Goal: Task Accomplishment & Management: Complete application form

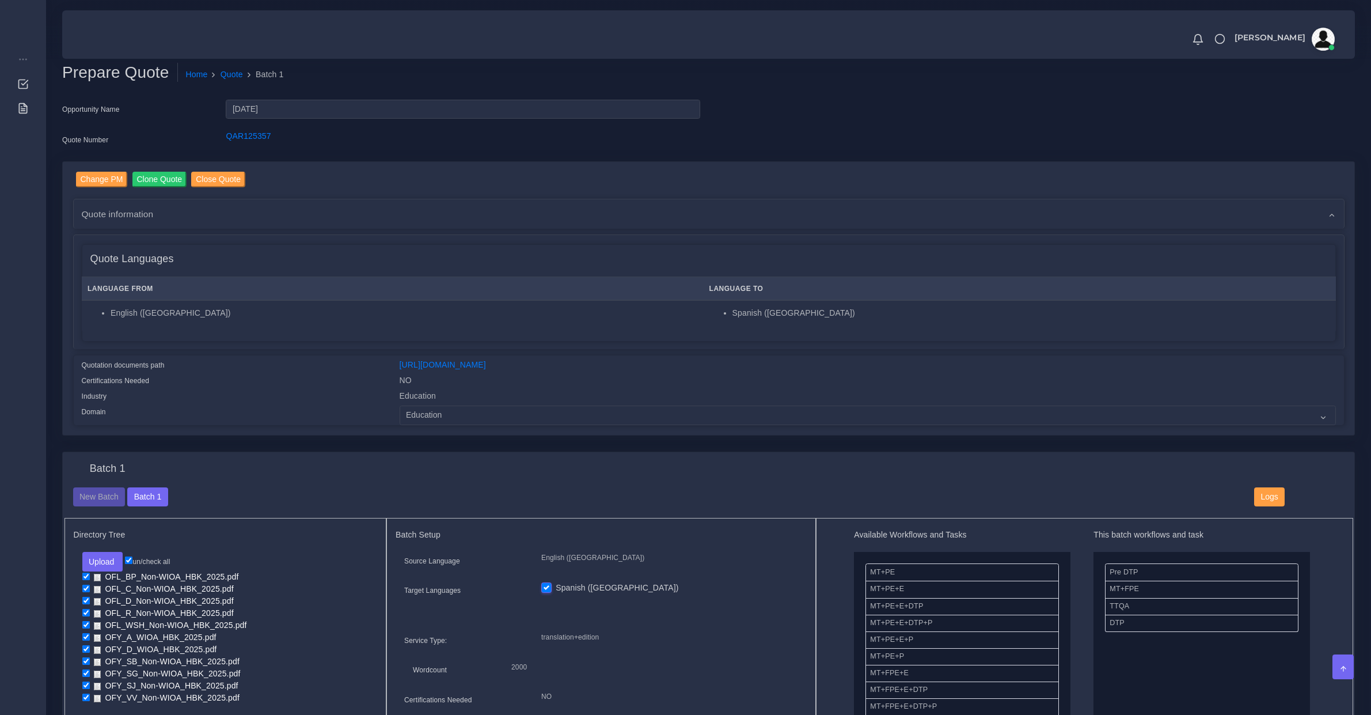
scroll to position [720, 0]
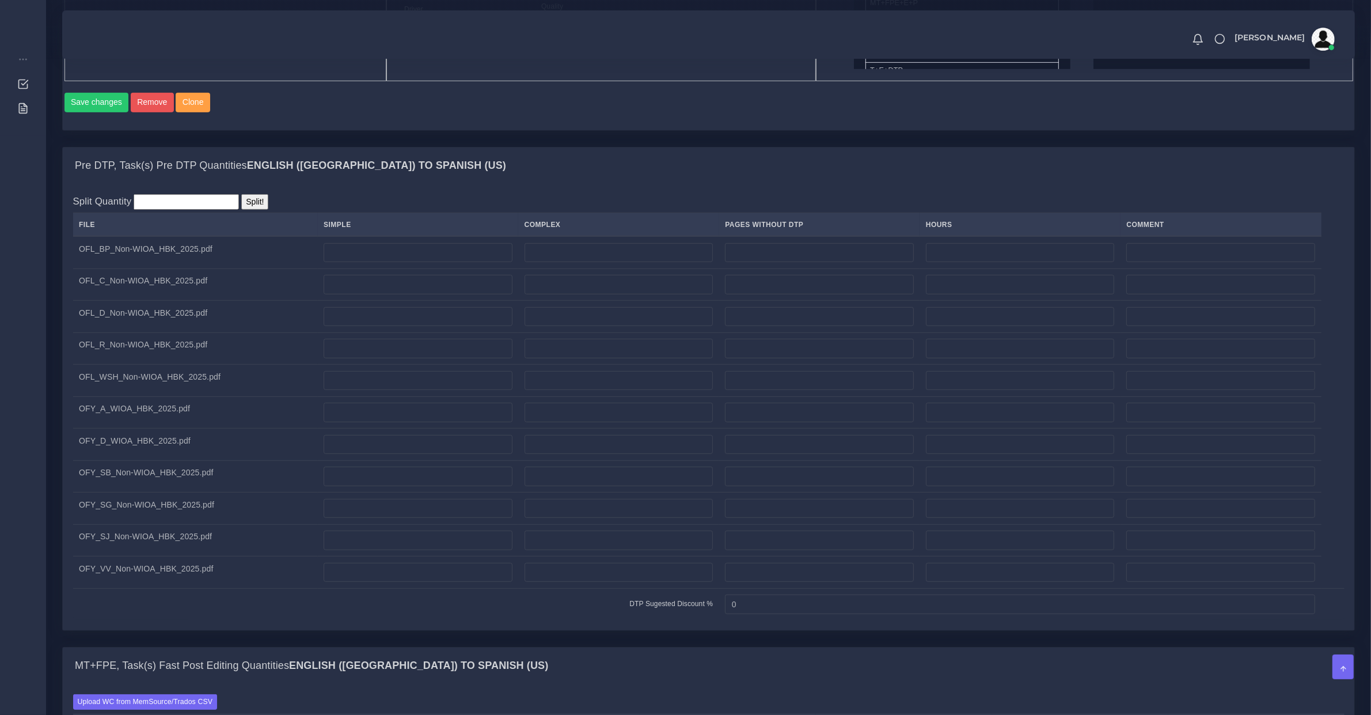
click at [360, 253] on td at bounding box center [418, 252] width 201 height 32
drag, startPoint x: 351, startPoint y: 260, endPoint x: 349, endPoint y: 280, distance: 20.3
click at [350, 261] on input "number" at bounding box center [418, 253] width 189 height 20
type input "189"
click at [938, 263] on input "number" at bounding box center [1020, 253] width 189 height 20
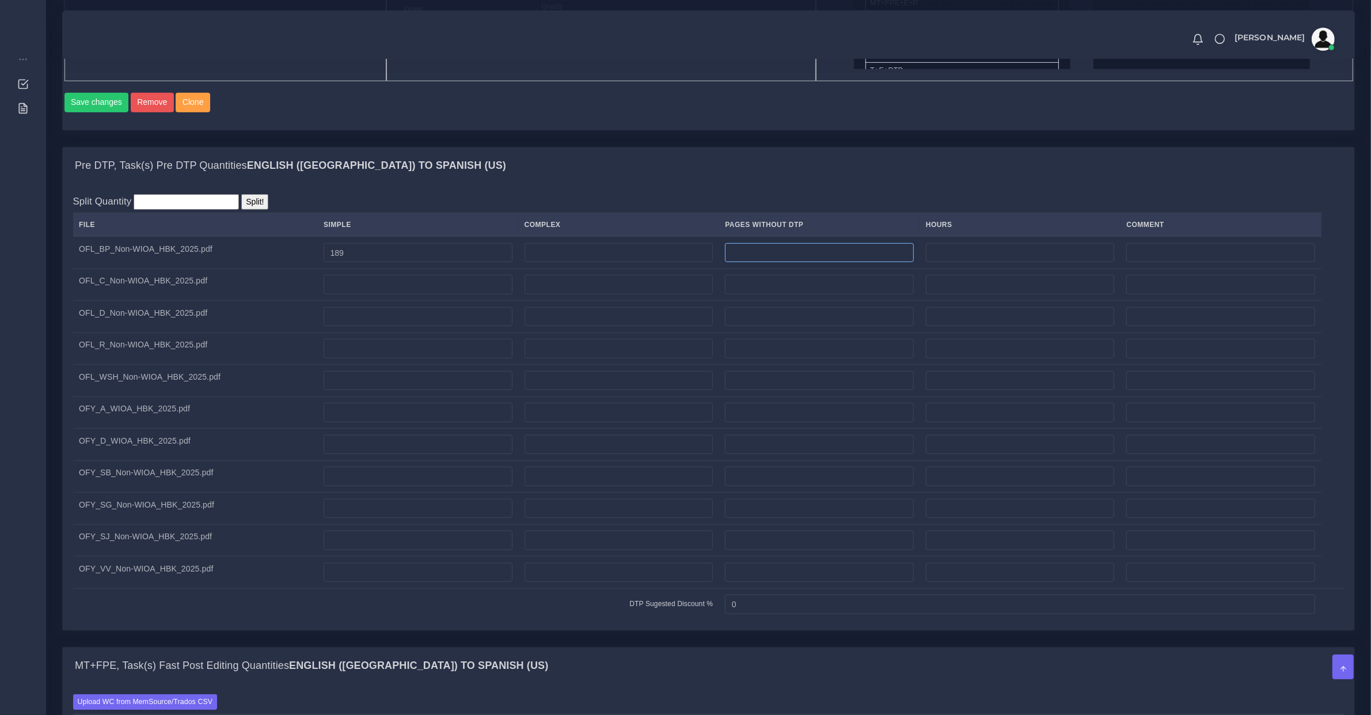
click at [801, 255] on input "number" at bounding box center [819, 253] width 189 height 20
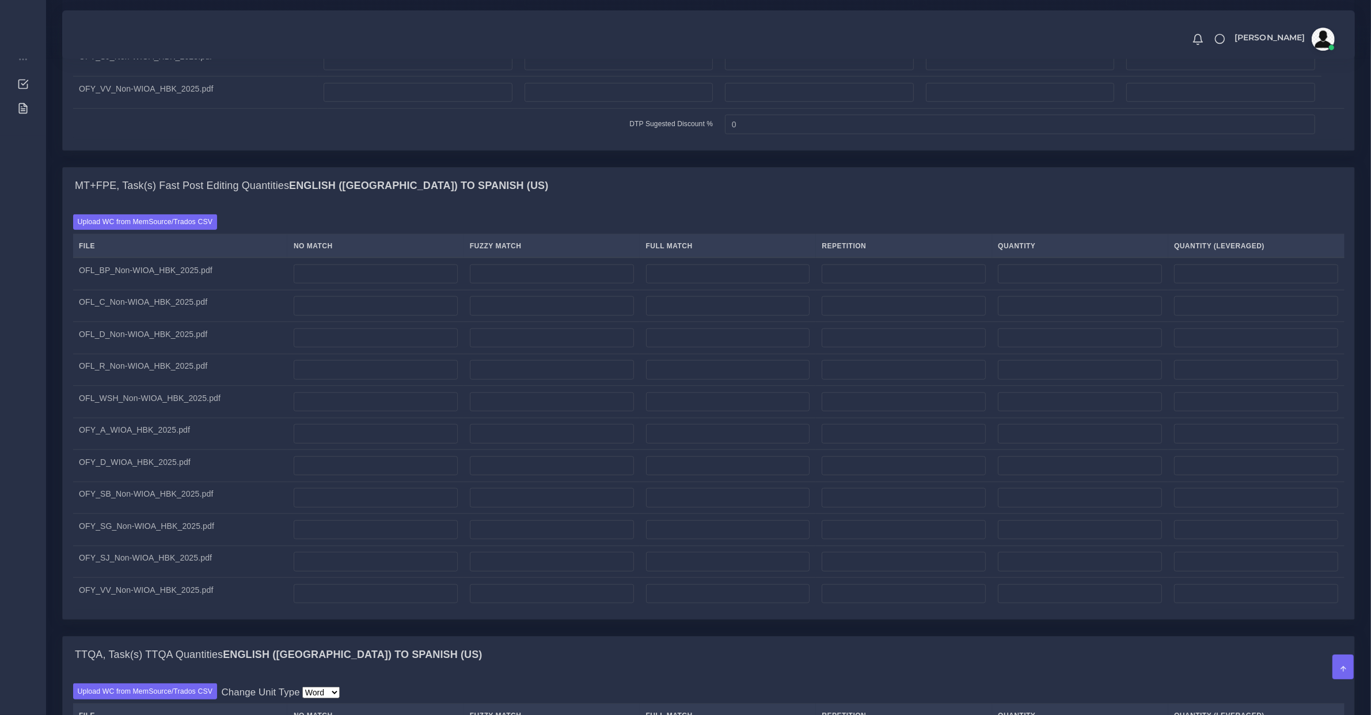
scroll to position [1440, 0]
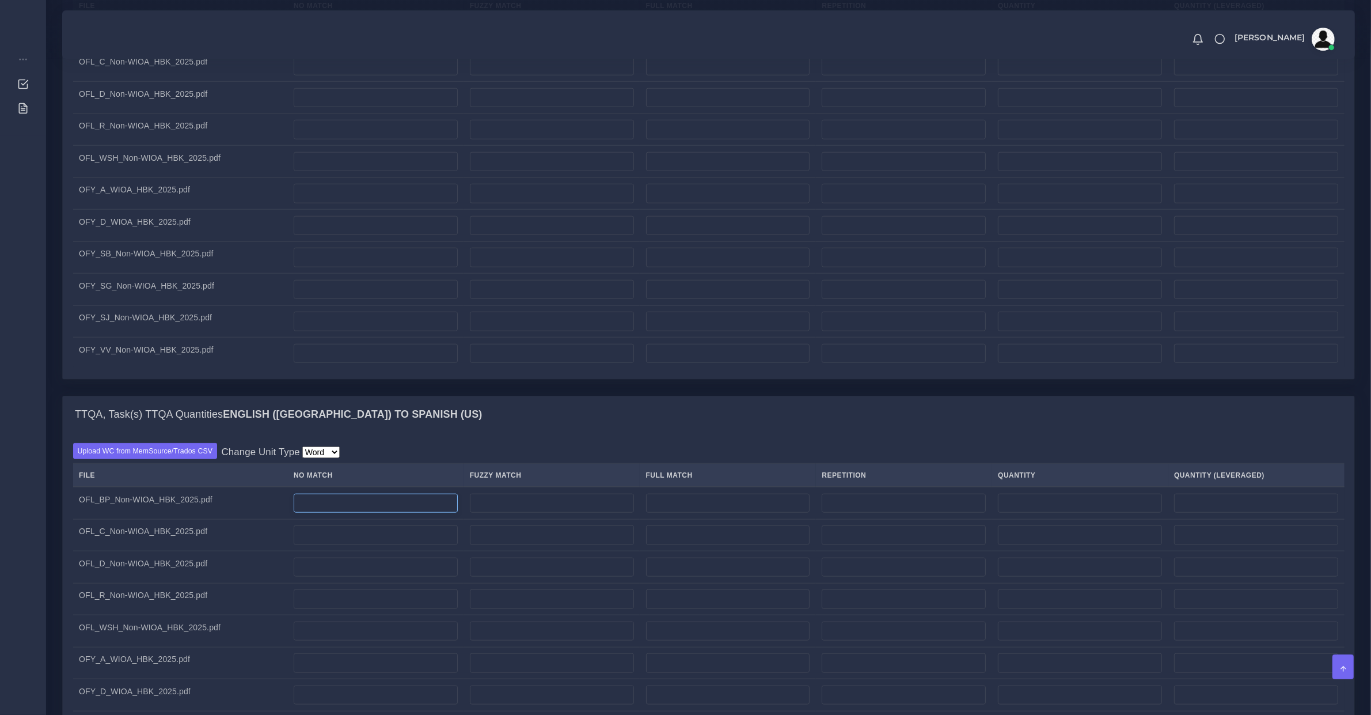
click at [381, 513] on input "number" at bounding box center [376, 504] width 164 height 20
click at [366, 513] on input "number" at bounding box center [376, 504] width 164 height 20
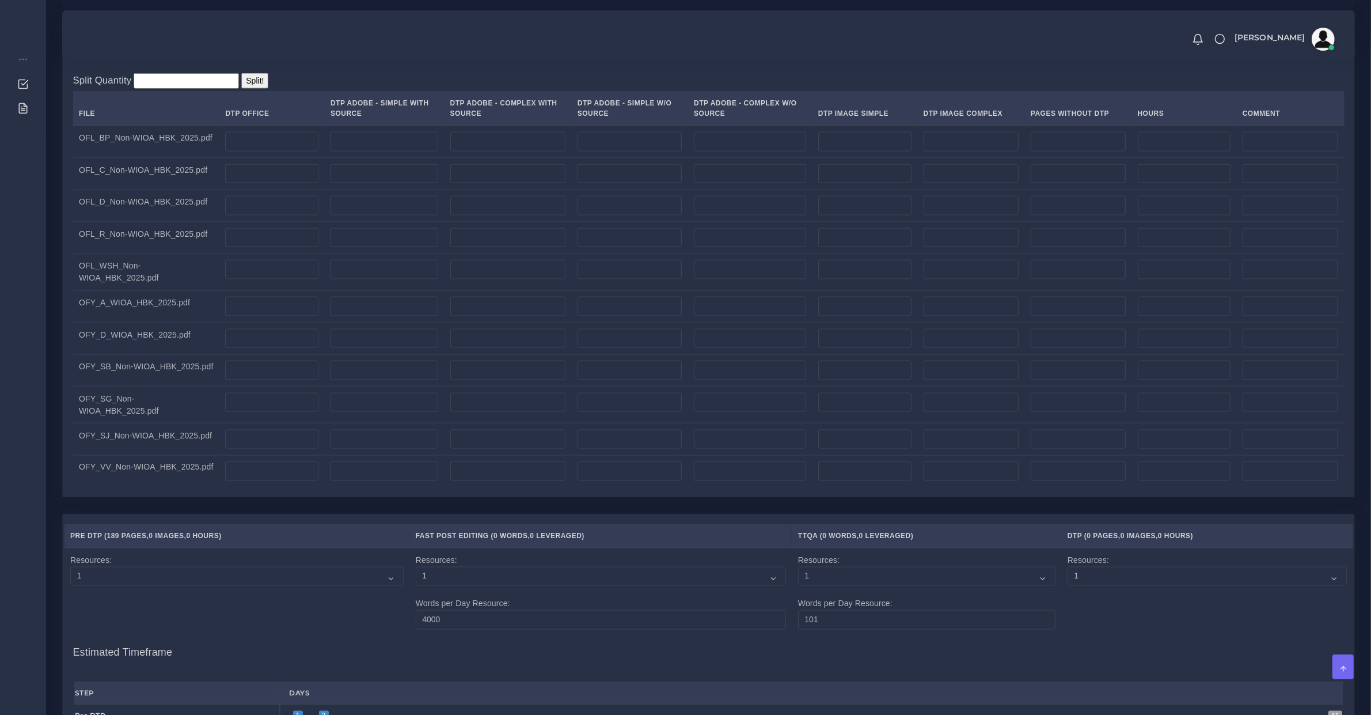
scroll to position [2160, 0]
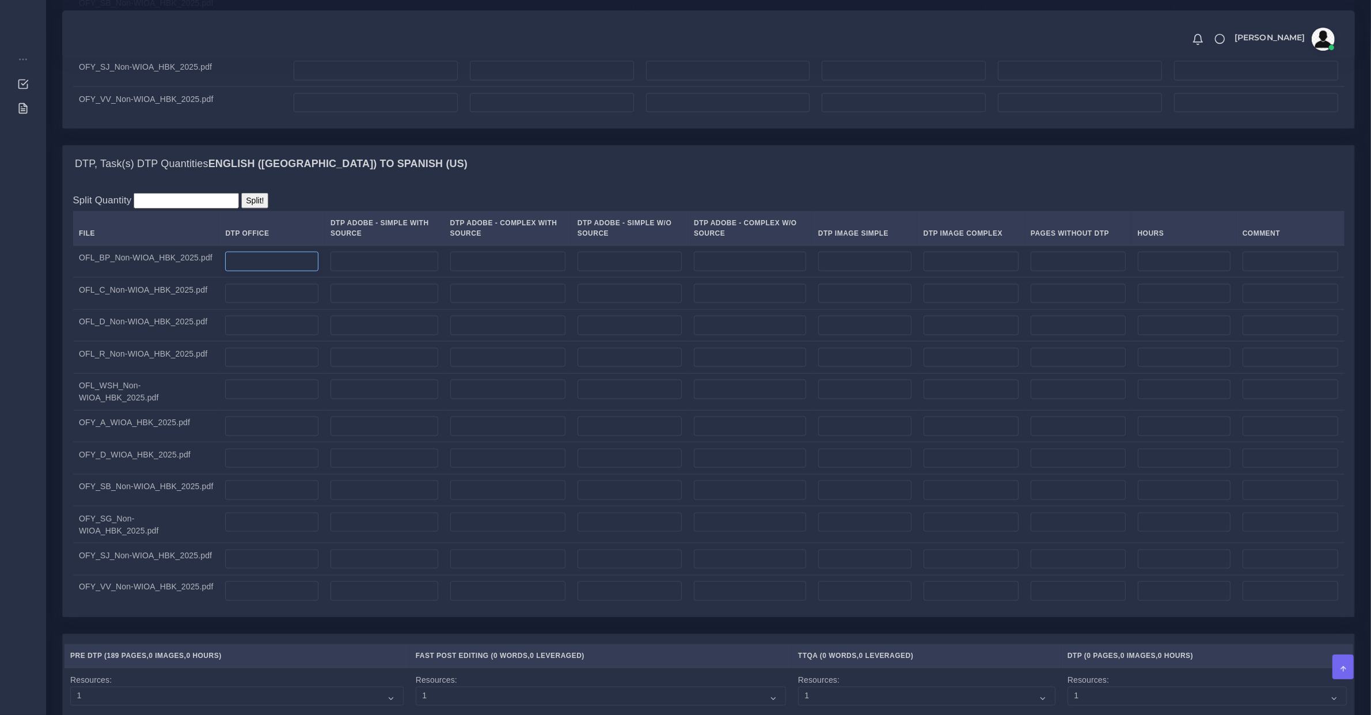
type input "0"
click at [251, 271] on input "number" at bounding box center [271, 262] width 93 height 20
type input "189"
type input "2"
click at [274, 304] on input "number" at bounding box center [271, 294] width 93 height 20
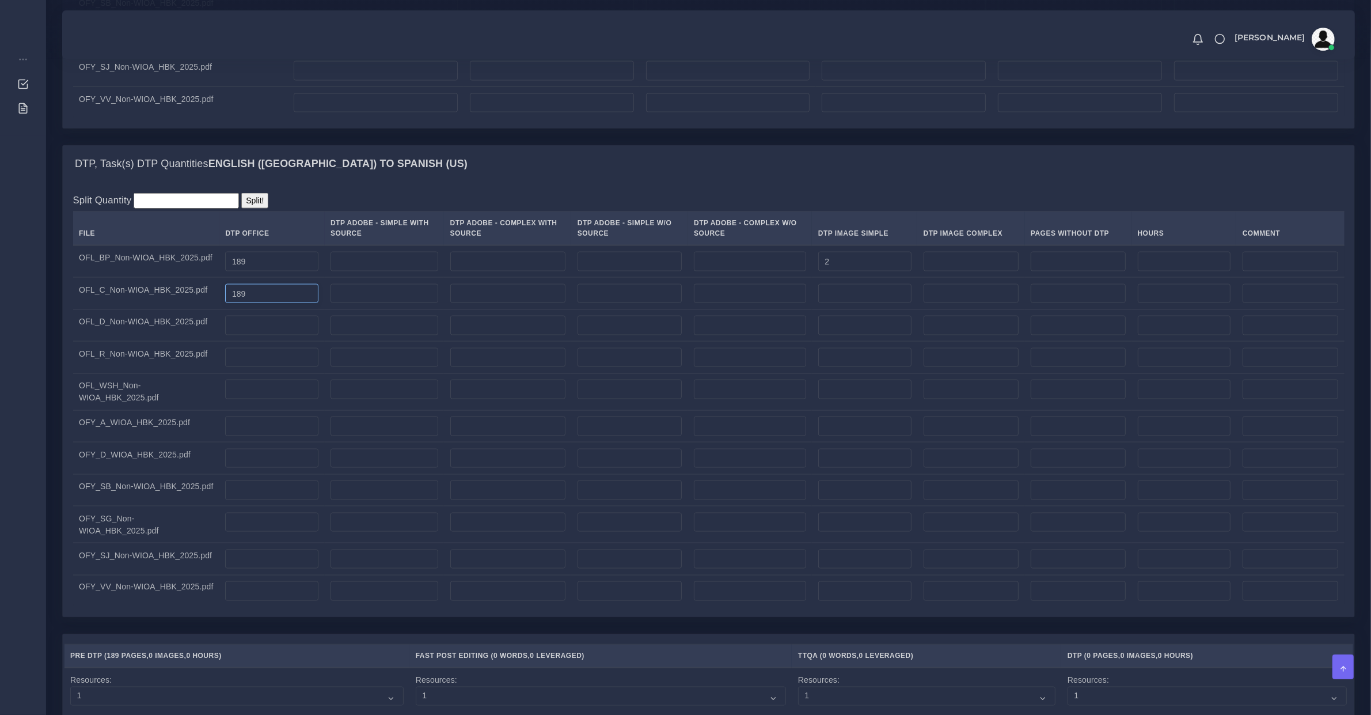
type input "189"
click at [857, 304] on input "number" at bounding box center [864, 294] width 93 height 20
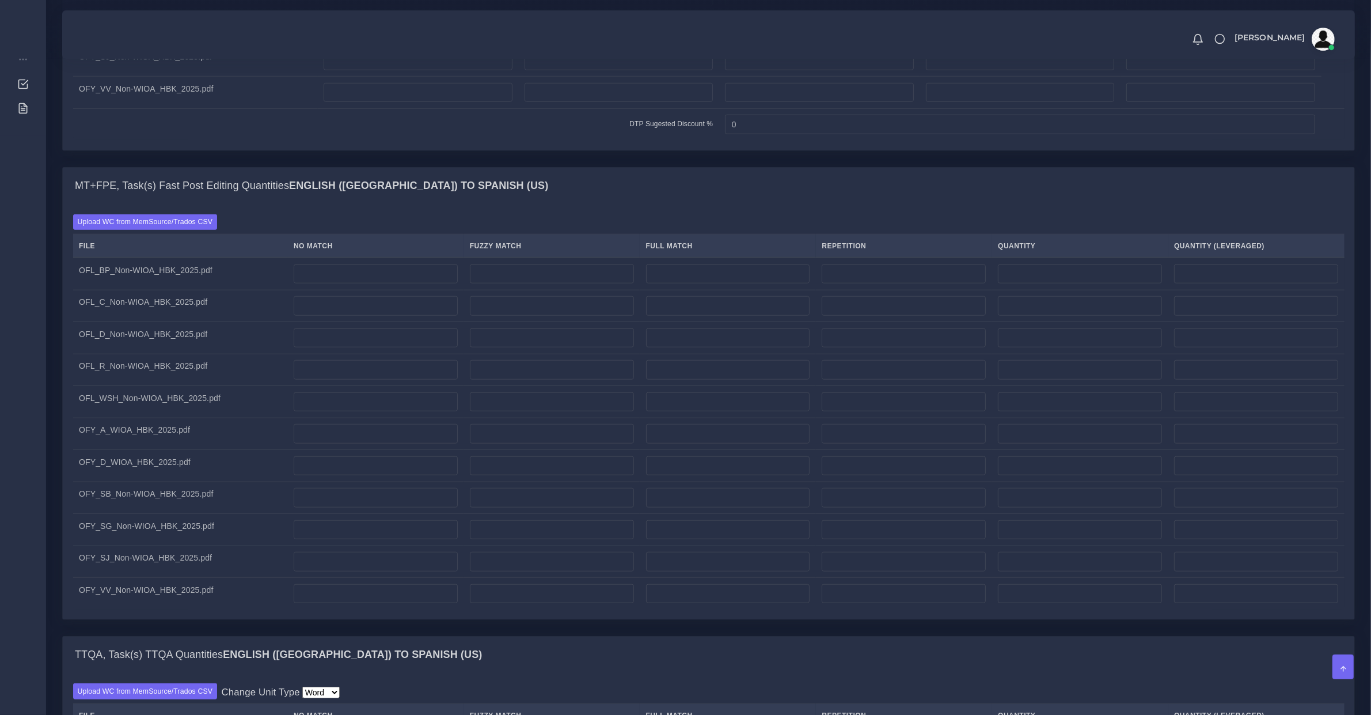
scroll to position [840, 0]
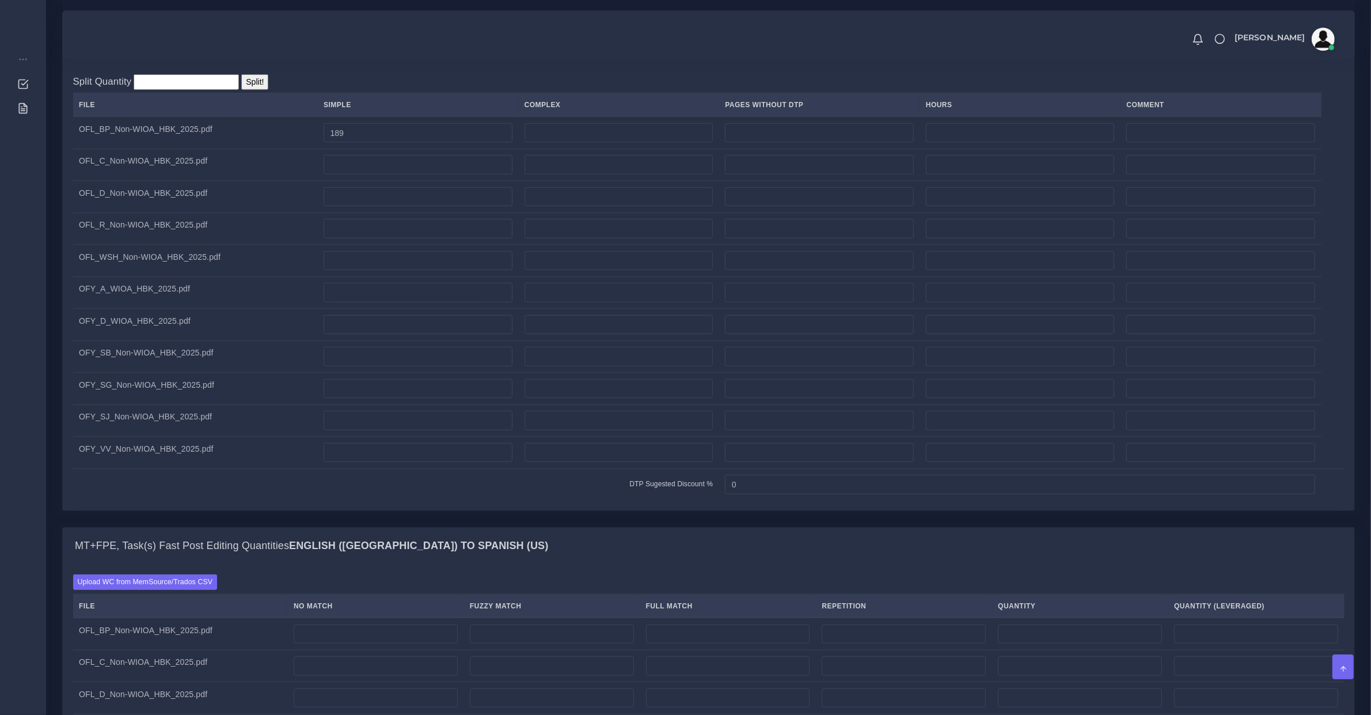
type input "2"
click at [122, 552] on h4 "MT+FPE, Task(s) Fast Post Editing Quantities English (US) TO Spanish (US)" at bounding box center [311, 546] width 473 height 13
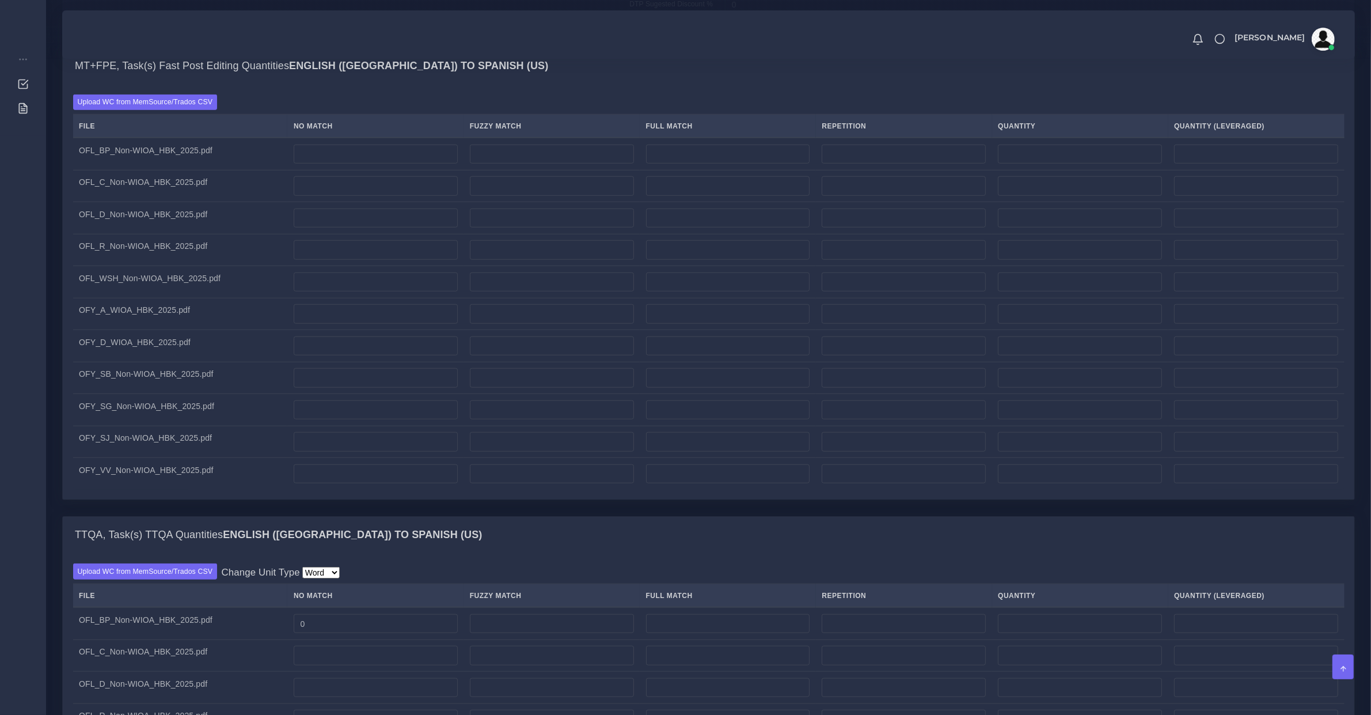
click at [200, 541] on h4 "TTQA, Task(s) TTQA Quantities English (US) TO Spanish (US)" at bounding box center [279, 535] width 408 height 13
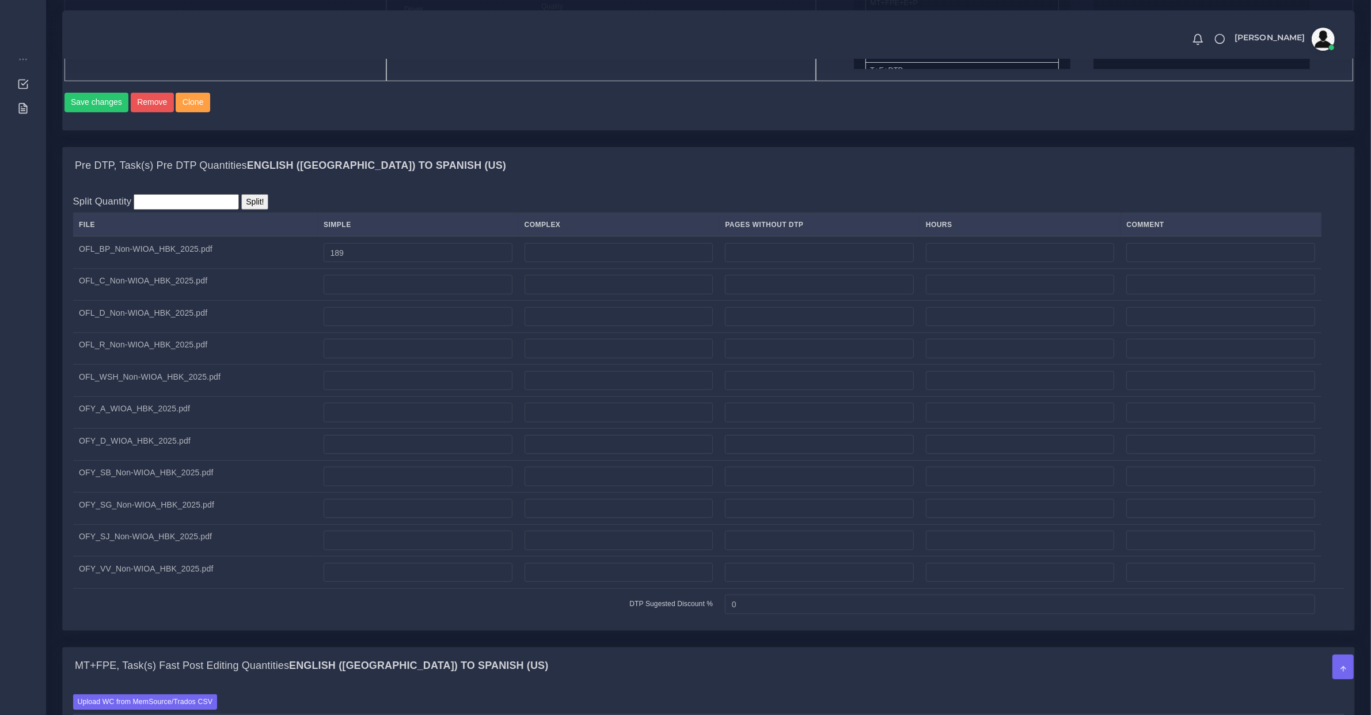
scroll to position [480, 0]
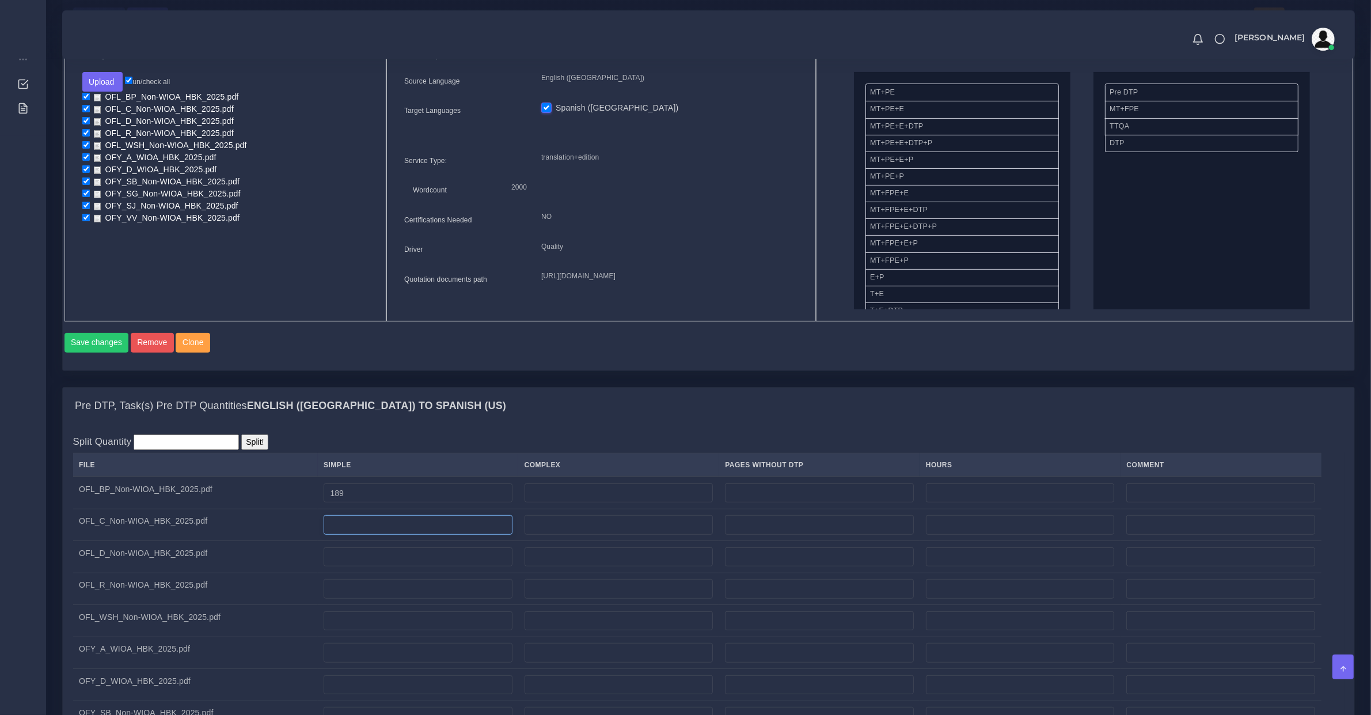
drag, startPoint x: 364, startPoint y: 525, endPoint x: 355, endPoint y: 522, distance: 9.7
click at [366, 524] on td at bounding box center [418, 525] width 201 height 32
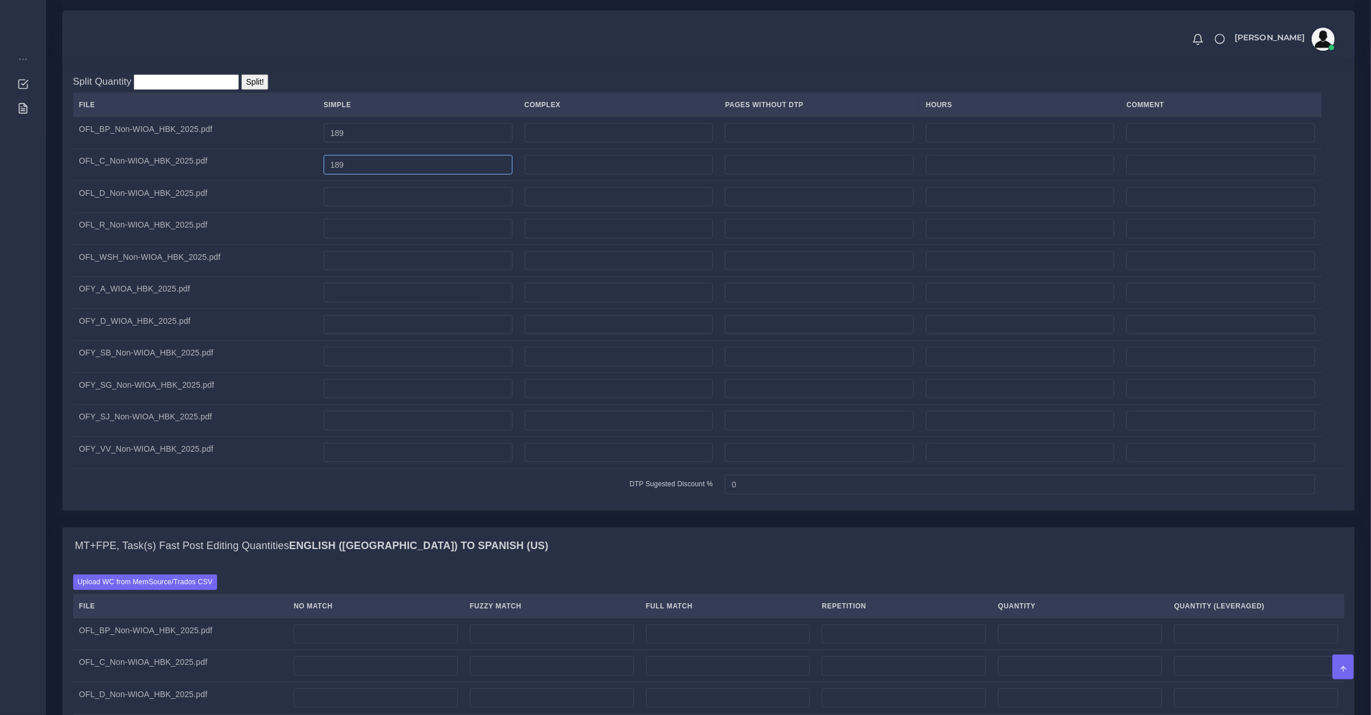
type input "189"
drag, startPoint x: 748, startPoint y: 497, endPoint x: 537, endPoint y: 513, distance: 211.4
click at [537, 510] on div "Split Quantity Split! File Simple Complex Pages Without DTP Hours Comment OFL_B…" at bounding box center [709, 288] width 1292 height 446
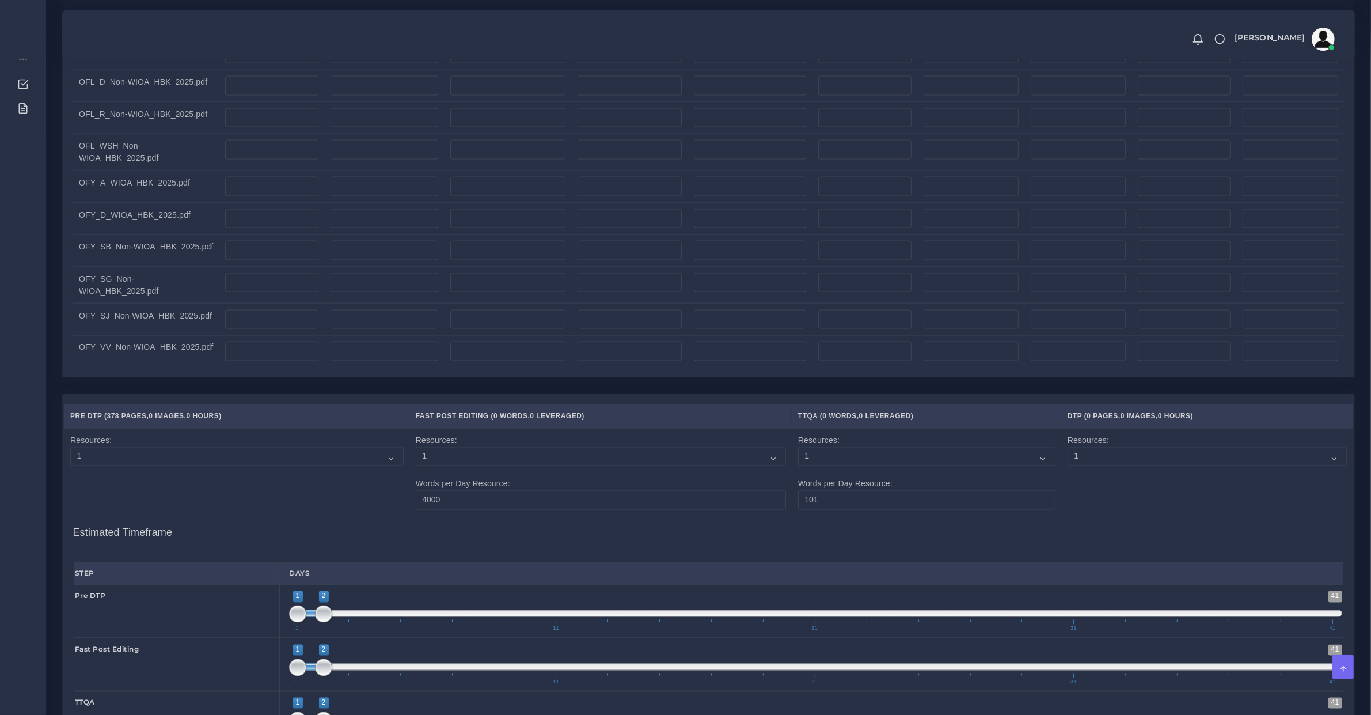
scroll to position [1800, 0]
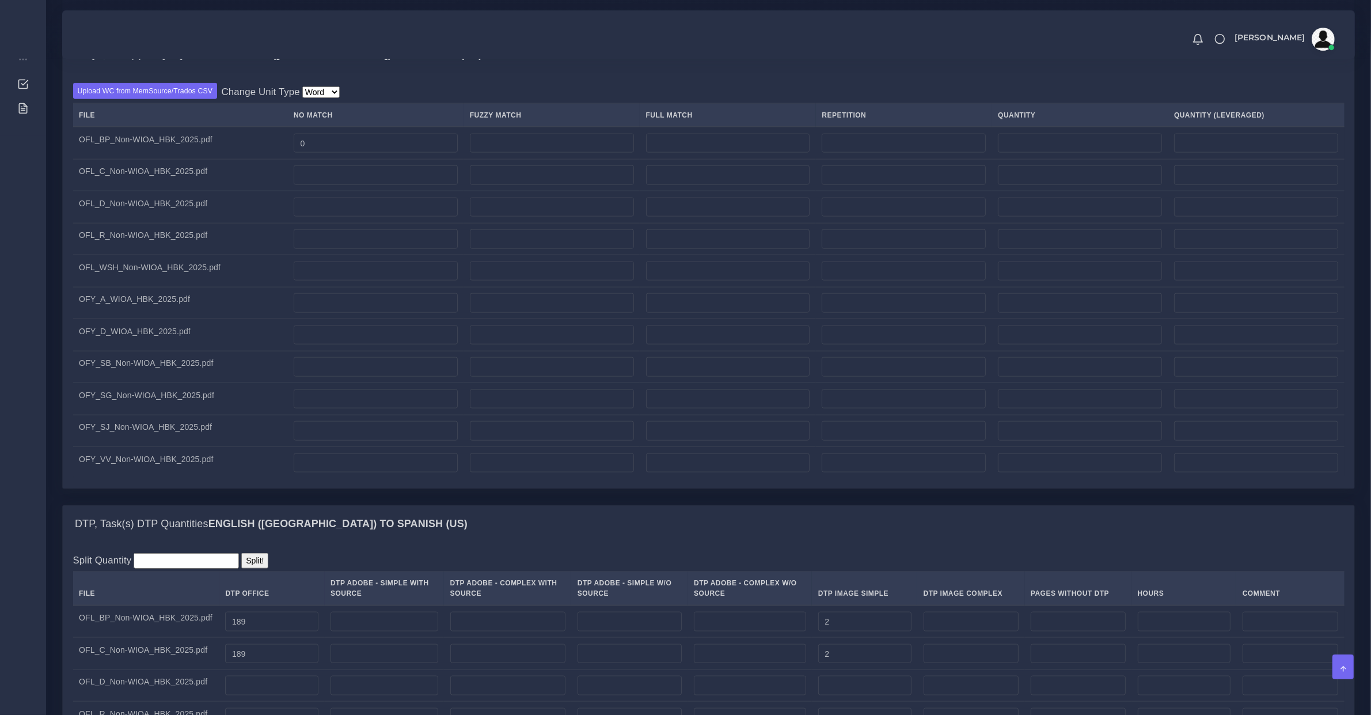
type input "10"
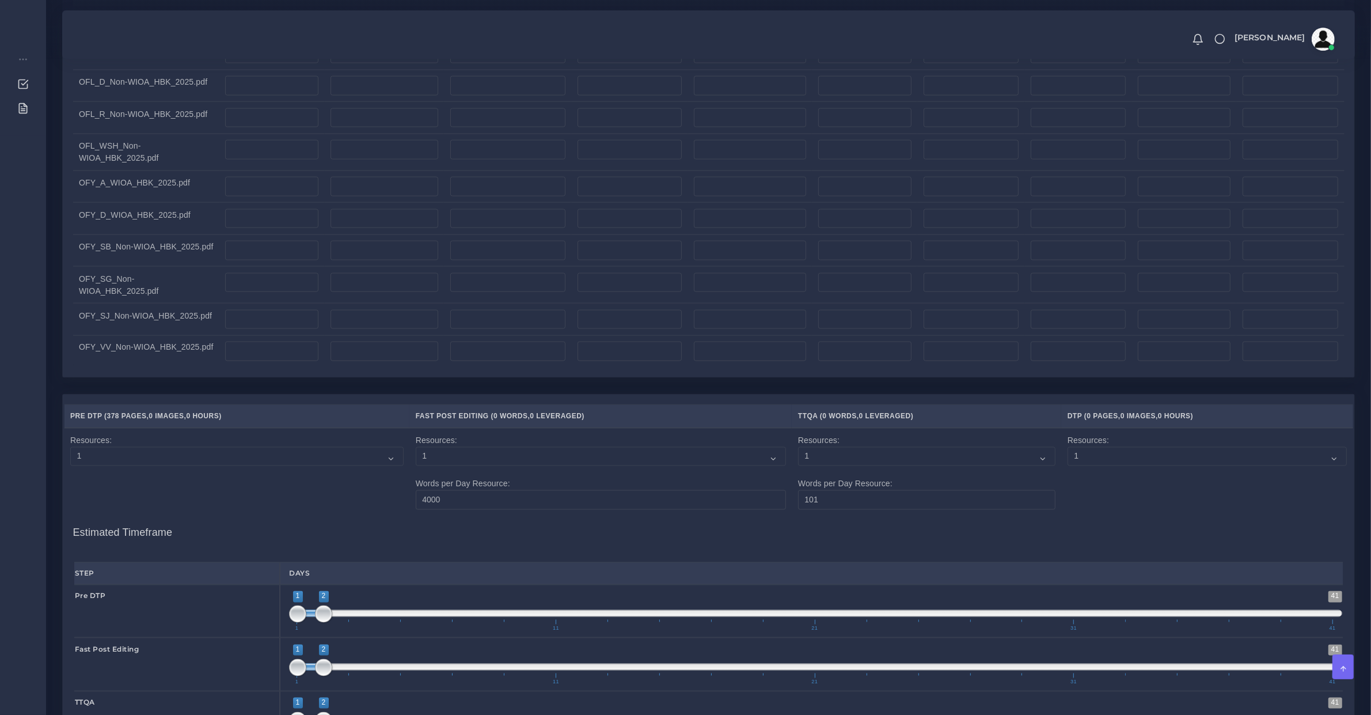
scroll to position [2039, 0]
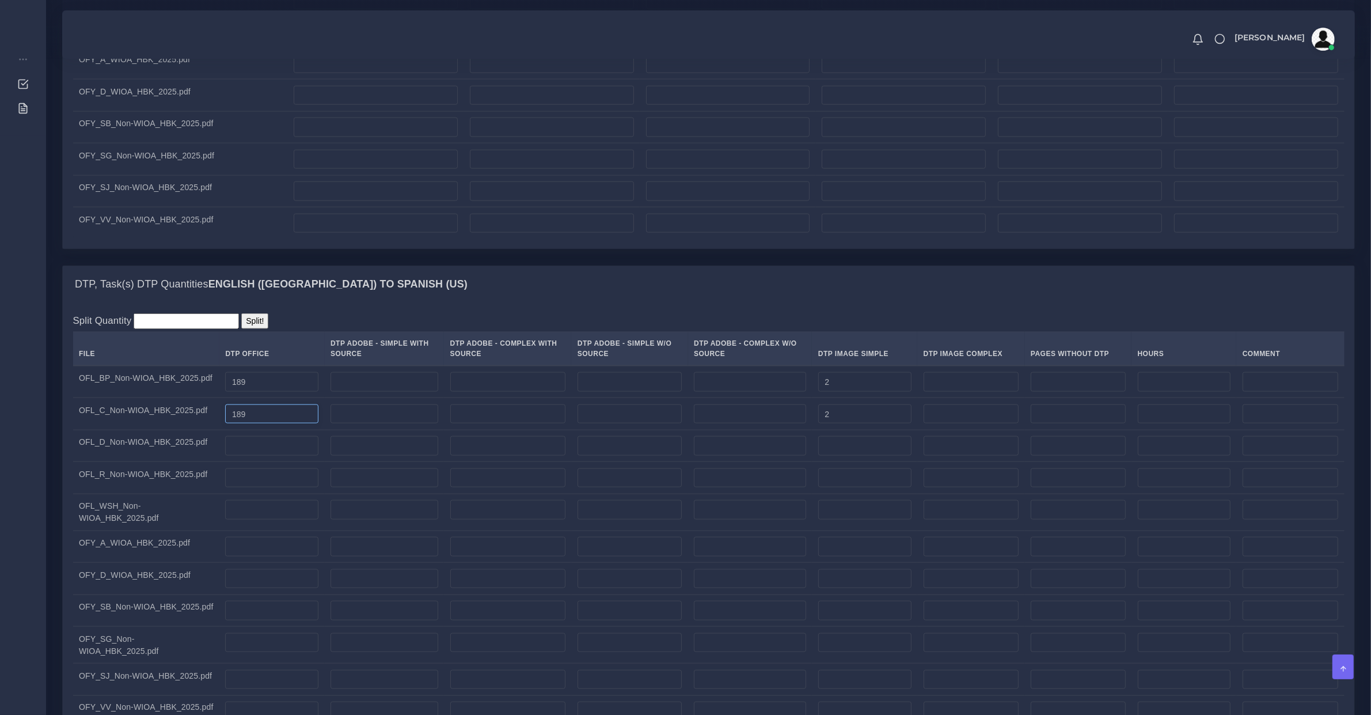
click at [263, 424] on input "189" at bounding box center [271, 414] width 93 height 20
click at [276, 456] on input "number" at bounding box center [271, 446] width 93 height 20
paste input "189"
type input "189"
click at [840, 447] on td at bounding box center [864, 446] width 105 height 32
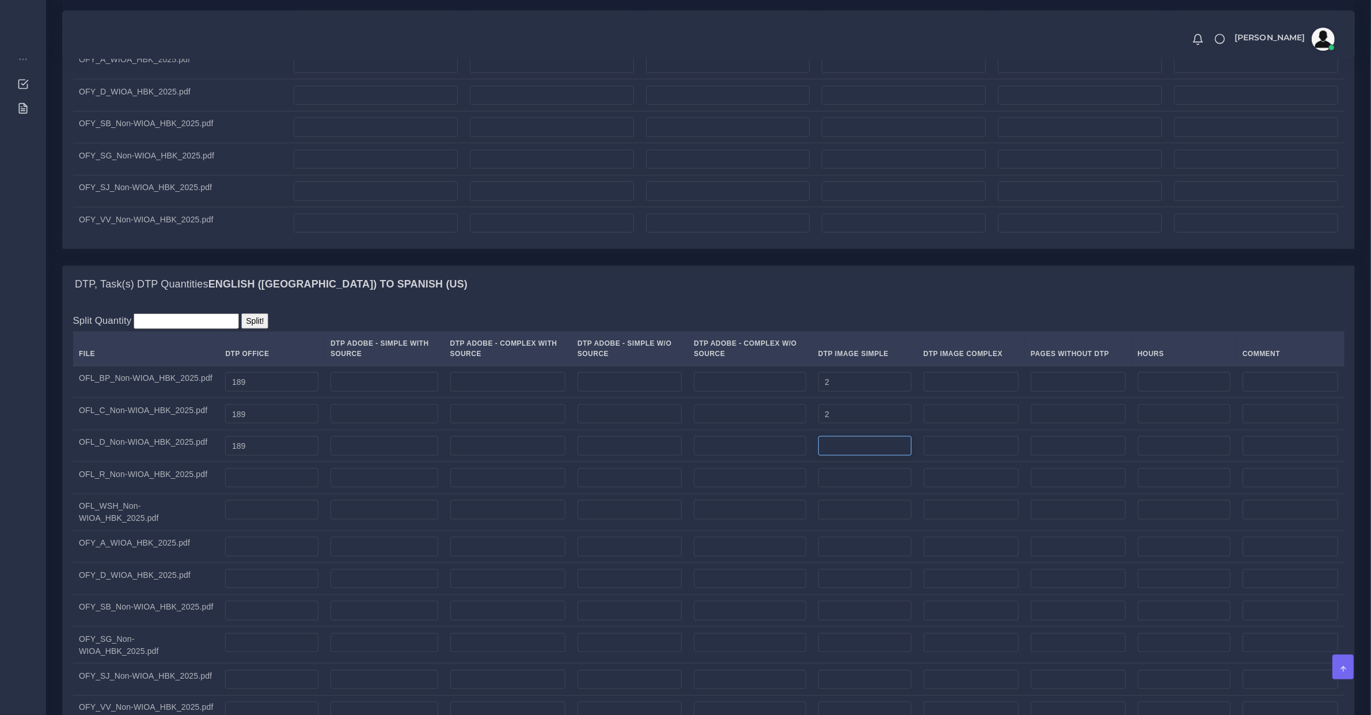
click at [851, 456] on input "number" at bounding box center [864, 446] width 93 height 20
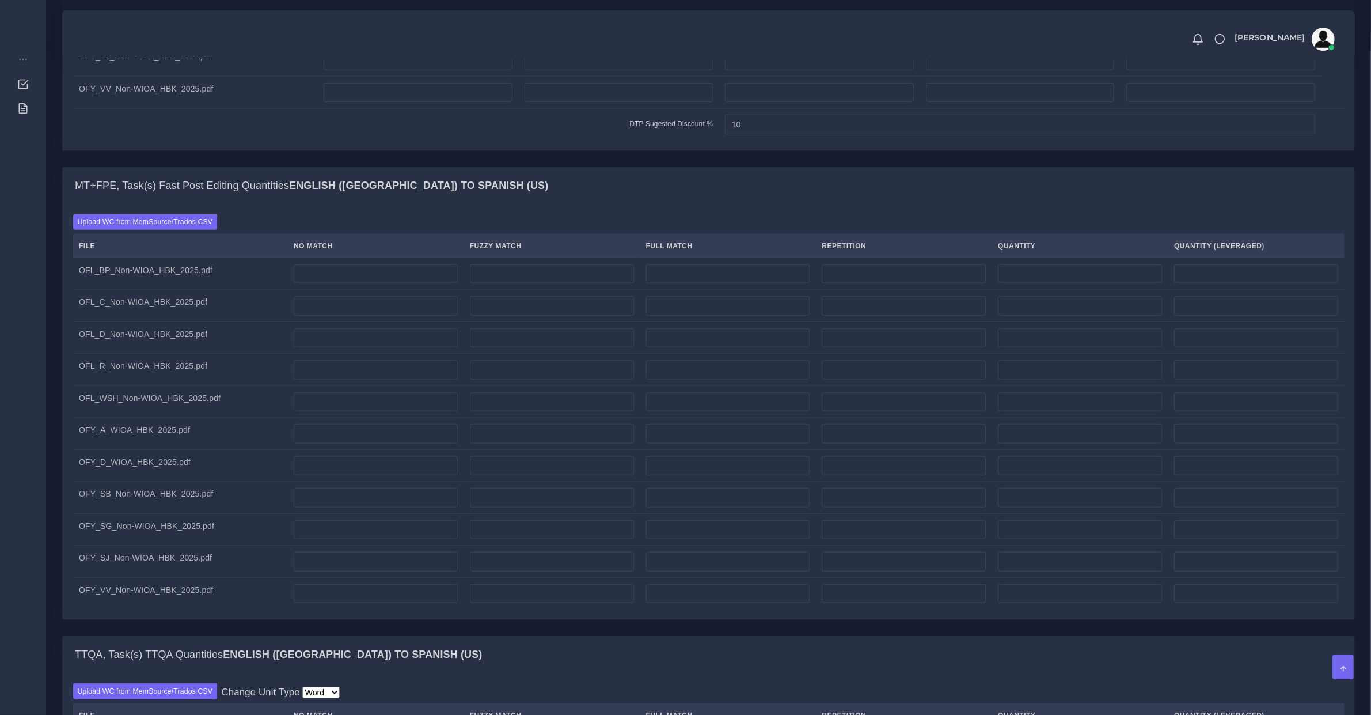
scroll to position [720, 0]
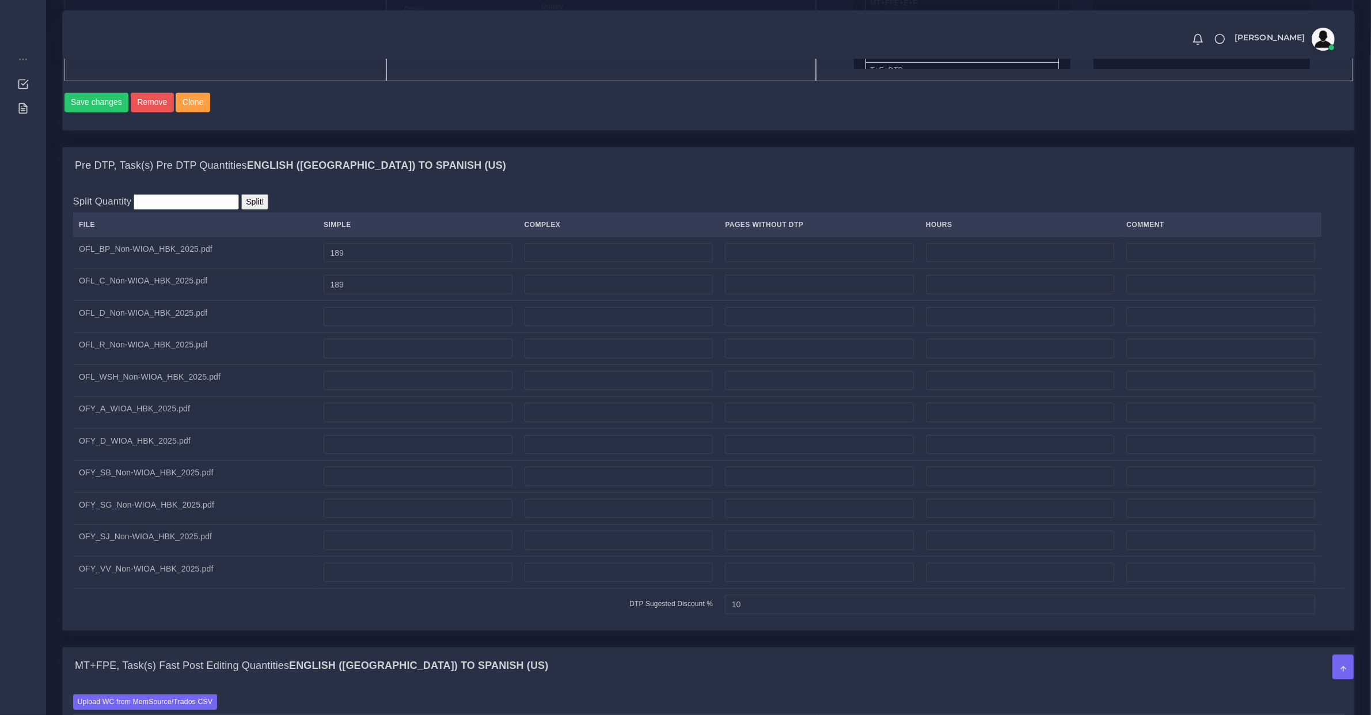
type input "2"
click at [351, 294] on input "189" at bounding box center [418, 285] width 189 height 20
click at [370, 327] on input "number" at bounding box center [418, 317] width 189 height 20
paste input "189"
type input "189"
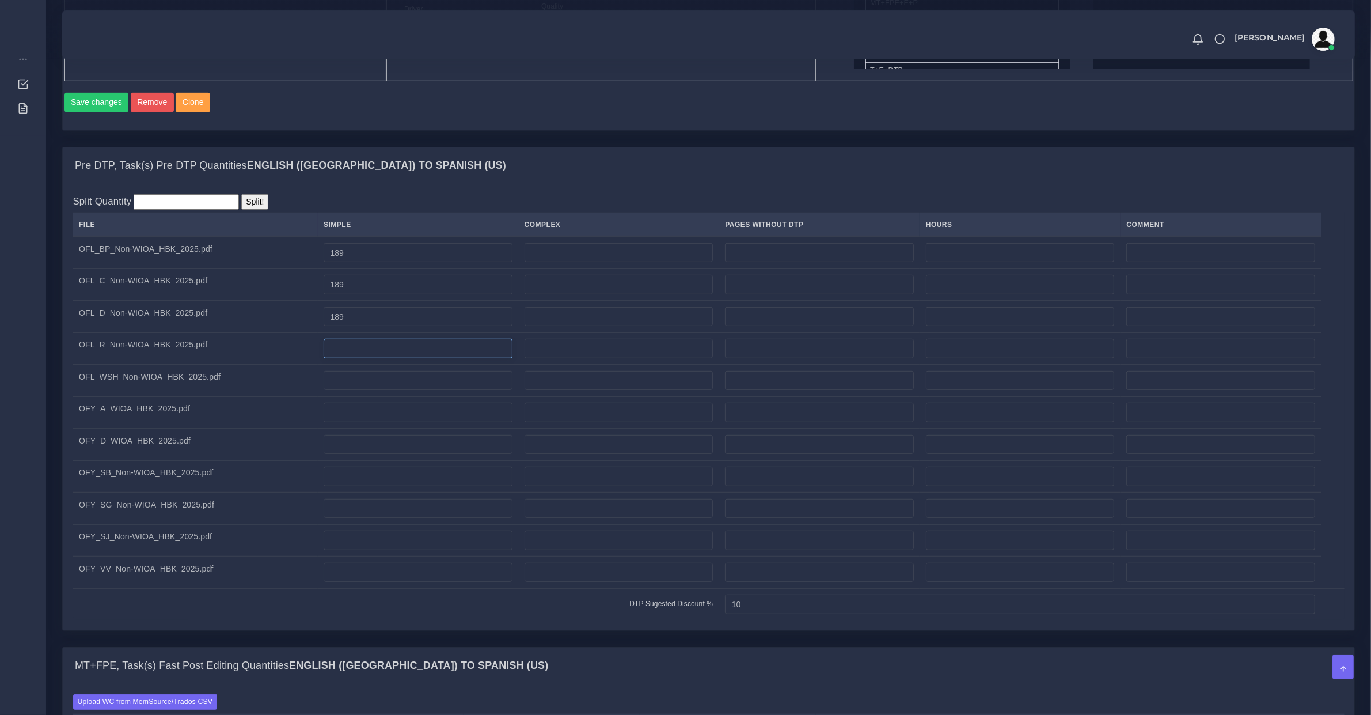
click at [371, 356] on input "number" at bounding box center [418, 349] width 189 height 20
type input "189"
click at [351, 397] on td at bounding box center [418, 381] width 201 height 32
click at [351, 390] on input "number" at bounding box center [418, 381] width 189 height 20
type input "190"
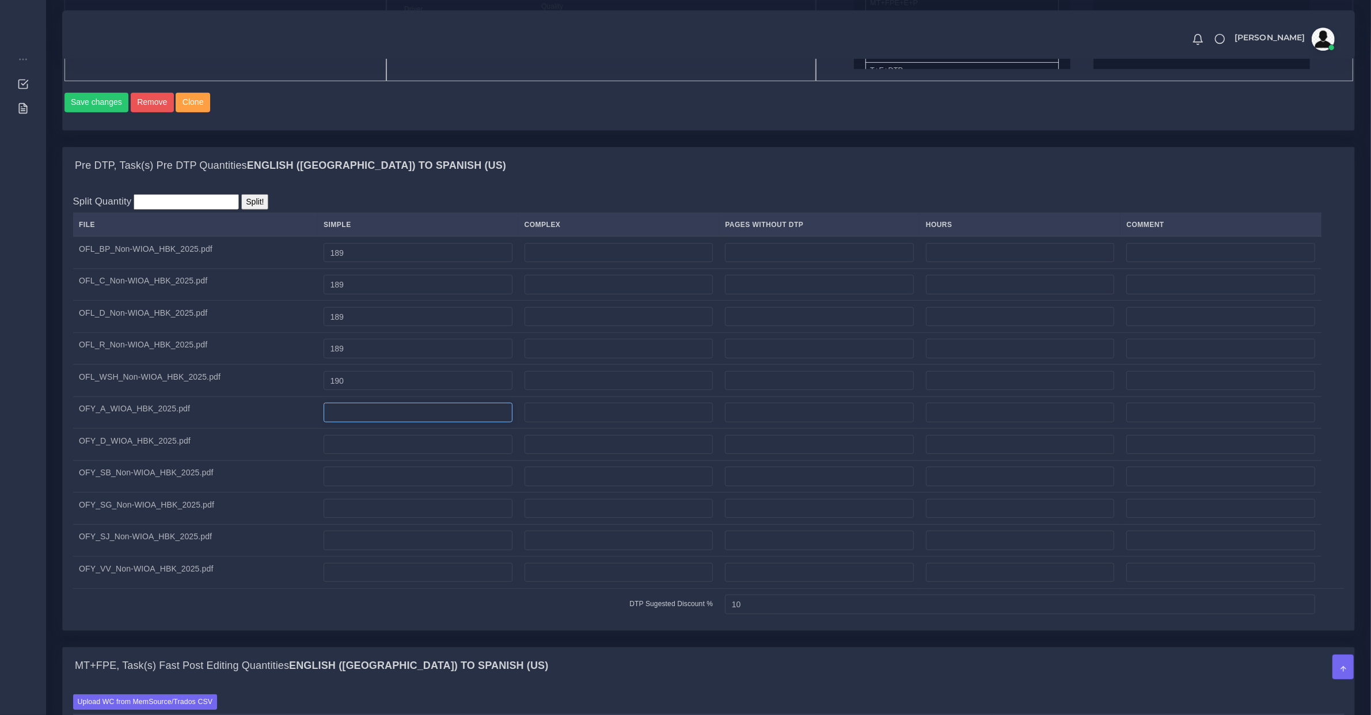
drag, startPoint x: 390, startPoint y: 427, endPoint x: 392, endPoint y: 416, distance: 10.5
click at [389, 422] on input "number" at bounding box center [418, 413] width 189 height 20
type input "189"
click at [456, 454] on input "number" at bounding box center [418, 445] width 189 height 20
type input "189"
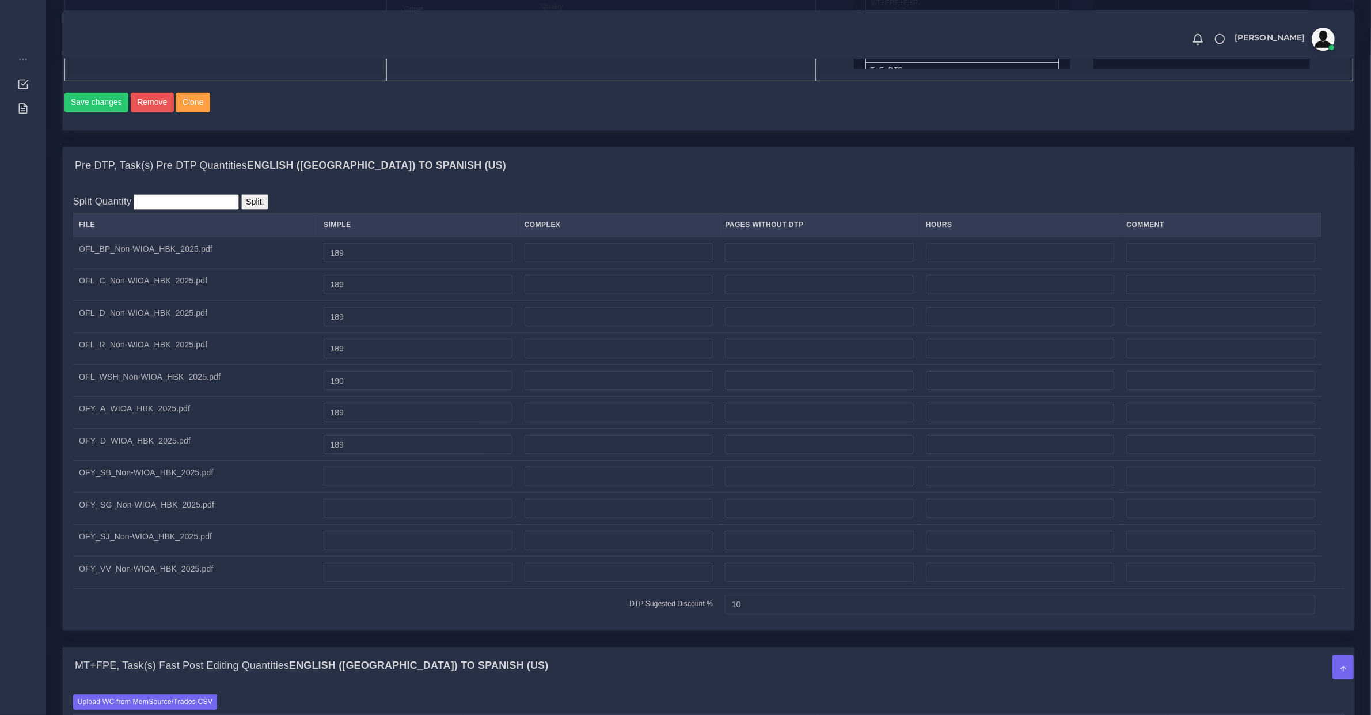
click at [412, 492] on td at bounding box center [418, 476] width 201 height 32
click at [409, 492] on td at bounding box center [418, 476] width 201 height 32
click at [337, 484] on input "number" at bounding box center [418, 477] width 189 height 20
type input "169"
drag, startPoint x: 389, startPoint y: 549, endPoint x: 371, endPoint y: 544, distance: 18.4
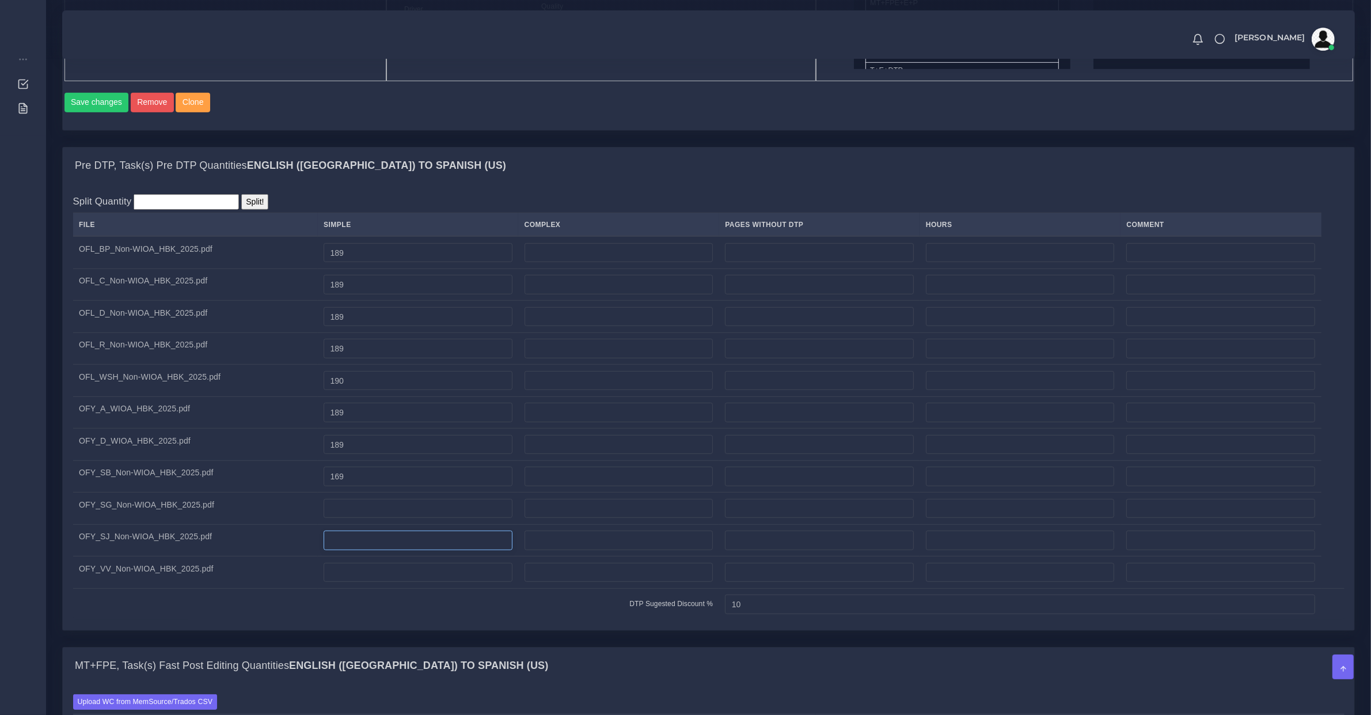
click at [376, 547] on input "number" at bounding box center [418, 540] width 189 height 20
click at [359, 525] on td at bounding box center [418, 508] width 201 height 32
click at [361, 518] on input "number" at bounding box center [418, 509] width 189 height 20
type input "167"
click at [377, 550] on input "number" at bounding box center [418, 540] width 189 height 20
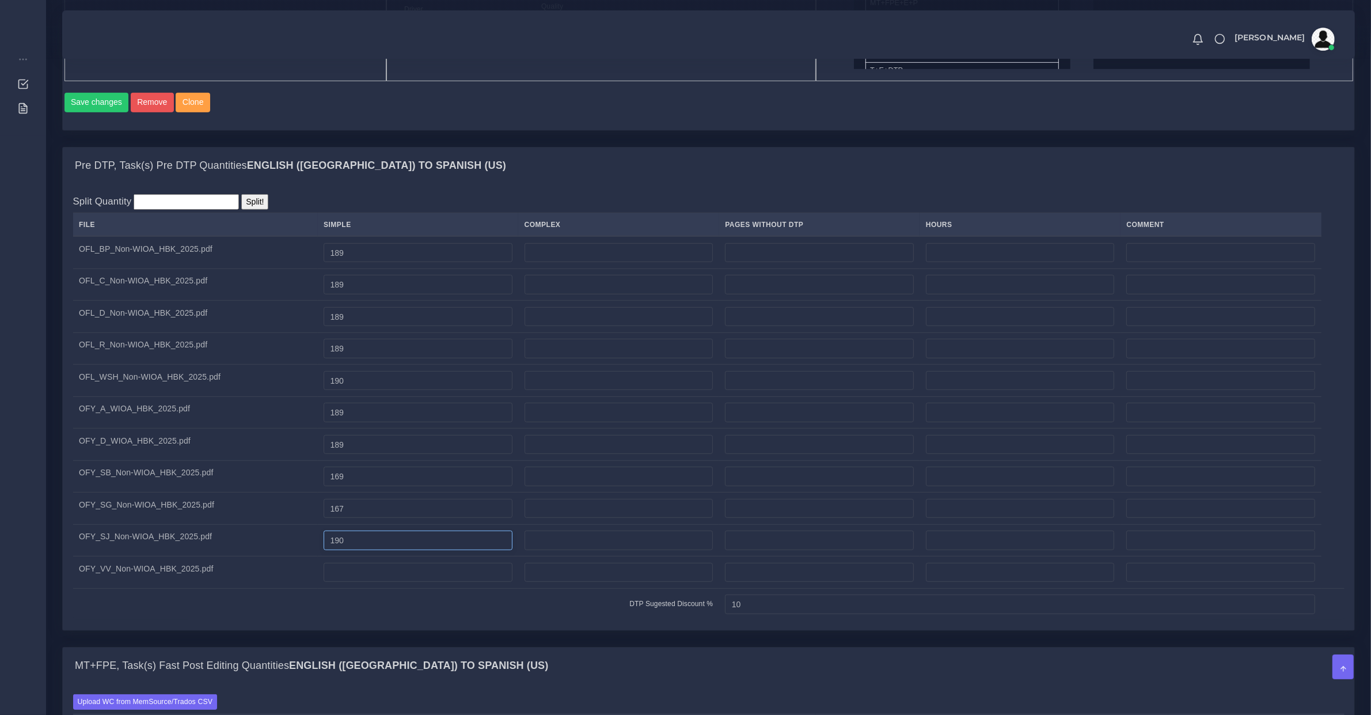
type input "190"
click at [366, 568] on tbody "OFL_BP_Non-WIOA_HBK_2025.pdf 189 OFL_C_Non-WIOA_HBK_2025.pdf 189 189 189 190 189" at bounding box center [709, 428] width 1272 height 384
click at [362, 578] on input "number" at bounding box center [418, 573] width 189 height 20
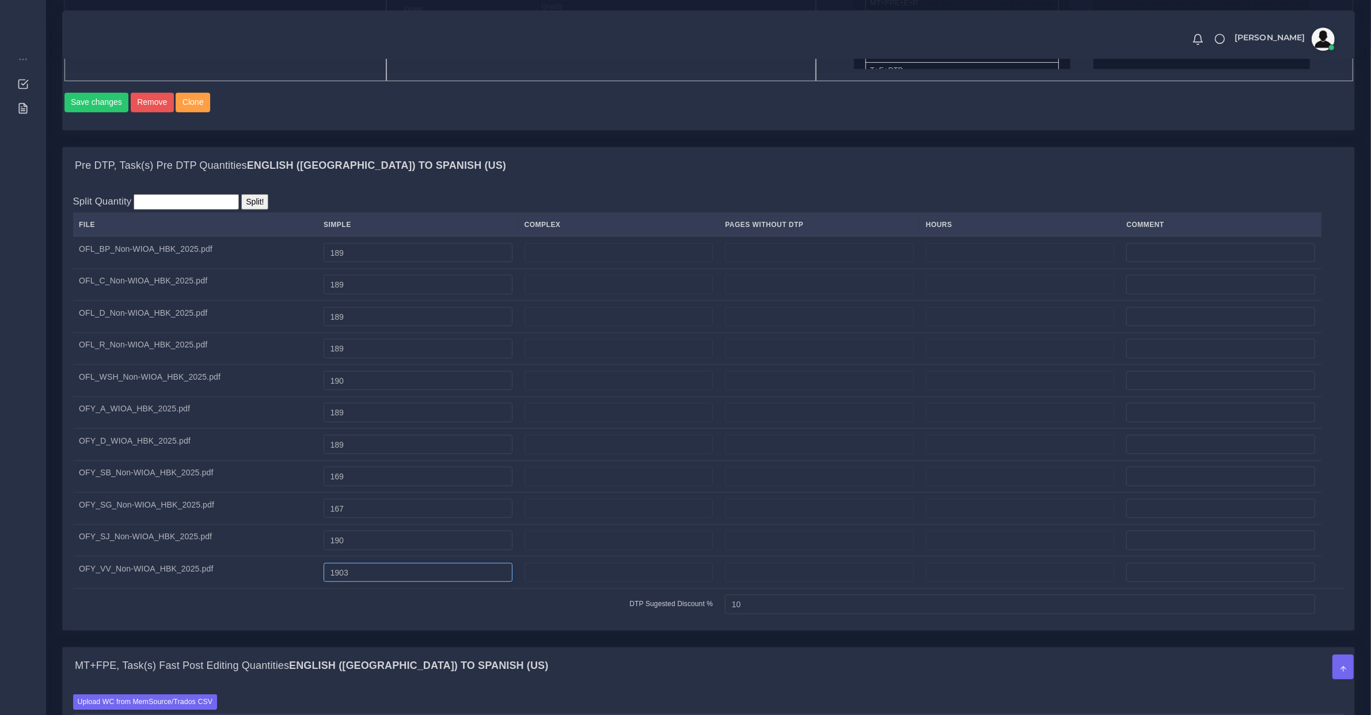
type input "190"
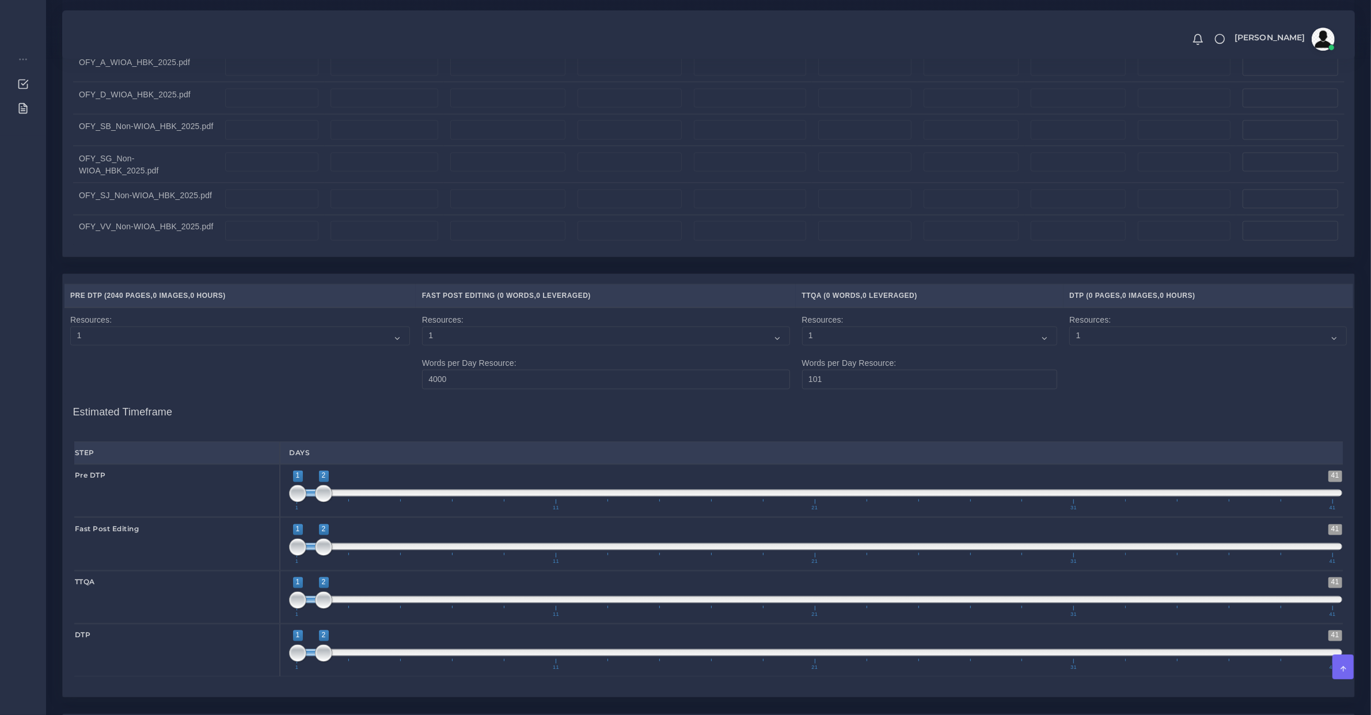
scroll to position [2788, 0]
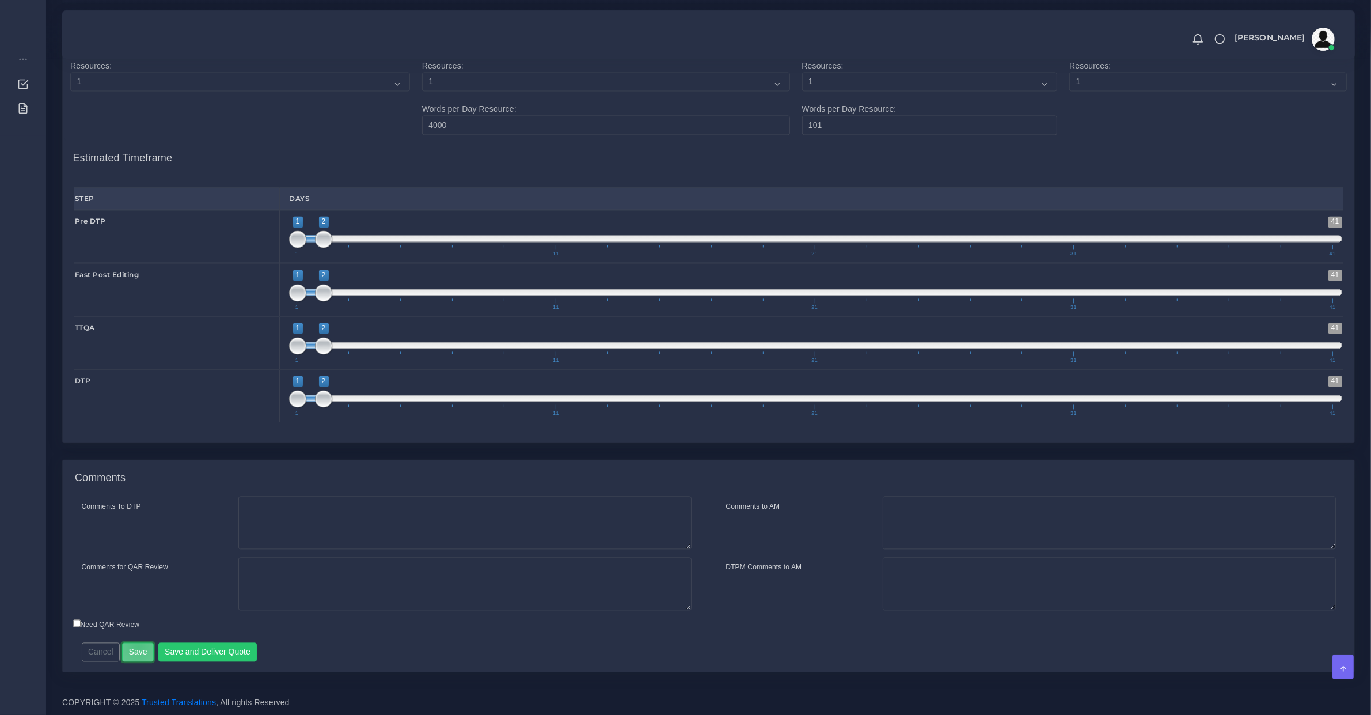
drag, startPoint x: 136, startPoint y: 645, endPoint x: 811, endPoint y: 82, distance: 878.3
click at [136, 645] on button "Save" at bounding box center [138, 652] width 32 height 20
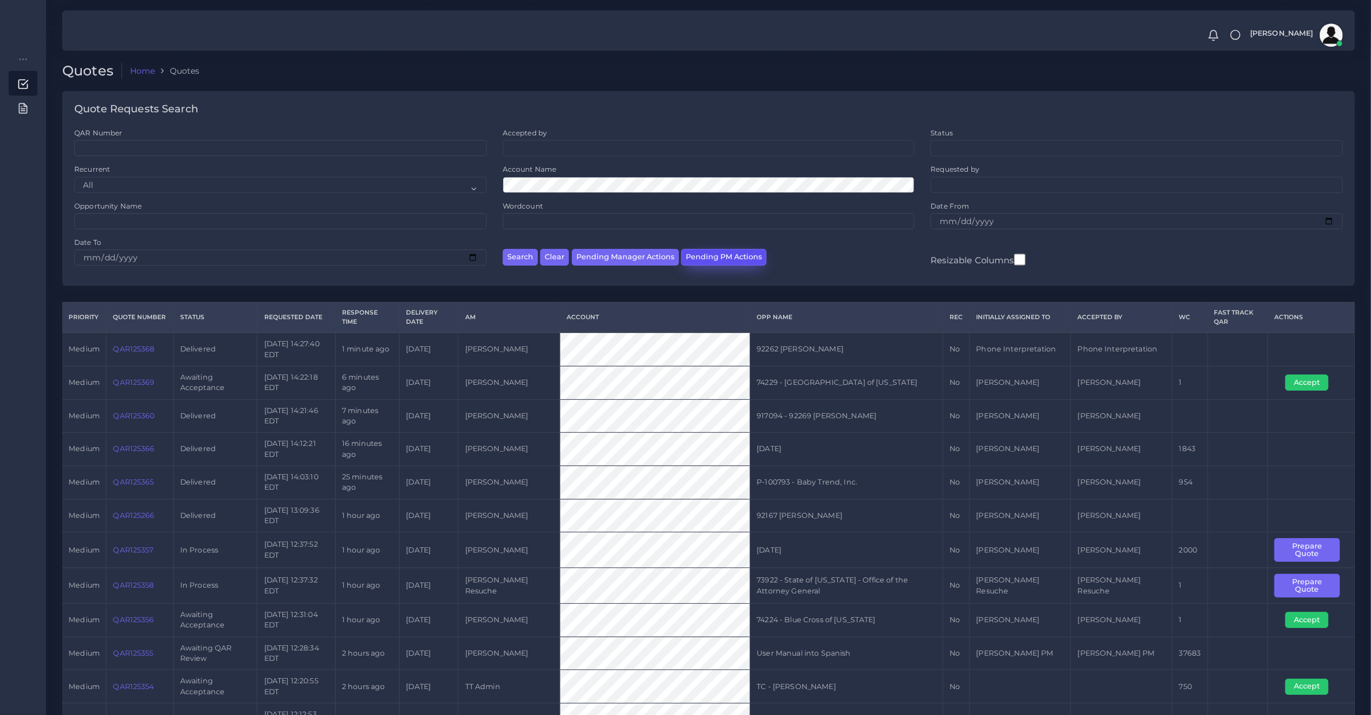
click at [731, 259] on button "Pending PM Actions" at bounding box center [723, 257] width 85 height 17
select select "awaiting_acceptance"
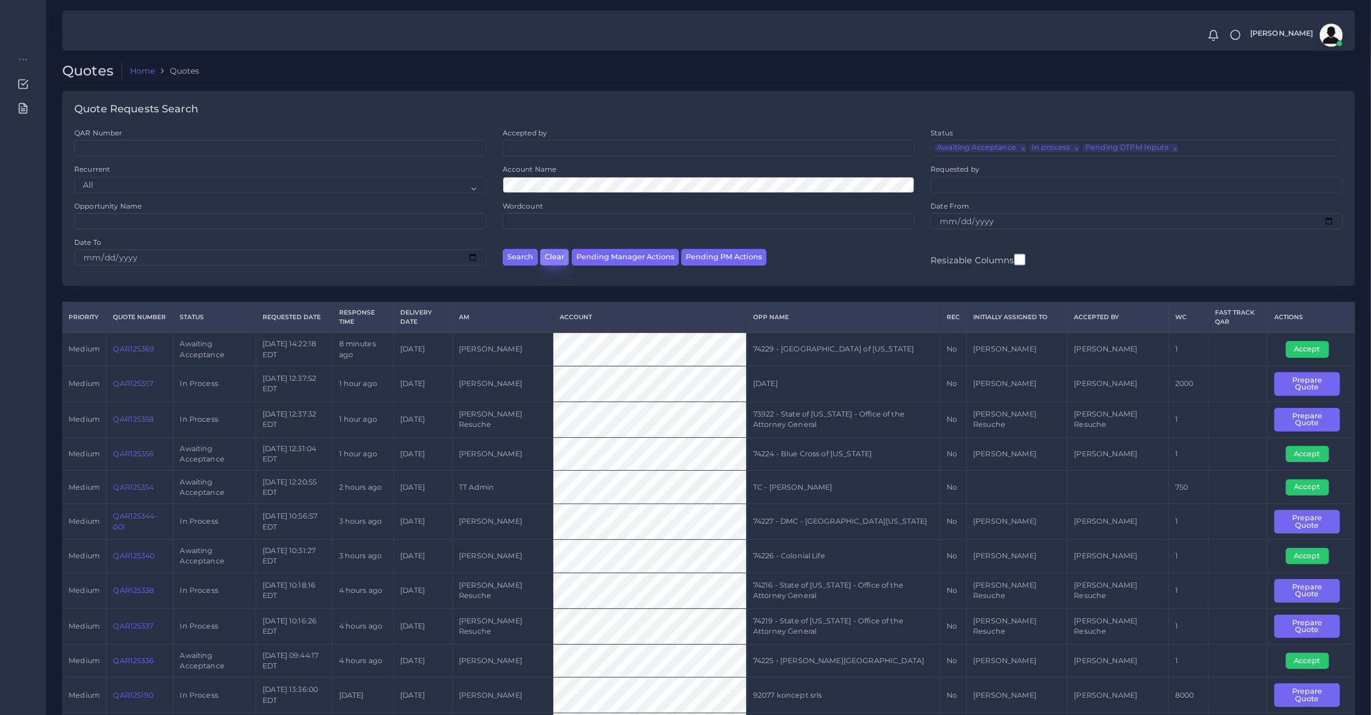
click at [553, 252] on button "Clear" at bounding box center [554, 257] width 29 height 17
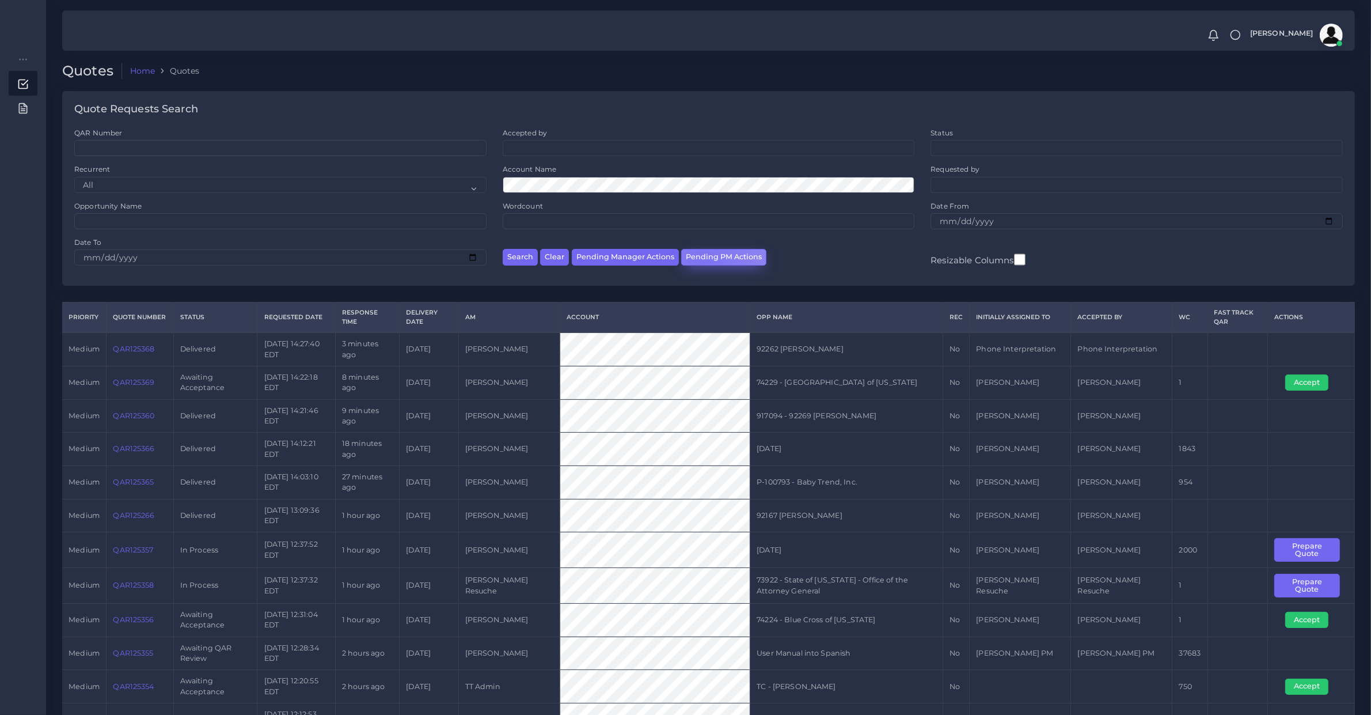
click at [700, 263] on button "Pending PM Actions" at bounding box center [723, 257] width 85 height 17
select select "awaiting_acceptance"
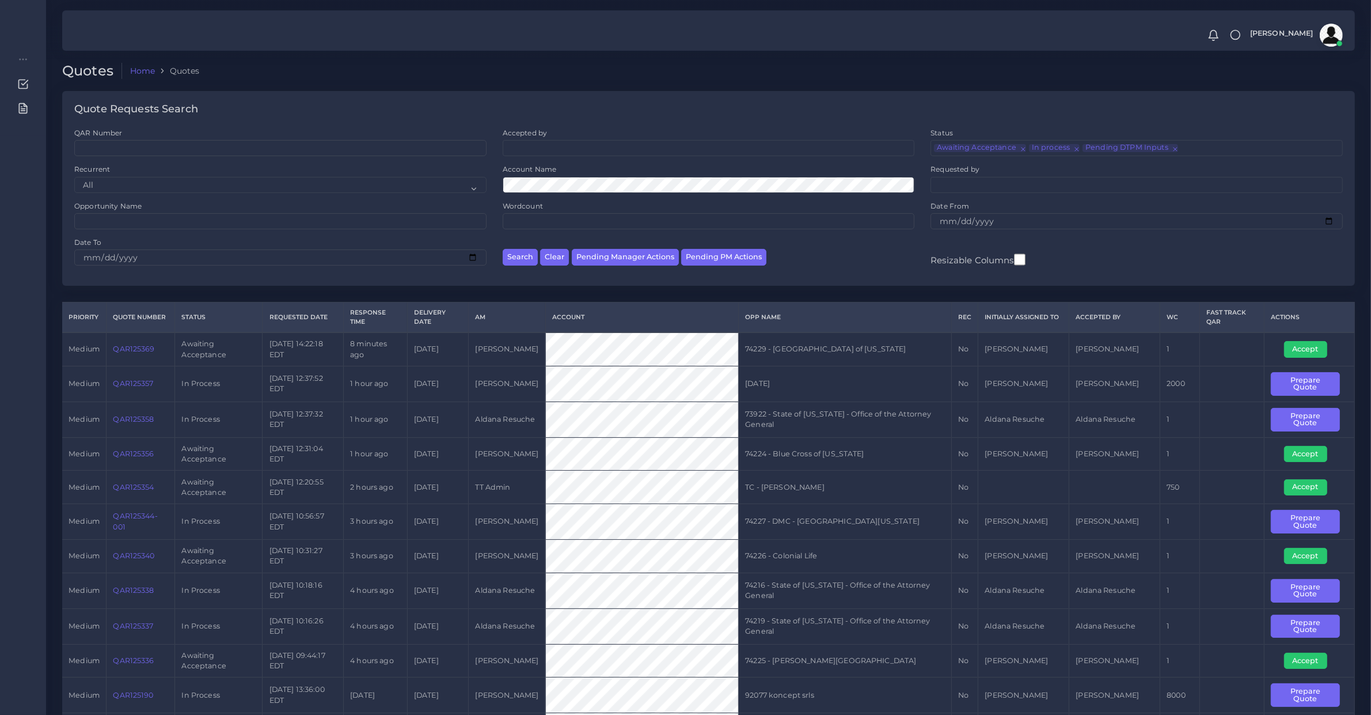
click at [548, 139] on div "Accepted by All [PERSON_NAME] [PERSON_NAME] [PERSON_NAME] [PERSON_NAME] [PERSON…" at bounding box center [709, 142] width 412 height 28
drag, startPoint x: 548, startPoint y: 143, endPoint x: 556, endPoint y: 150, distance: 11.0
click at [551, 145] on ul at bounding box center [708, 147] width 411 height 13
type input "die"
click at [573, 95] on div "Quote Requests Search" at bounding box center [708, 109] width 1293 height 37
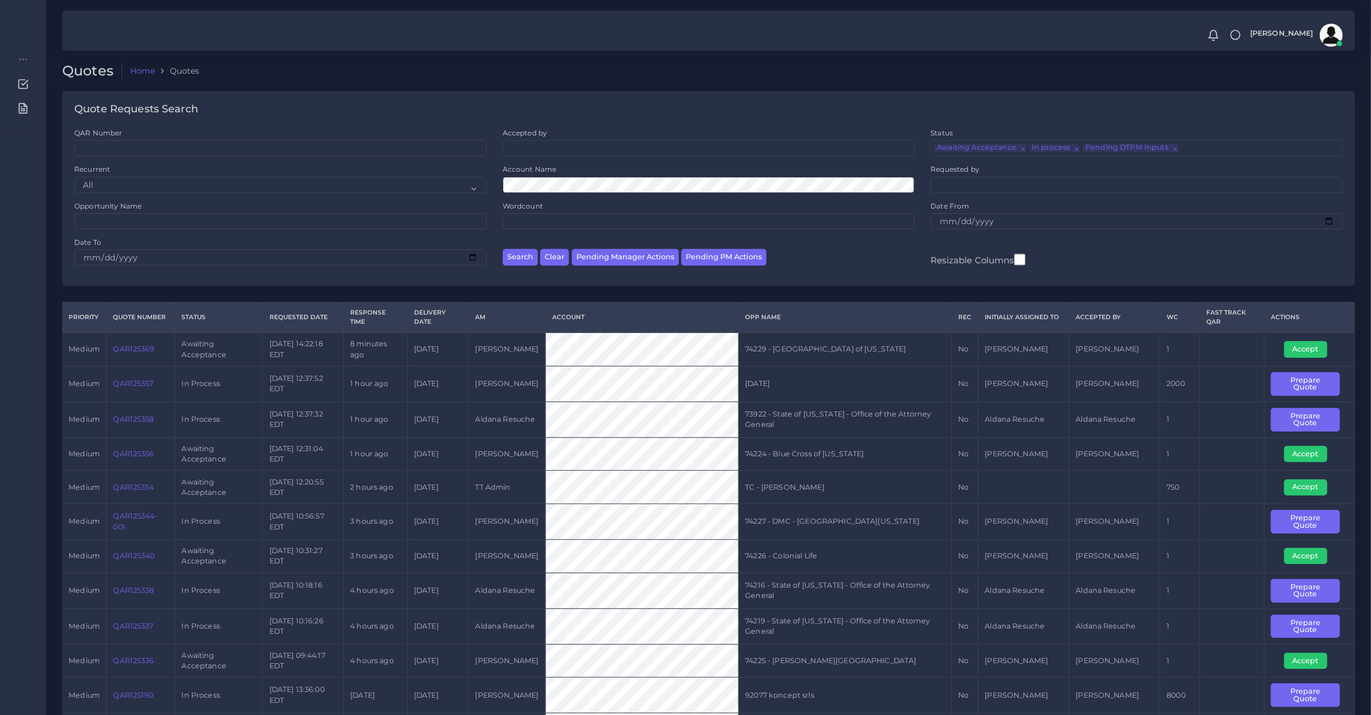
click at [518, 487] on td "TT Admin" at bounding box center [507, 487] width 77 height 33
click at [517, 487] on td "TT Admin" at bounding box center [507, 487] width 77 height 33
click at [545, 448] on td "[PERSON_NAME]" at bounding box center [507, 453] width 77 height 33
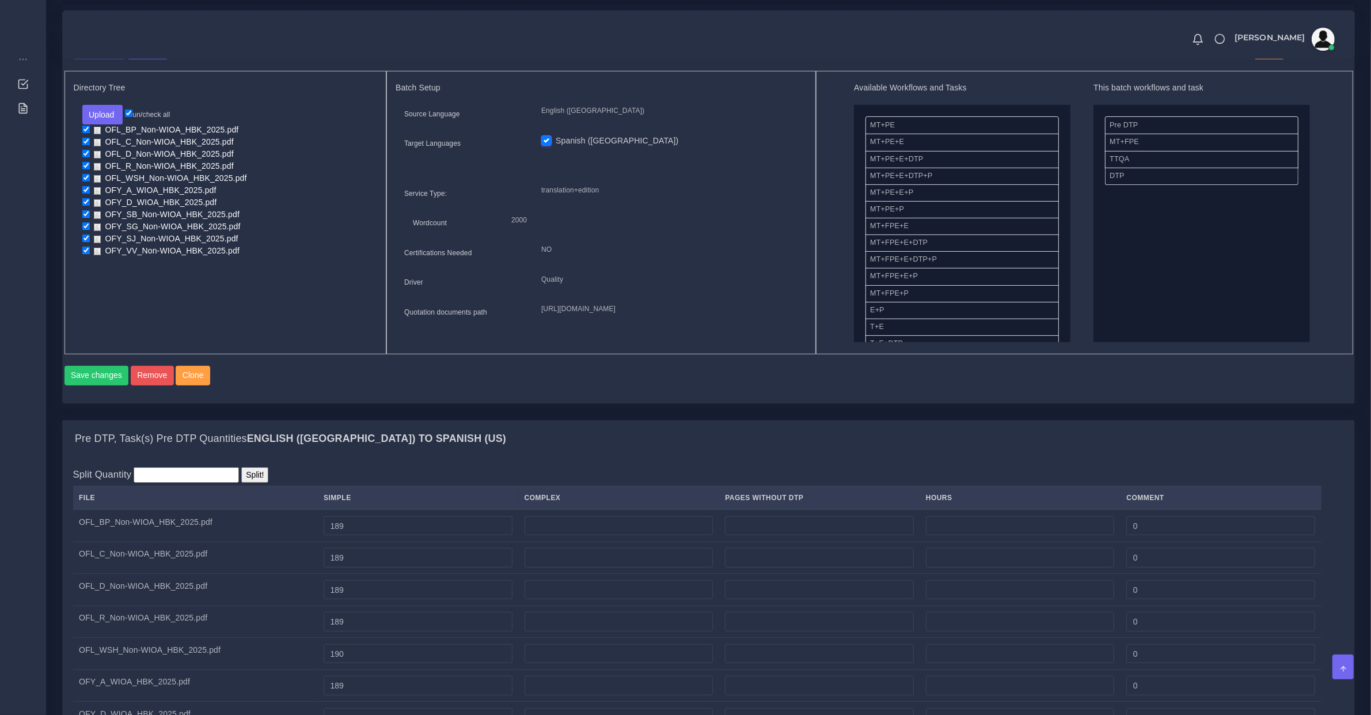
scroll to position [720, 0]
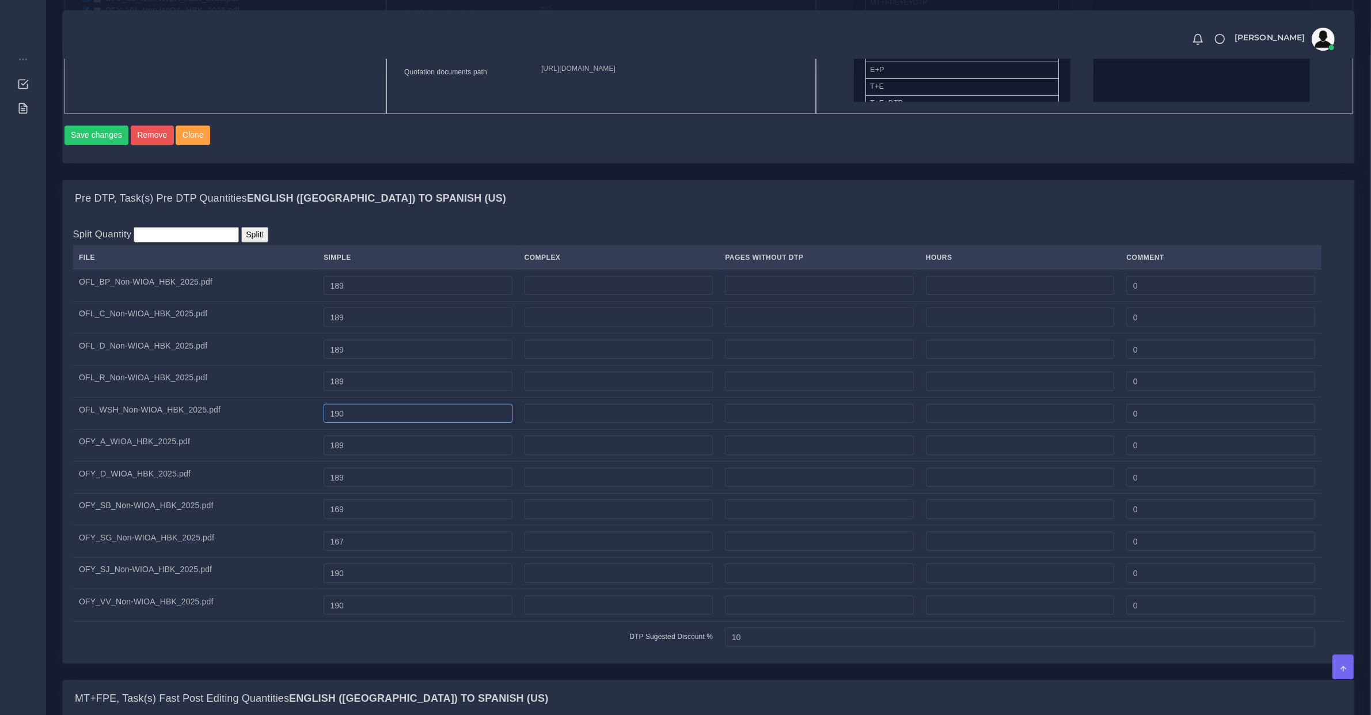
click at [354, 423] on input "190" at bounding box center [418, 414] width 189 height 20
click at [378, 423] on input "189" at bounding box center [418, 414] width 189 height 20
drag, startPoint x: 383, startPoint y: 462, endPoint x: 229, endPoint y: 454, distance: 154.6
click at [229, 461] on tr "OFY_A_WIOA_HBK_2025.pdf 189 0" at bounding box center [709, 445] width 1272 height 32
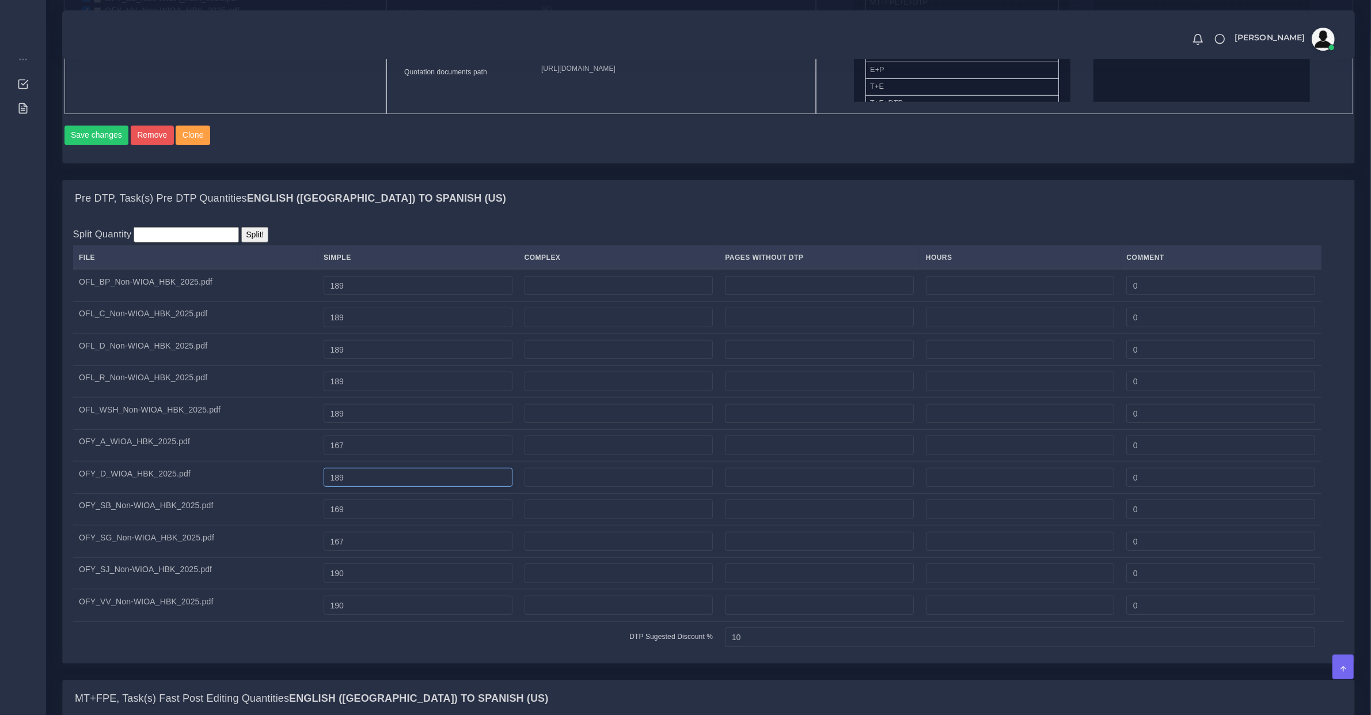
click at [361, 487] on input "189" at bounding box center [418, 478] width 189 height 20
drag, startPoint x: 367, startPoint y: 496, endPoint x: 376, endPoint y: 521, distance: 26.8
click at [367, 487] on input "169" at bounding box center [418, 478] width 189 height 20
click at [378, 519] on input "169" at bounding box center [418, 509] width 189 height 20
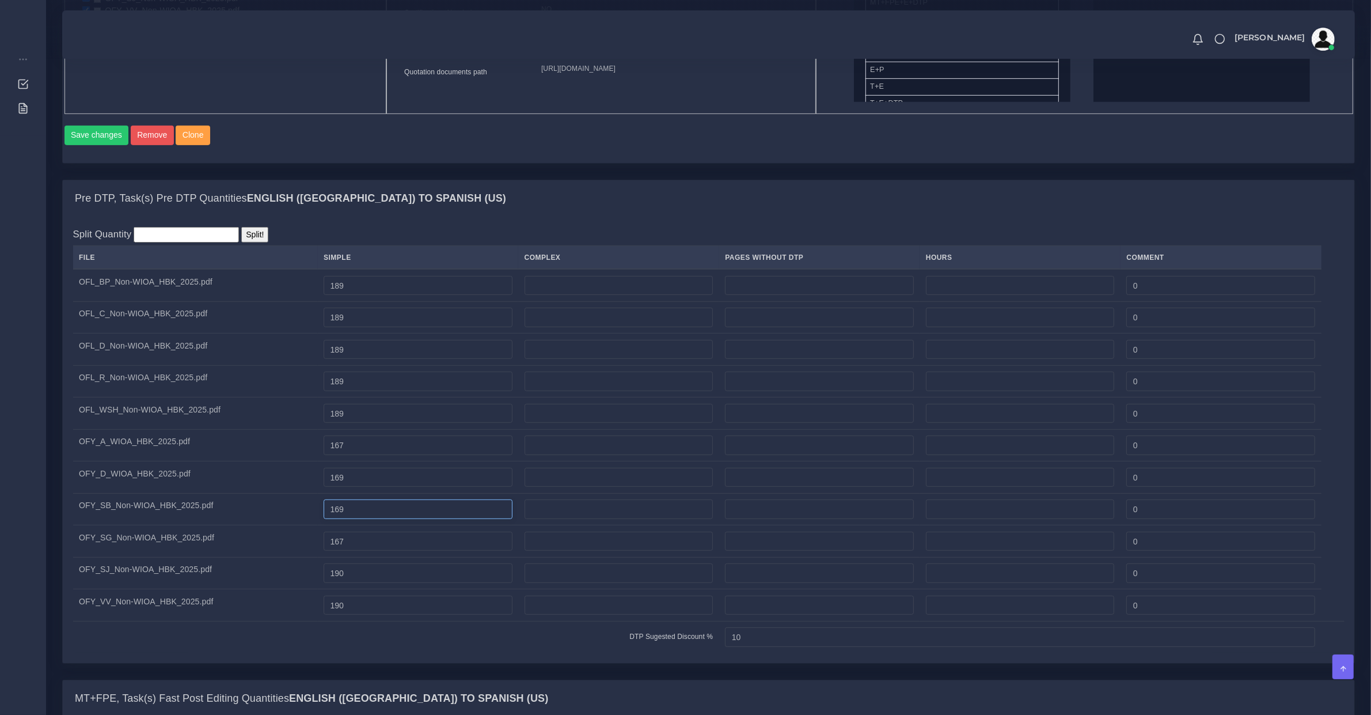
click at [378, 519] on input "169" at bounding box center [418, 509] width 189 height 20
click at [371, 525] on td "169" at bounding box center [418, 509] width 201 height 32
click at [366, 519] on input "169" at bounding box center [418, 509] width 189 height 20
click at [369, 558] on td "167" at bounding box center [418, 541] width 201 height 32
click at [363, 551] on input "167" at bounding box center [418, 542] width 189 height 20
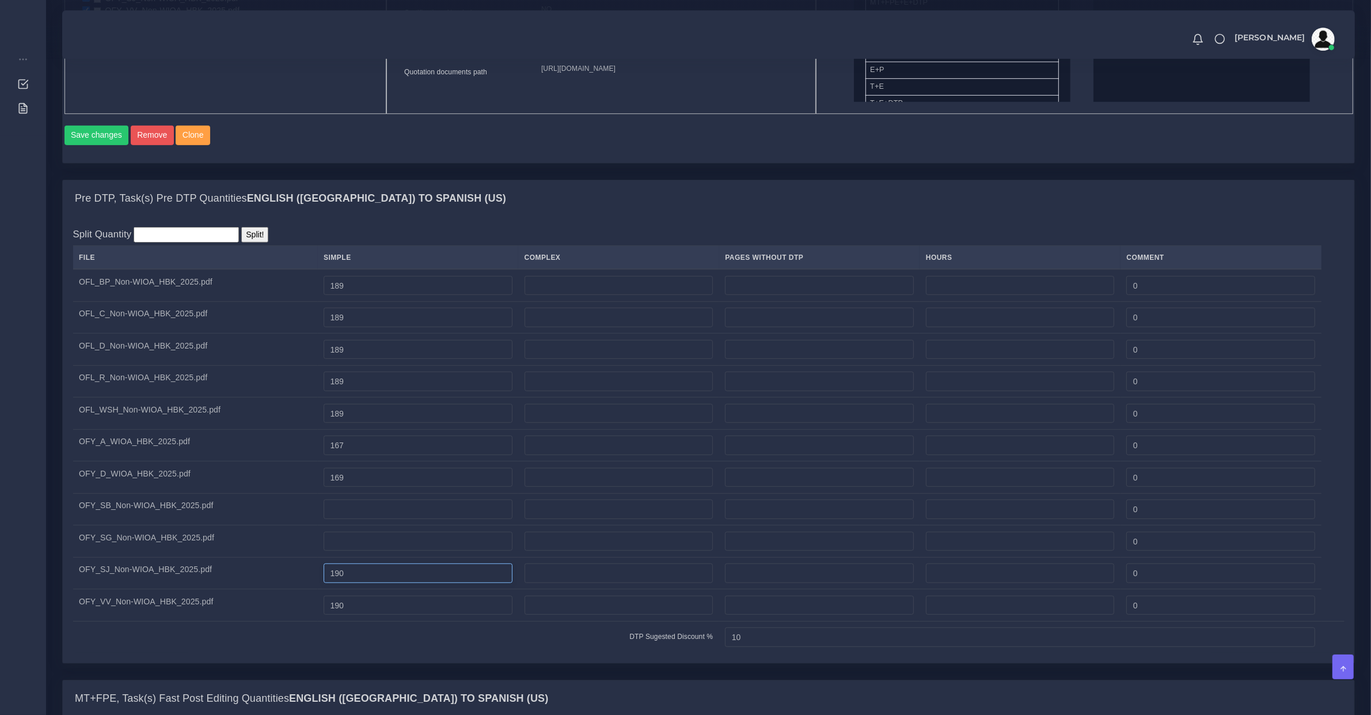
drag, startPoint x: 372, startPoint y: 585, endPoint x: 373, endPoint y: 596, distance: 11.6
click at [373, 583] on input "190" at bounding box center [418, 573] width 189 height 20
click at [376, 615] on input "190" at bounding box center [418, 606] width 189 height 20
click at [353, 518] on input "number" at bounding box center [418, 509] width 189 height 20
click at [356, 511] on input "190" at bounding box center [418, 509] width 189 height 20
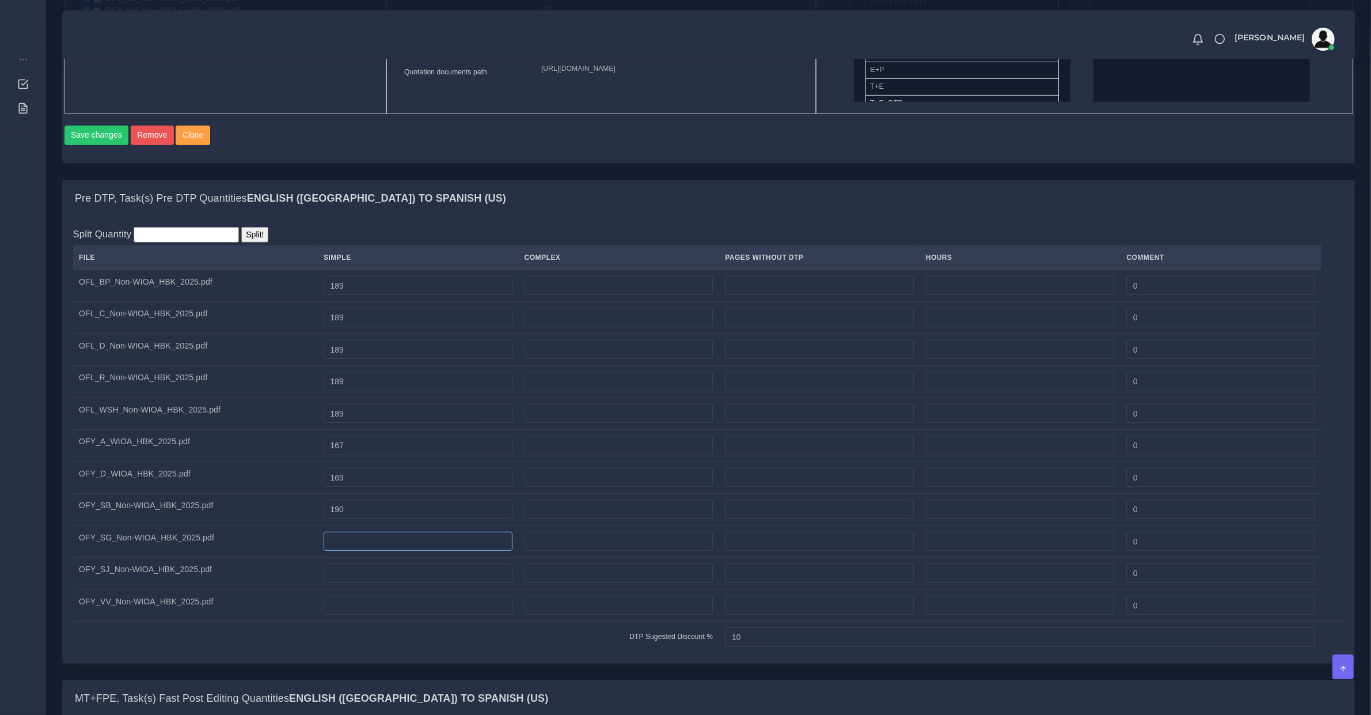
click at [357, 544] on input "number" at bounding box center [418, 542] width 189 height 20
paste input "190"
click at [362, 576] on input "number" at bounding box center [418, 573] width 189 height 20
paste input "190"
click at [366, 615] on input "number" at bounding box center [418, 606] width 189 height 20
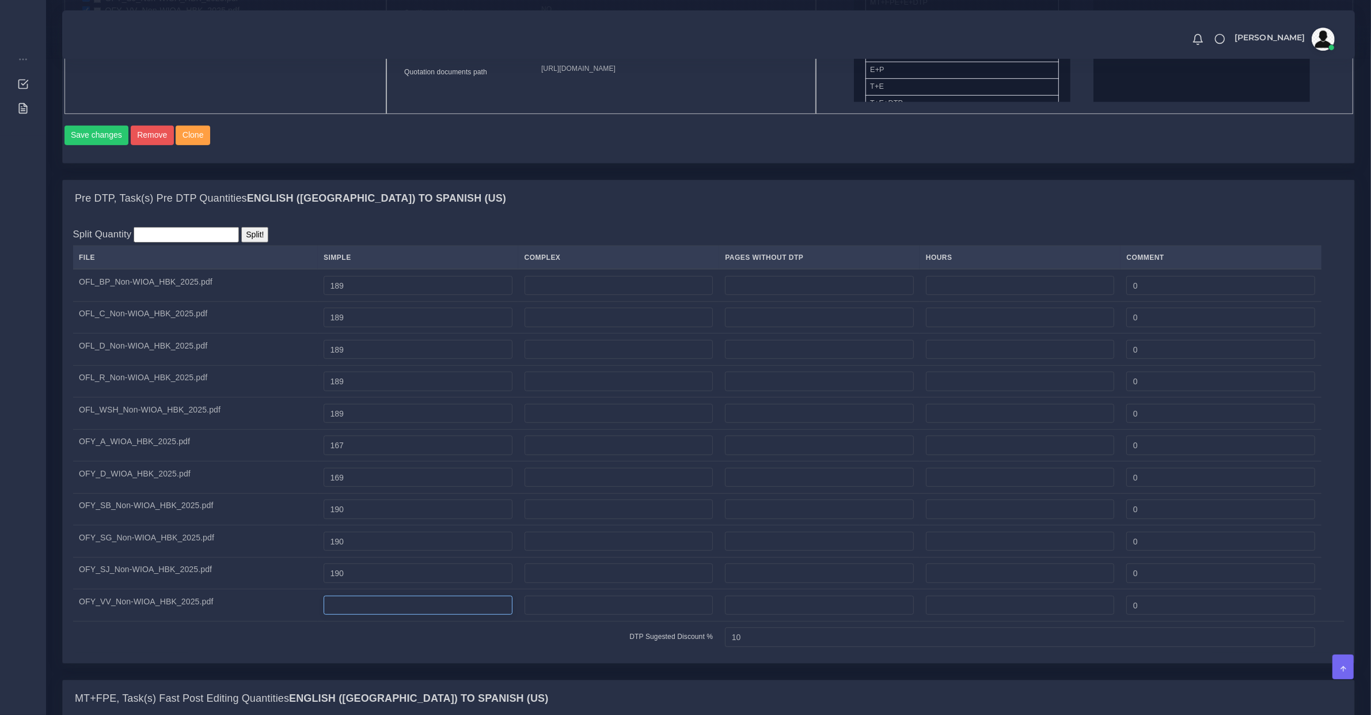
paste input "190"
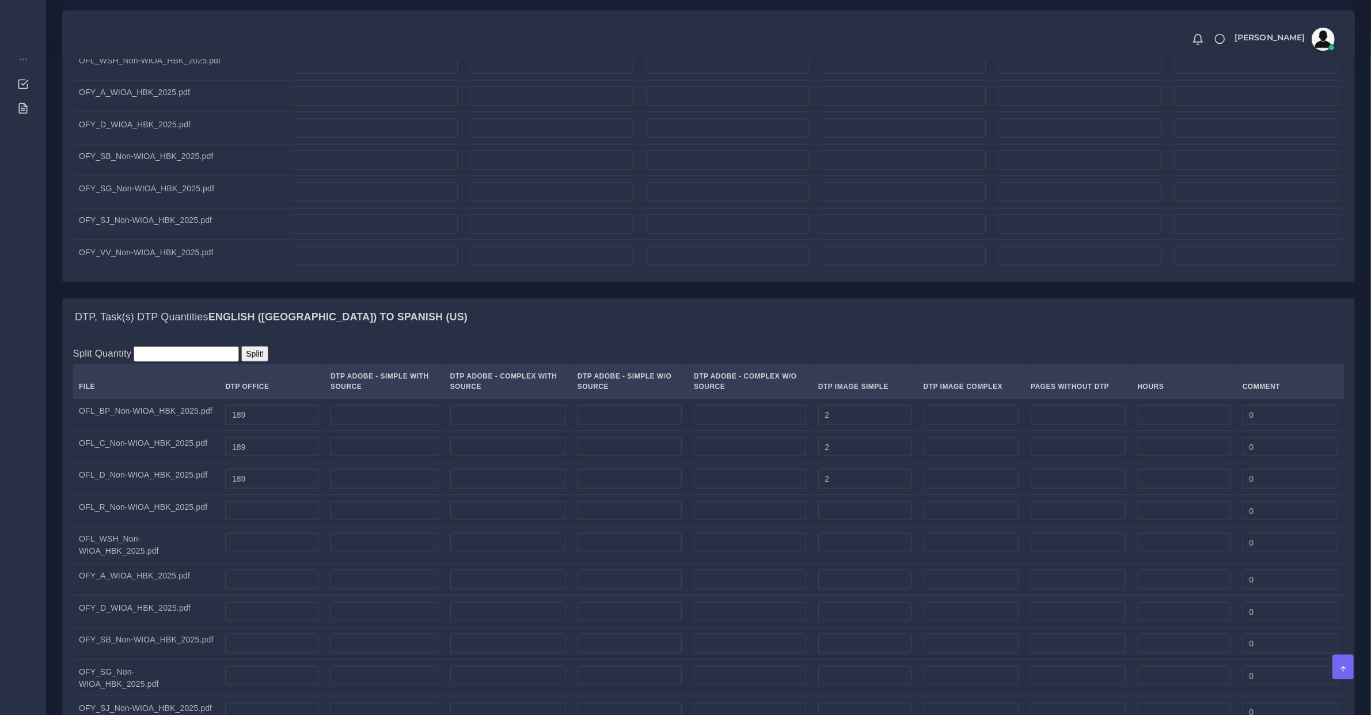
scroll to position [2160, 0]
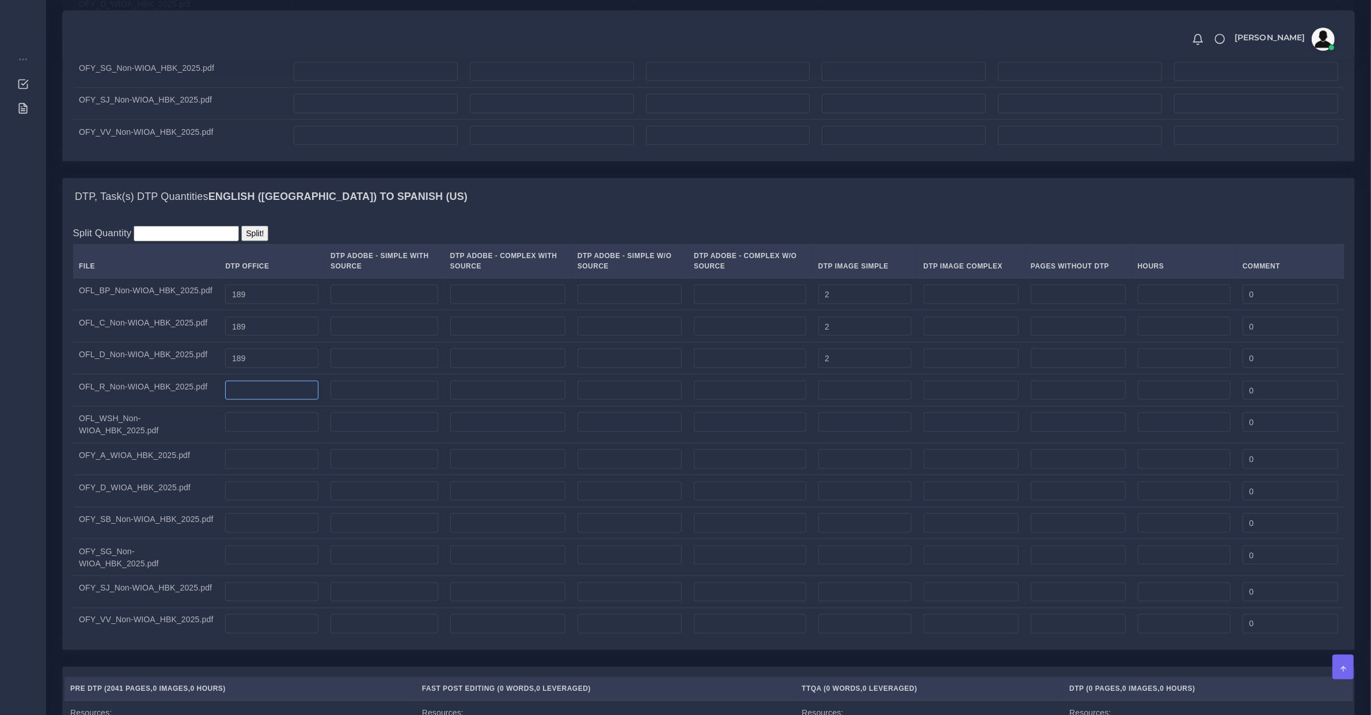
click at [261, 399] on input "number" at bounding box center [271, 391] width 93 height 20
click at [274, 432] on input "number" at bounding box center [271, 422] width 93 height 20
click at [268, 469] on input "number" at bounding box center [271, 459] width 93 height 20
click at [274, 501] on input "number" at bounding box center [271, 491] width 93 height 20
click at [262, 539] on td at bounding box center [271, 523] width 105 height 32
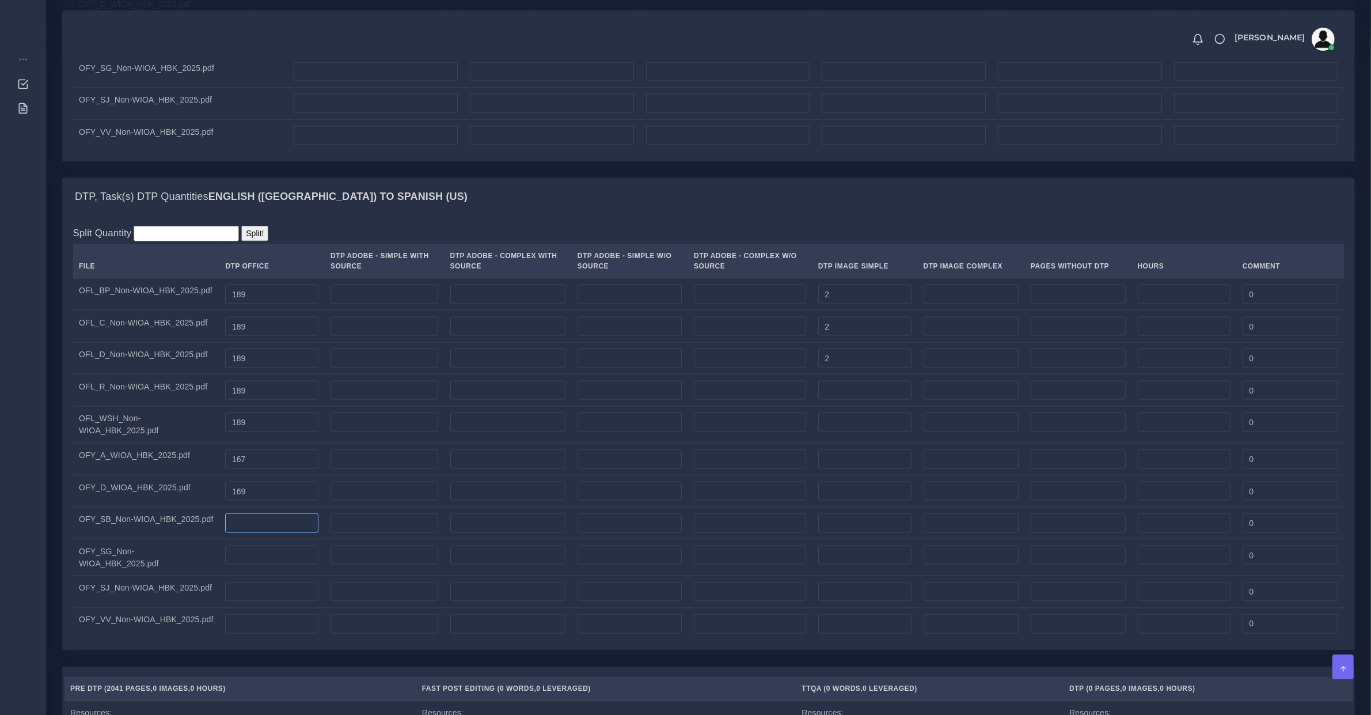
drag, startPoint x: 263, startPoint y: 545, endPoint x: 267, endPoint y: 540, distance: 6.6
click at [266, 533] on input "number" at bounding box center [271, 523] width 93 height 20
click at [231, 533] on input "190" at bounding box center [271, 523] width 93 height 20
click at [240, 565] on input "number" at bounding box center [271, 555] width 93 height 20
paste input "190"
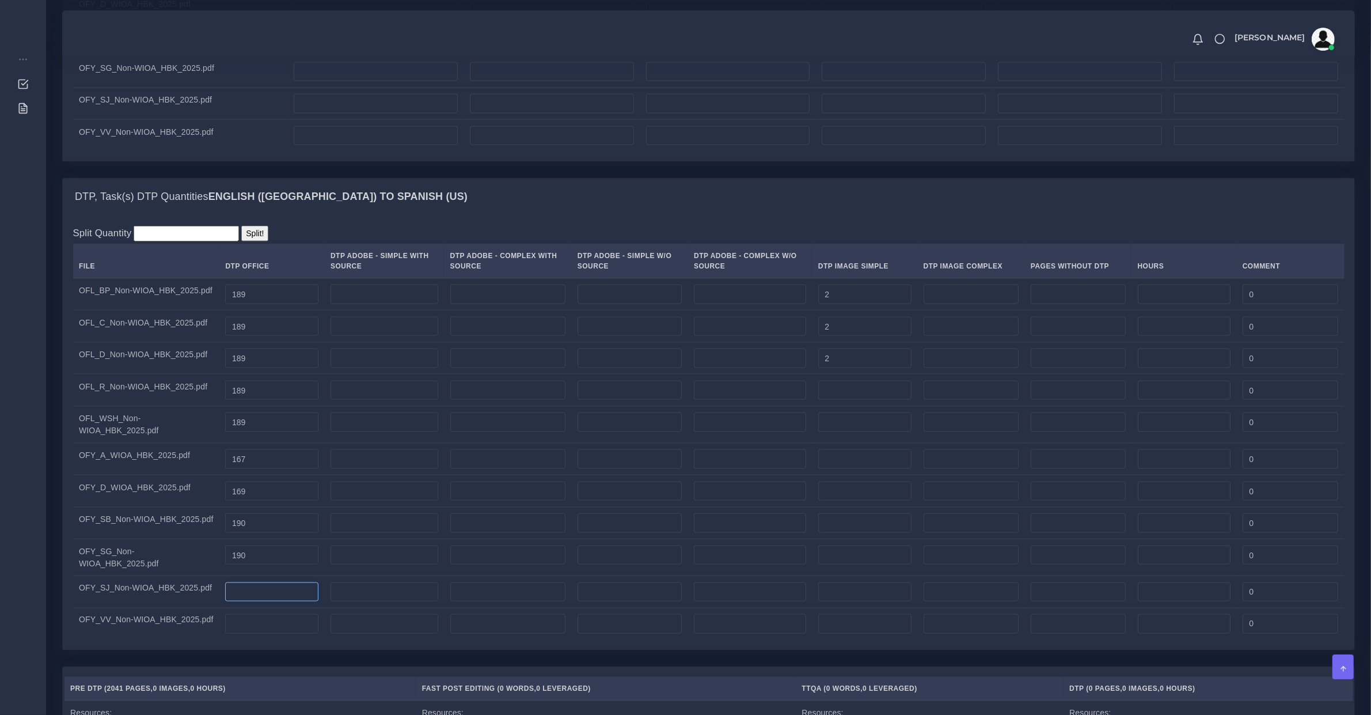
click at [249, 600] on input "number" at bounding box center [271, 592] width 93 height 20
paste input "190"
click at [264, 628] on input "number" at bounding box center [271, 624] width 93 height 20
paste input "190"
drag, startPoint x: 835, startPoint y: 369, endPoint x: 844, endPoint y: 386, distance: 19.6
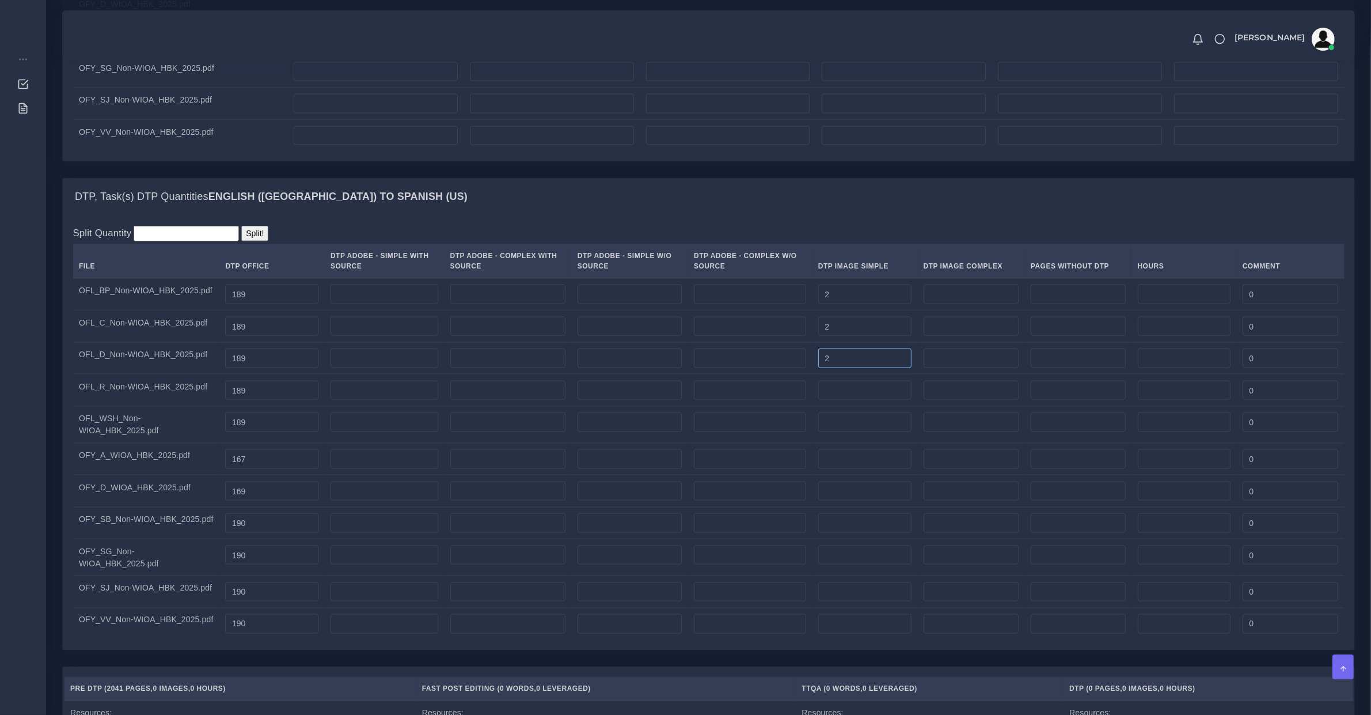
click at [836, 368] on input "2" at bounding box center [864, 358] width 93 height 20
click at [853, 400] on input "number" at bounding box center [864, 391] width 93 height 20
paste input "2"
click at [856, 432] on input "number" at bounding box center [864, 422] width 93 height 20
paste input "2"
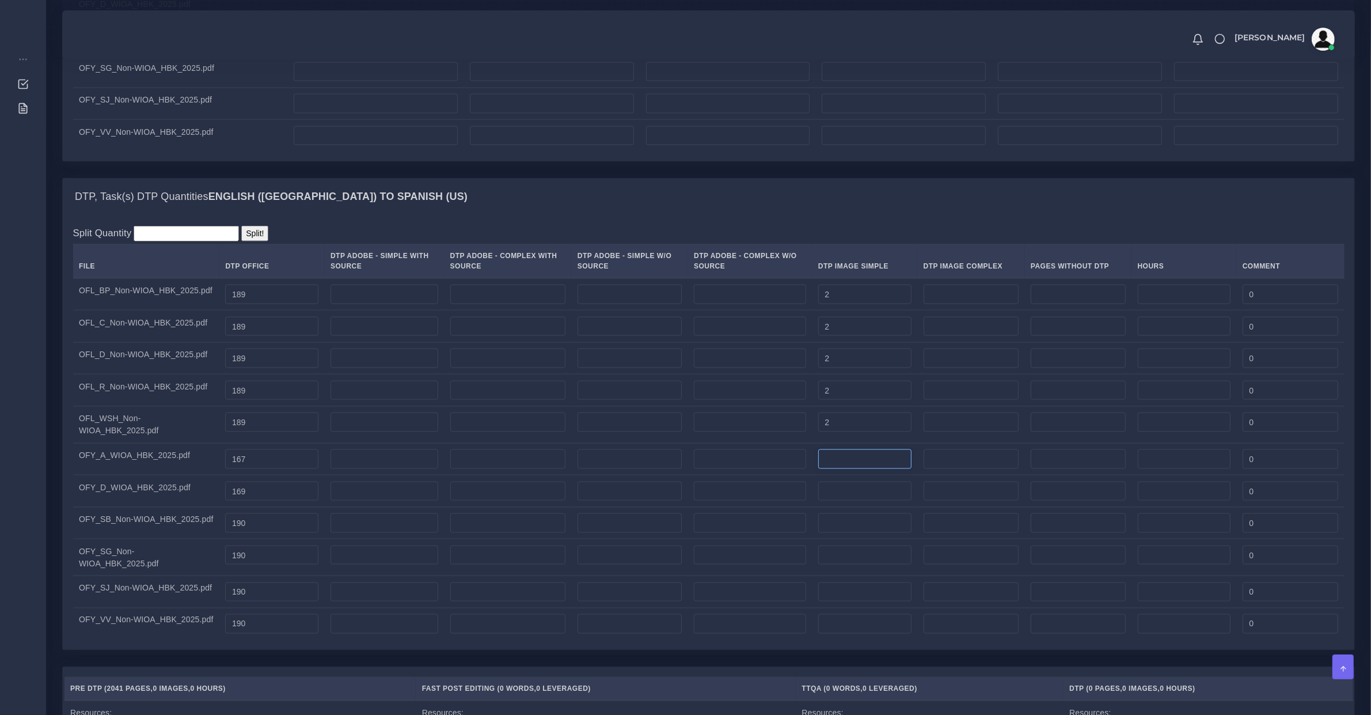
click at [858, 469] on input "number" at bounding box center [864, 459] width 93 height 20
paste input "2"
click at [854, 501] on input "number" at bounding box center [864, 491] width 93 height 20
paste input "2"
click at [853, 533] on input "number" at bounding box center [864, 523] width 93 height 20
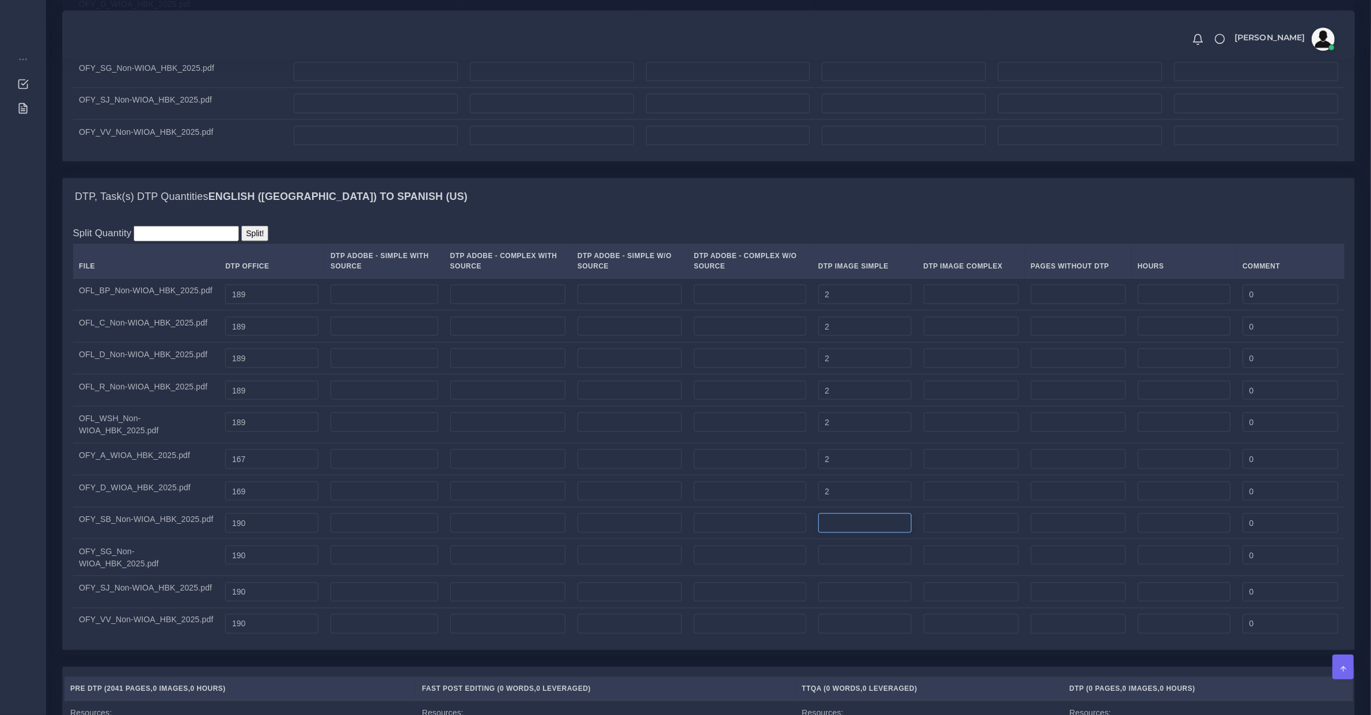
paste input "2"
click at [854, 576] on td at bounding box center [864, 557] width 105 height 37
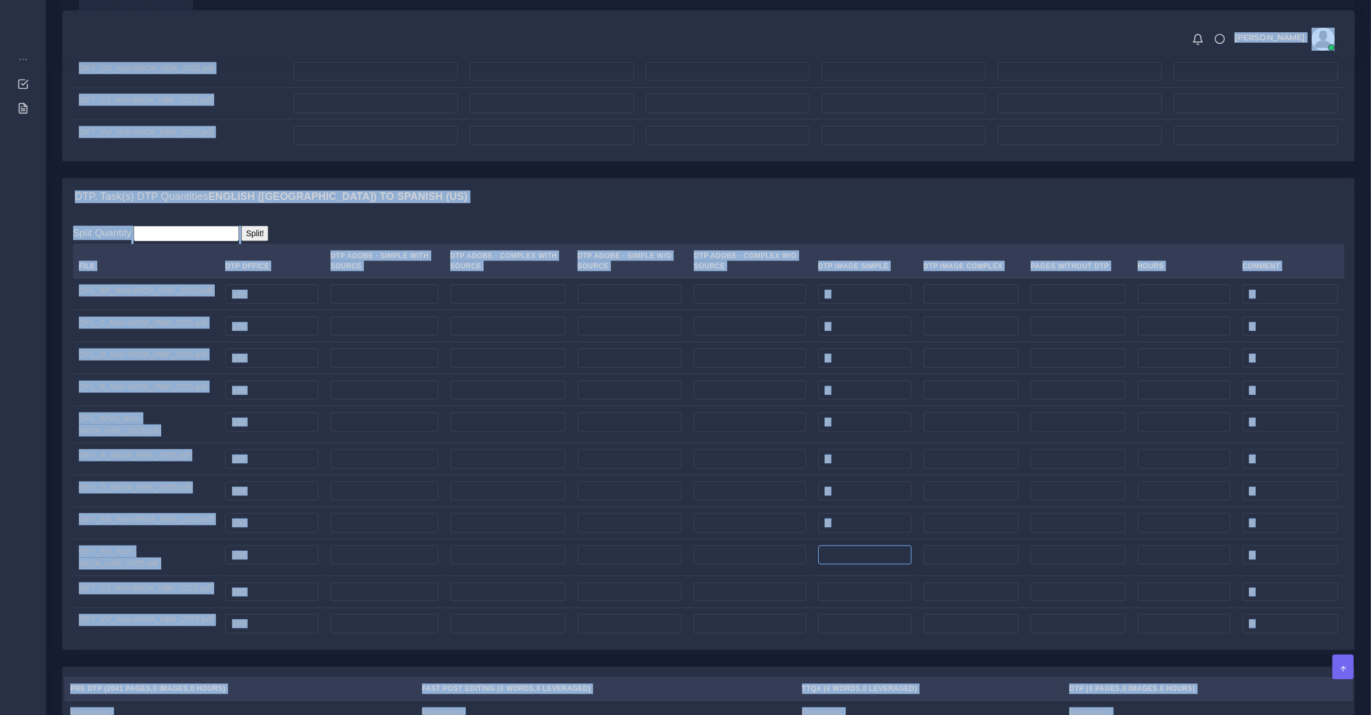
click at [855, 565] on input "number" at bounding box center [864, 555] width 93 height 20
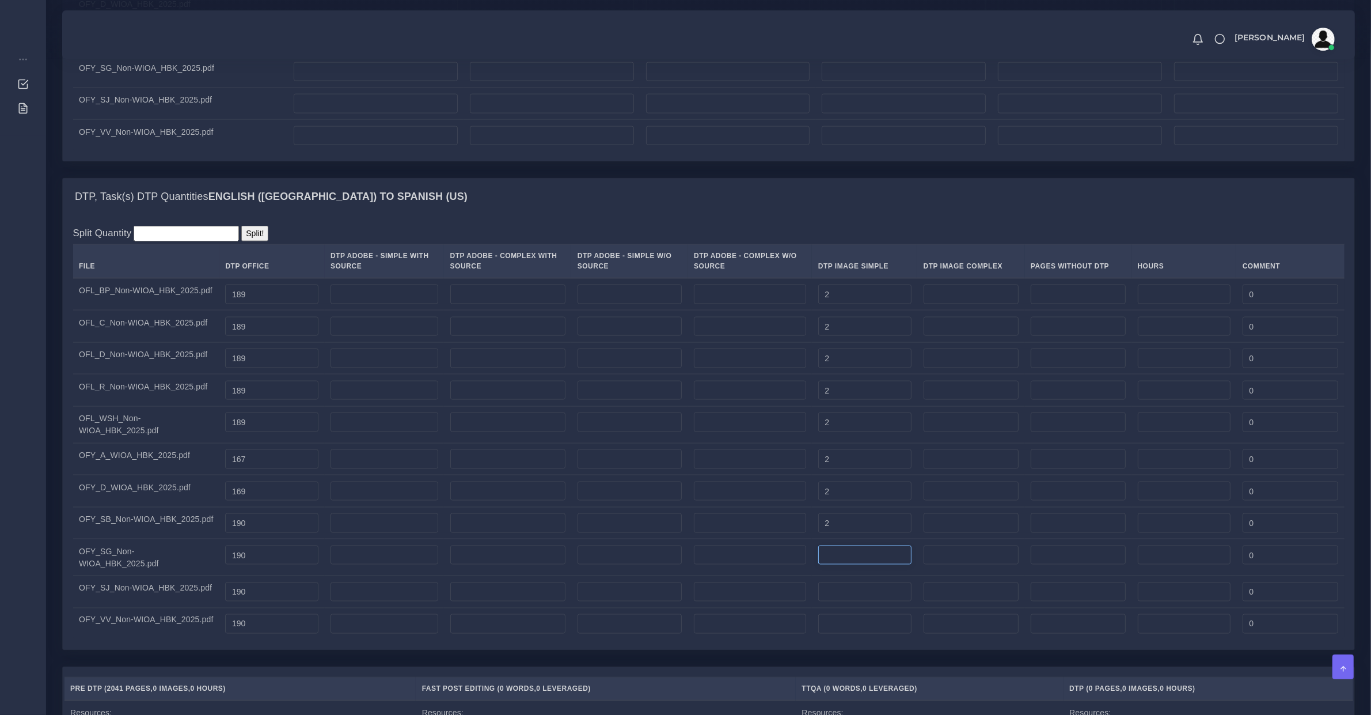
paste input "2"
click at [860, 596] on input "number" at bounding box center [864, 592] width 93 height 20
paste input "2"
click at [861, 629] on input "number" at bounding box center [864, 624] width 93 height 20
paste input "2"
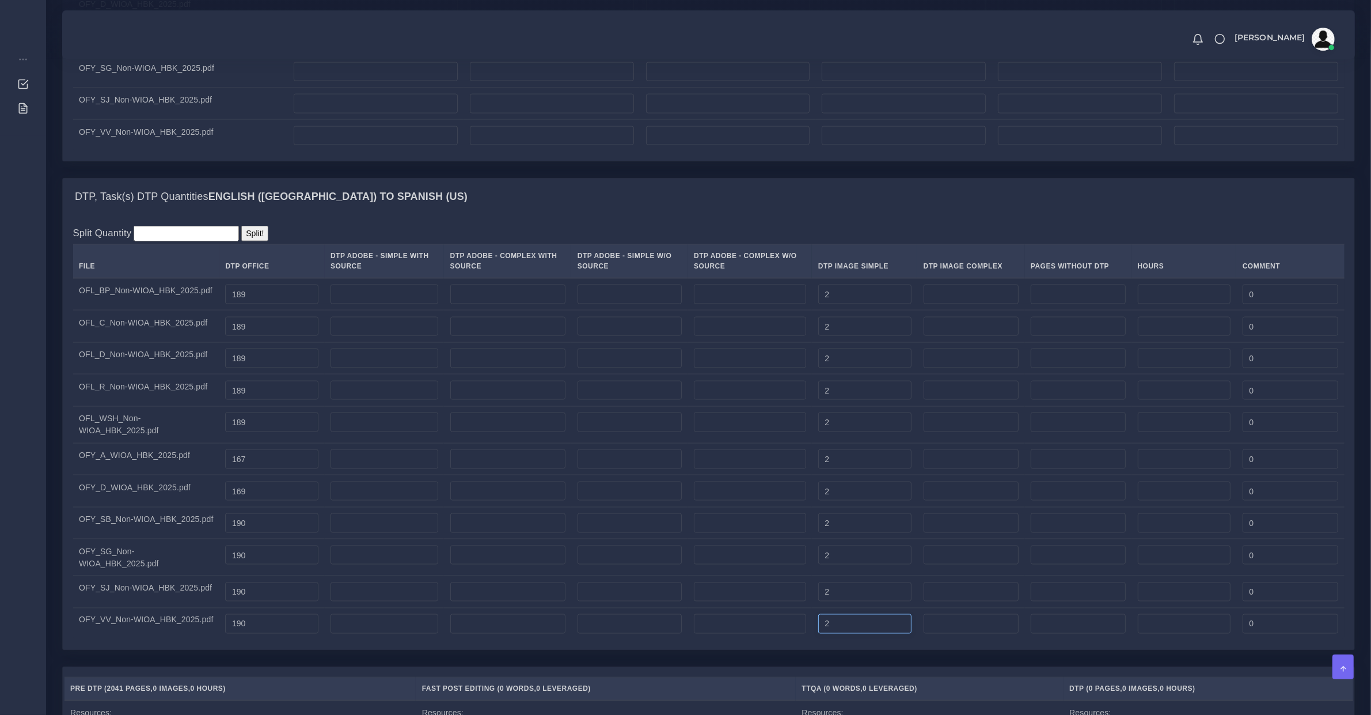
scroll to position [2759, 0]
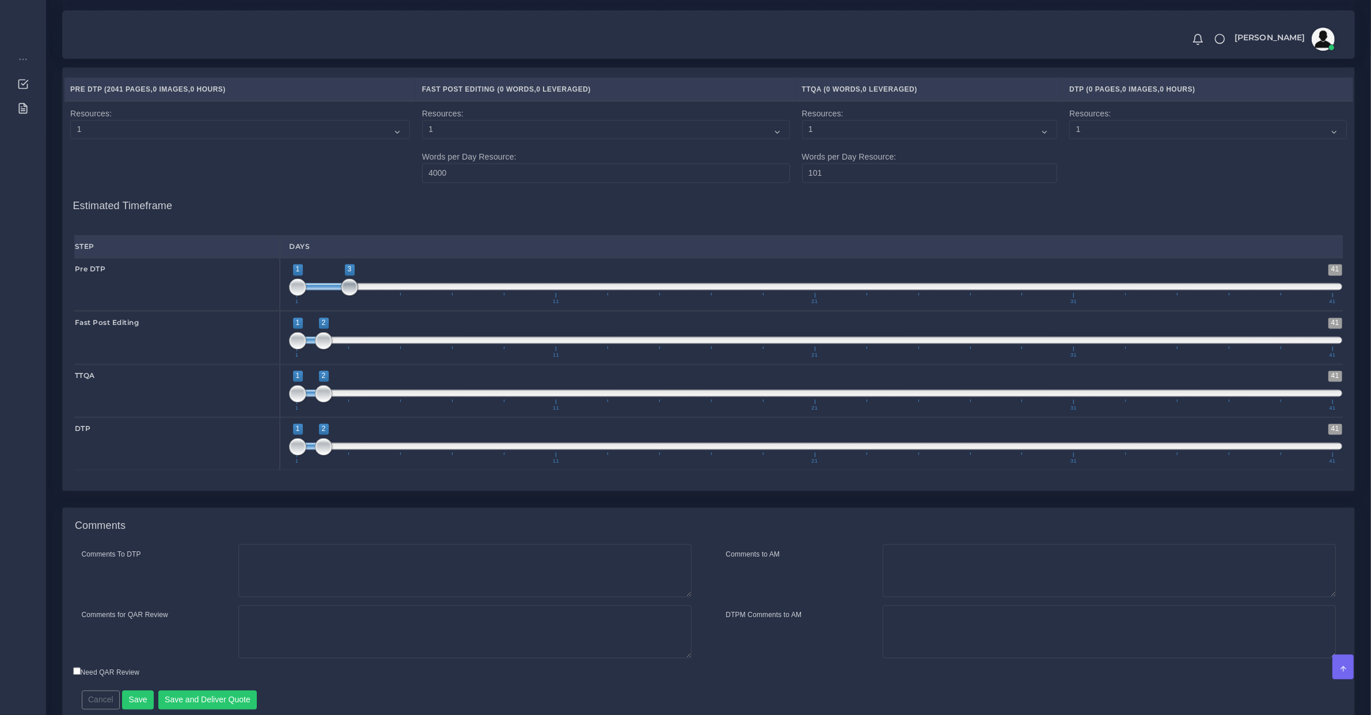
drag, startPoint x: 327, startPoint y: 300, endPoint x: 348, endPoint y: 301, distance: 21.3
click at [348, 295] on span at bounding box center [349, 286] width 17 height 17
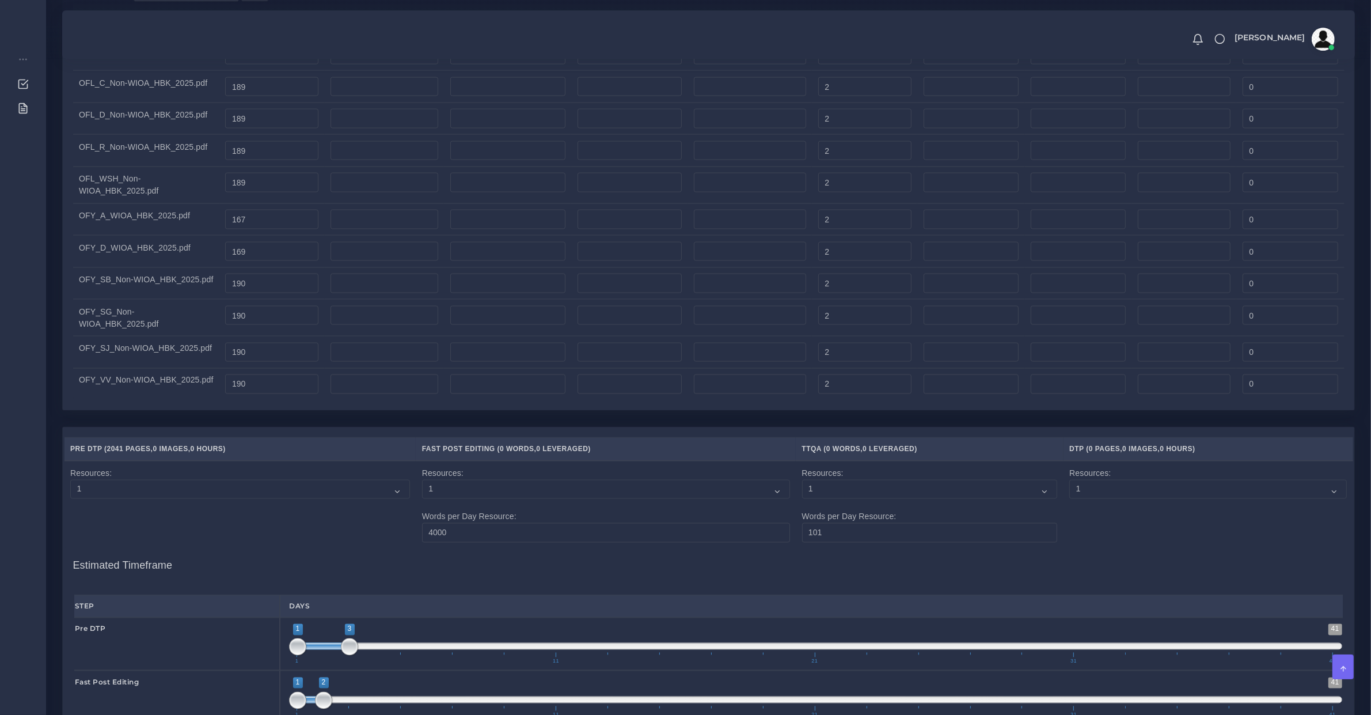
scroll to position [2520, 0]
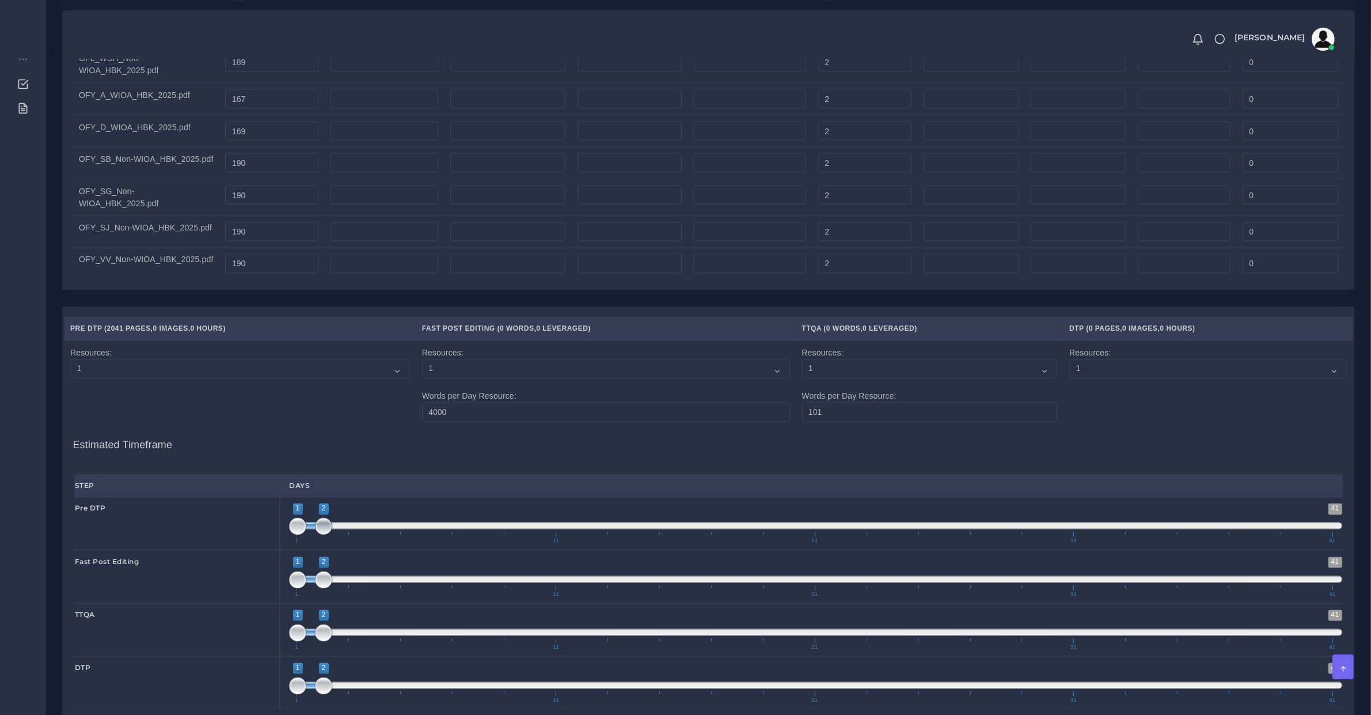
drag, startPoint x: 351, startPoint y: 536, endPoint x: 320, endPoint y: 572, distance: 47.7
click at [331, 535] on span at bounding box center [323, 526] width 17 height 17
click at [311, 583] on span at bounding box center [311, 579] width 26 height 7
click at [93, 379] on select "1 2 3 4 5 6 7 8 9 10" at bounding box center [240, 369] width 340 height 20
click at [70, 371] on select "1 2 3 4 5 6 7 8 9 10" at bounding box center [240, 369] width 340 height 20
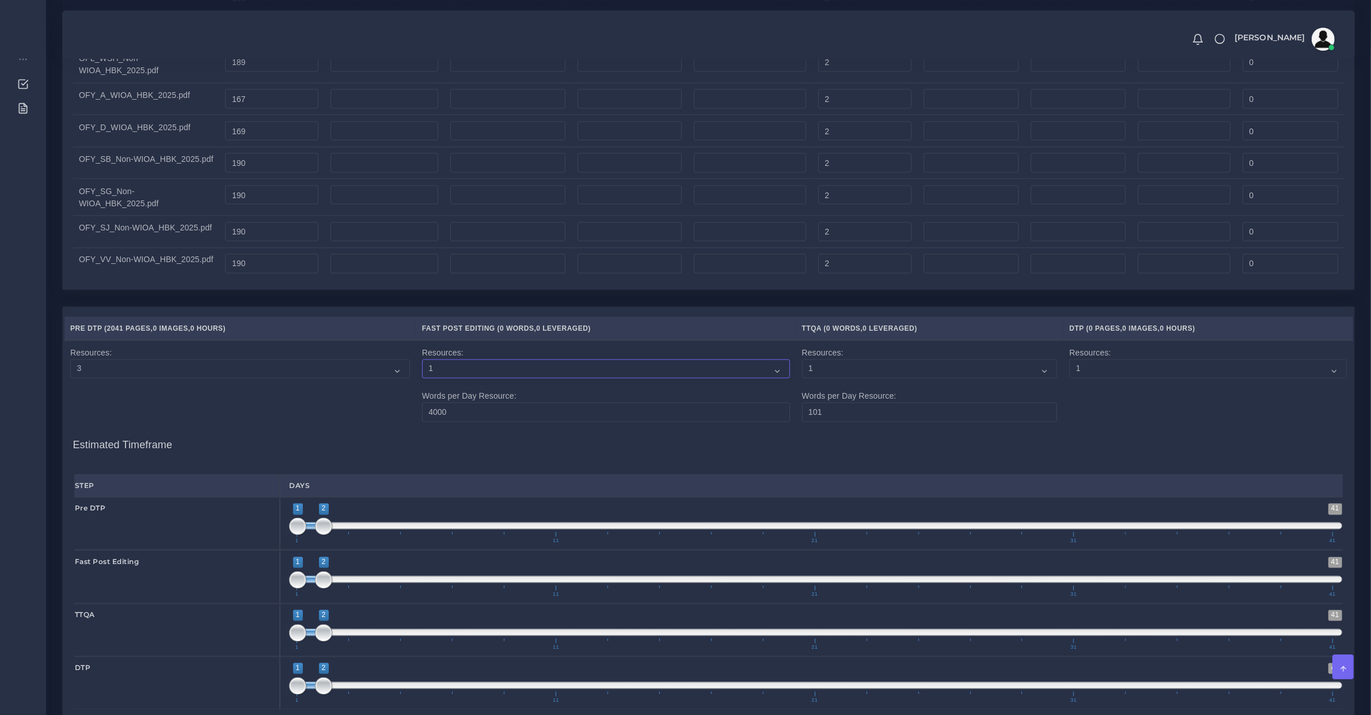
click at [439, 376] on select "1 2 3 4 5 6 7 8 9 10" at bounding box center [606, 369] width 368 height 20
click at [424, 371] on select "1 2 3 4 5 6 7 8 9 10" at bounding box center [606, 369] width 368 height 20
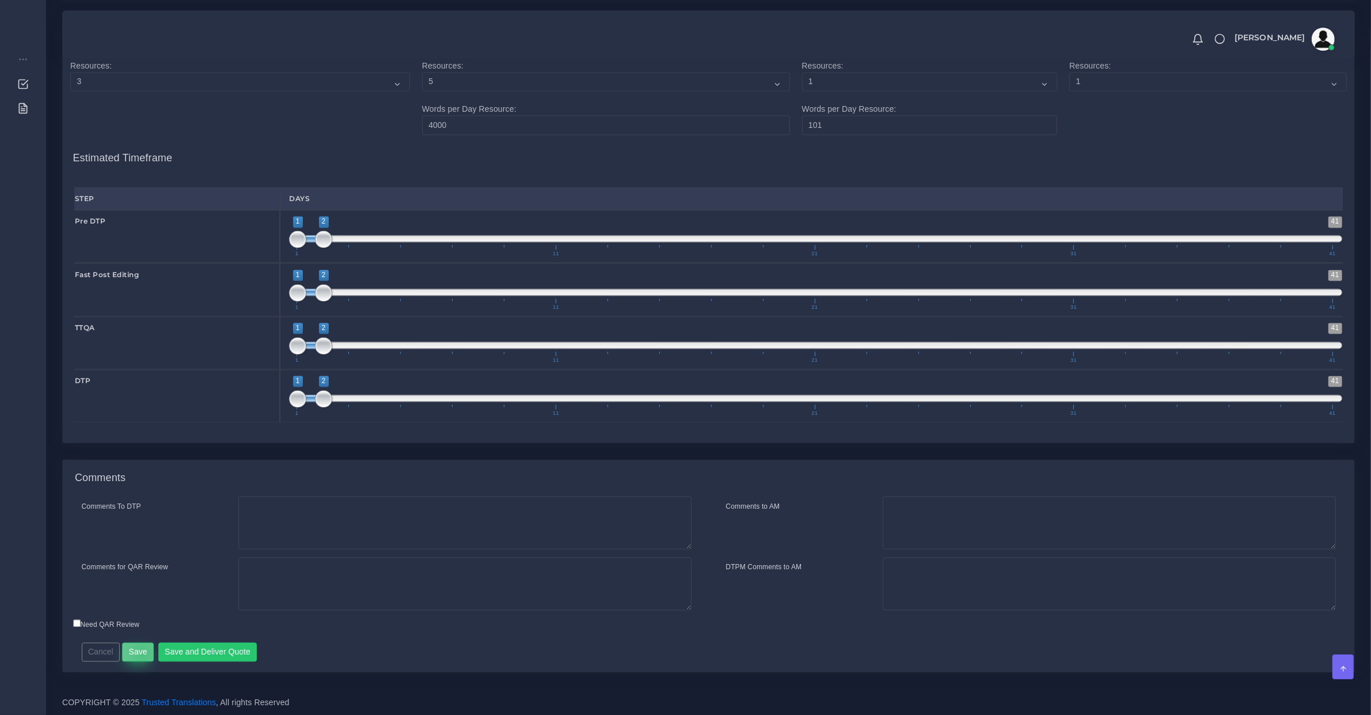
click at [141, 652] on button "Save" at bounding box center [138, 652] width 32 height 20
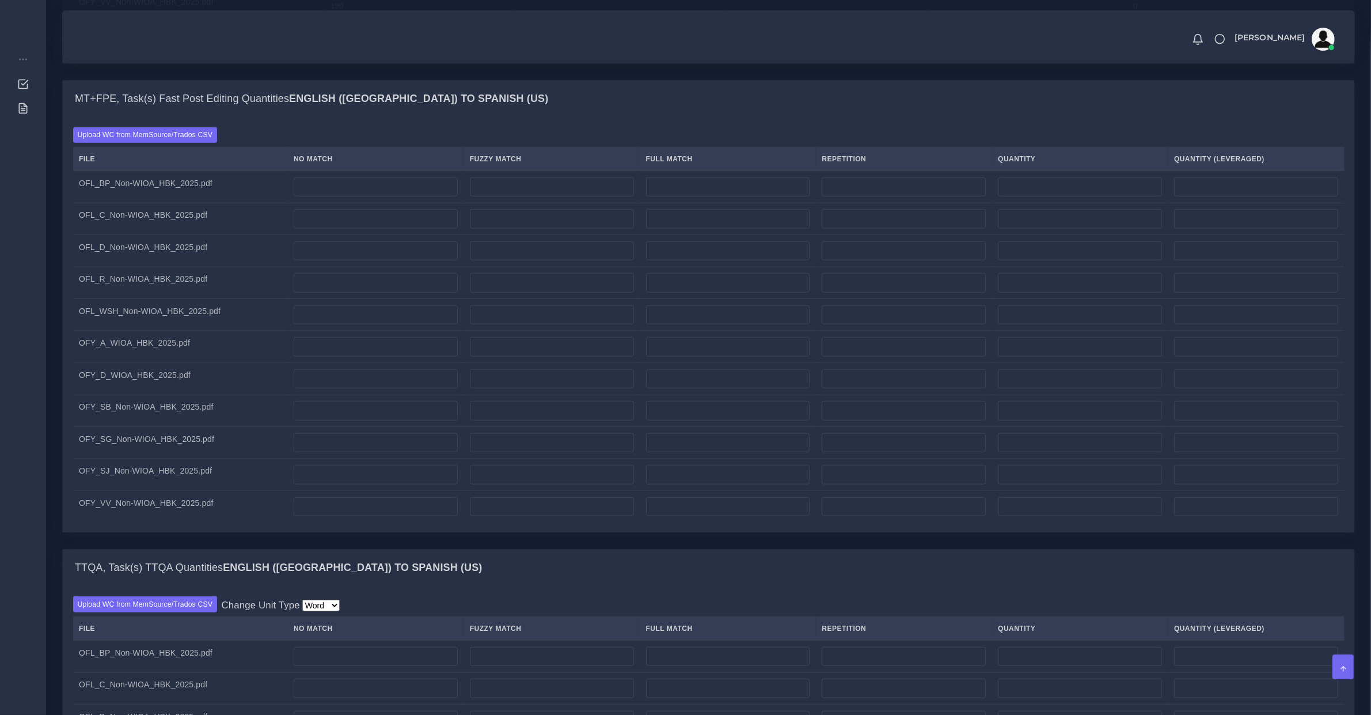
scroll to position [840, 0]
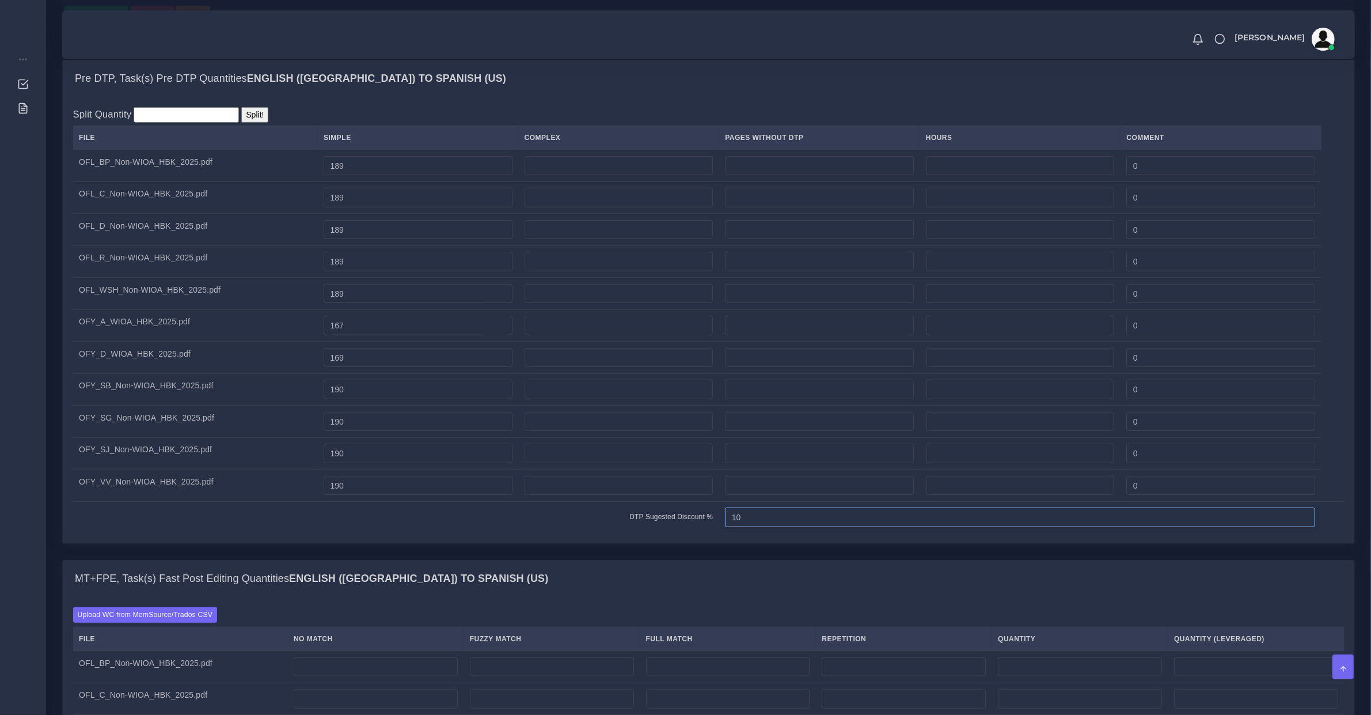
drag, startPoint x: 784, startPoint y: 536, endPoint x: 260, endPoint y: 537, distance: 524.1
click at [278, 533] on tr "DTP Sugested Discount % 10" at bounding box center [709, 517] width 1272 height 32
type input "10"
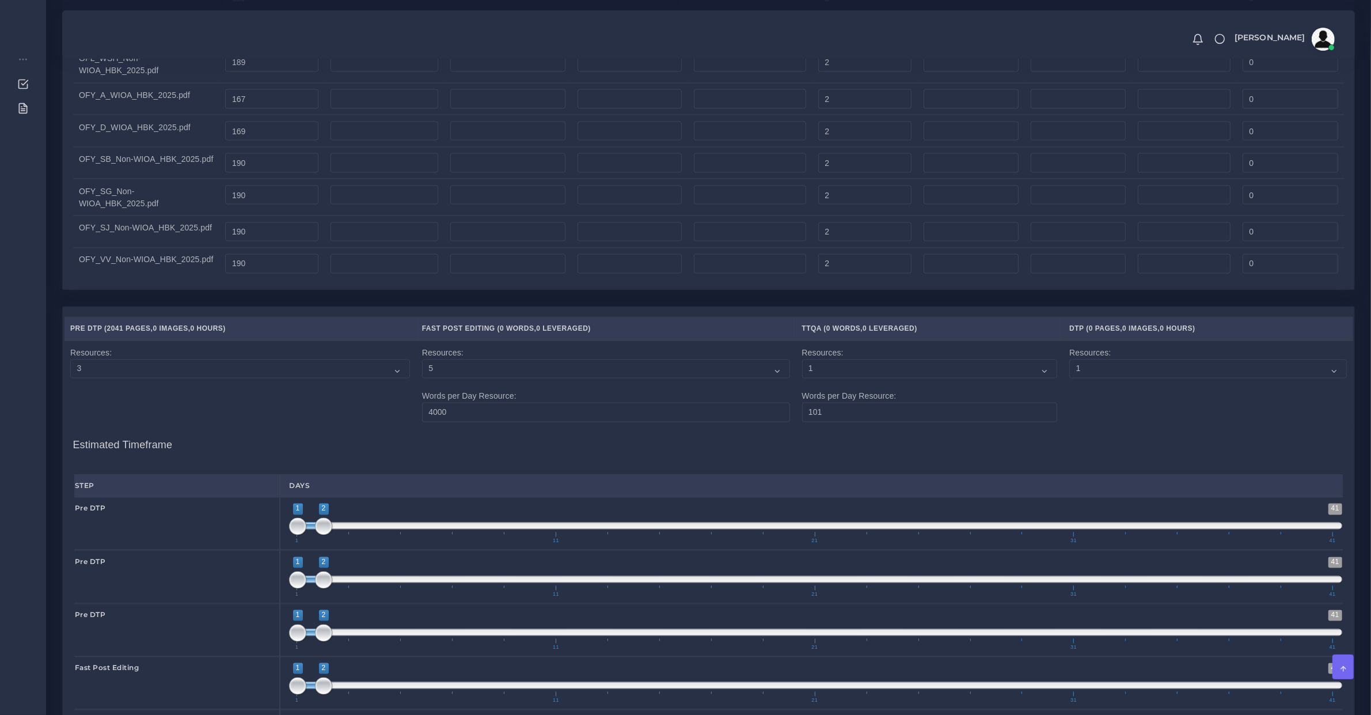
scroll to position [3142, 0]
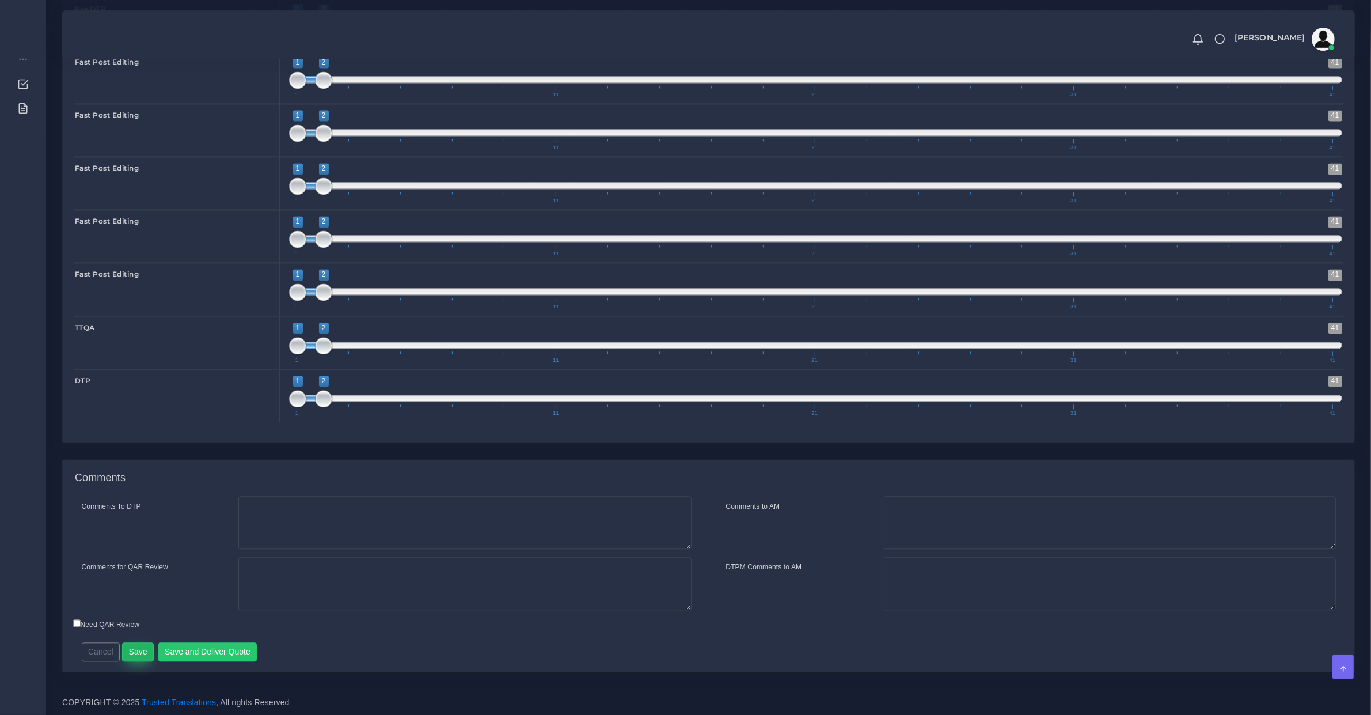
click at [141, 650] on button "Save" at bounding box center [138, 652] width 32 height 20
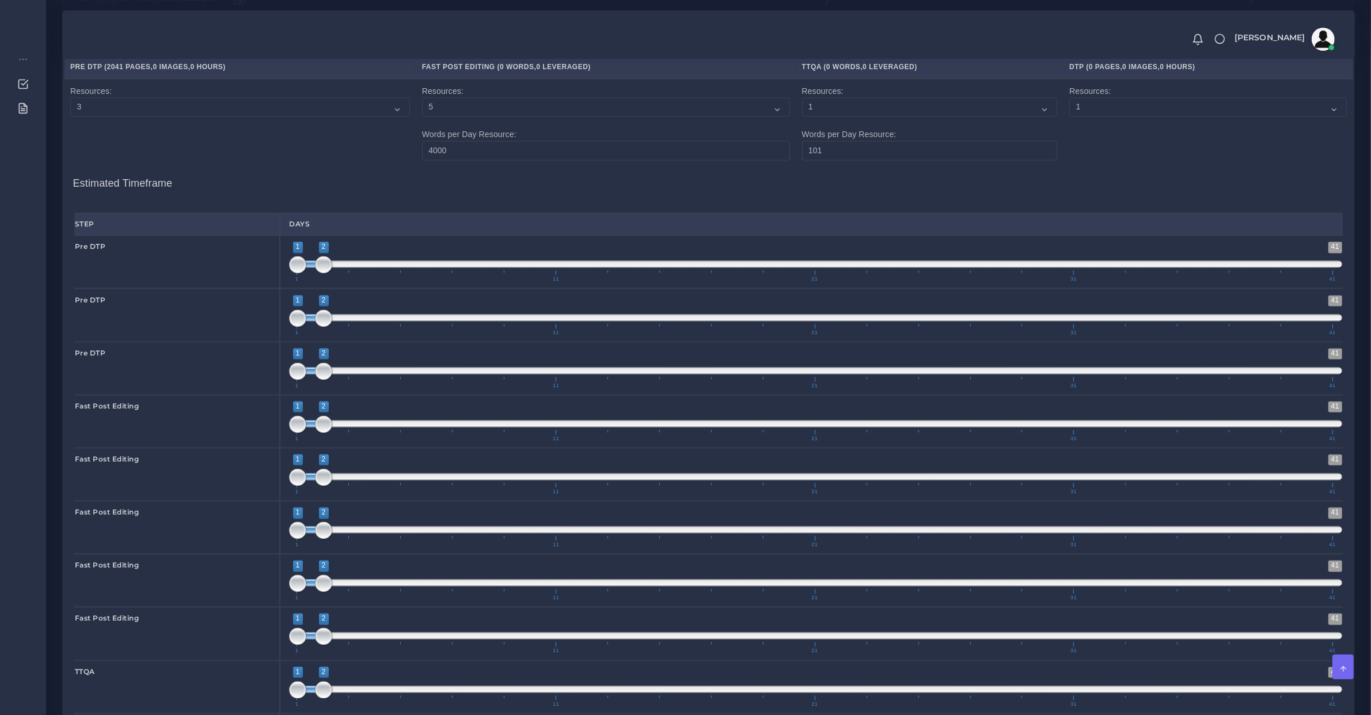
scroll to position [2542, 0]
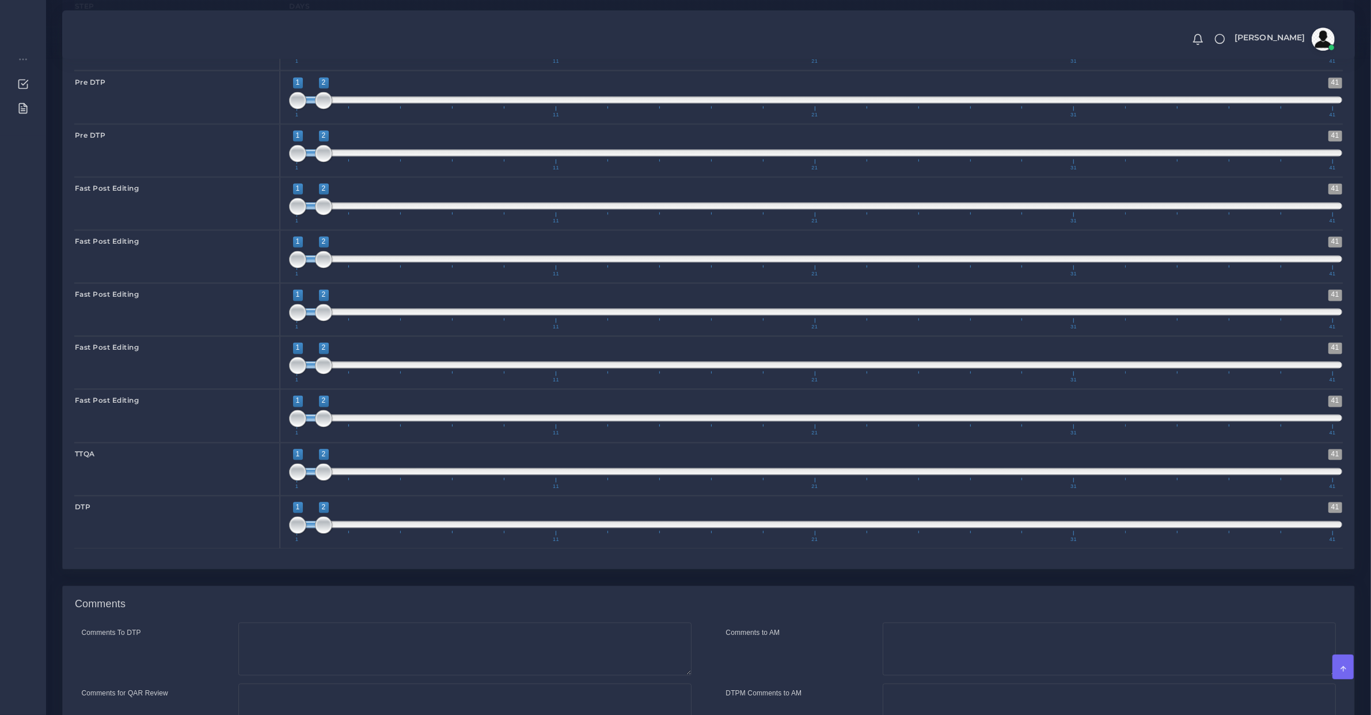
scroll to position [3142, 0]
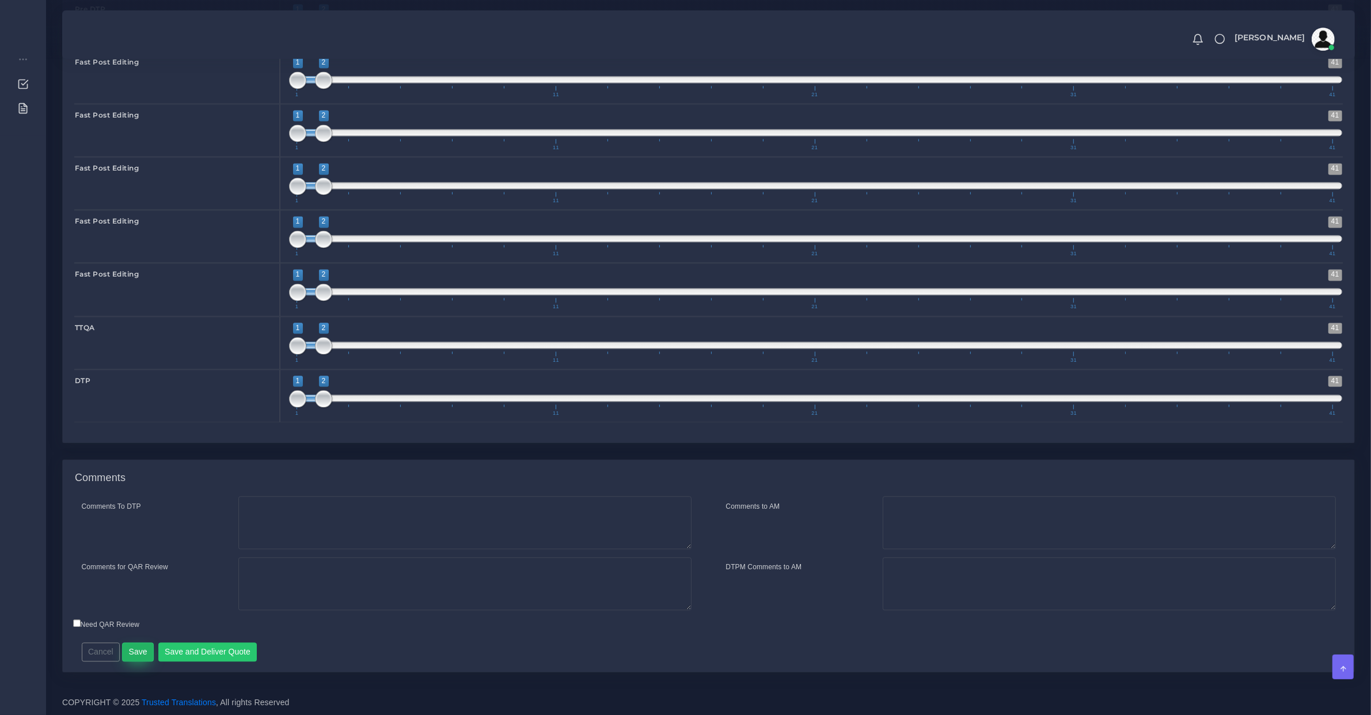
click at [142, 648] on button "Save" at bounding box center [138, 652] width 32 height 20
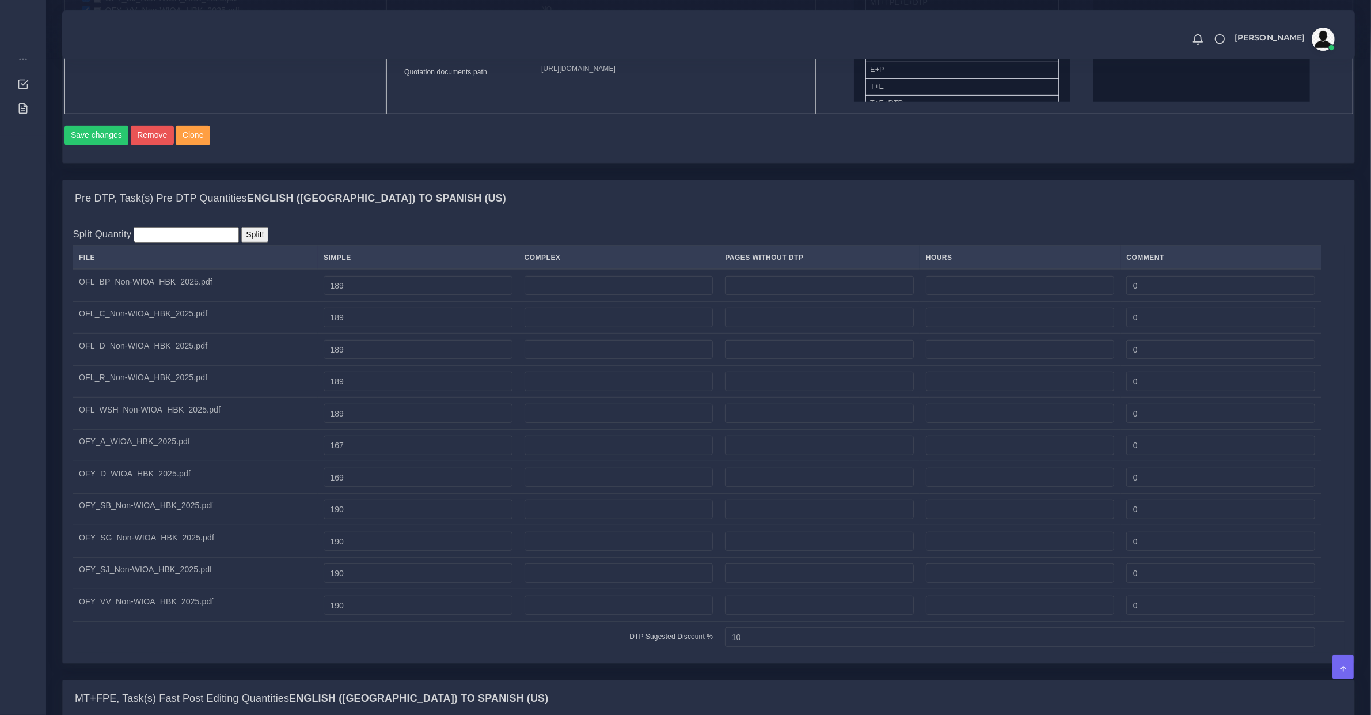
scroll to position [1200, 0]
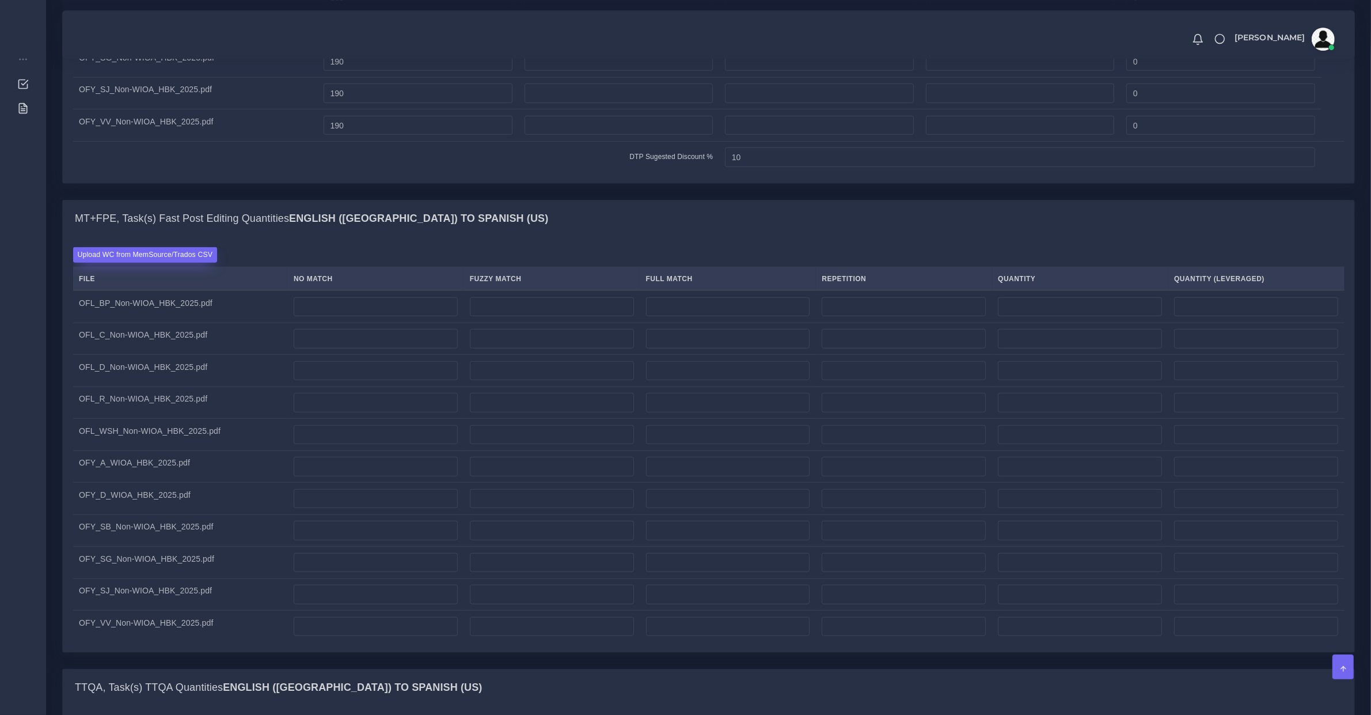
click at [194, 263] on label "Upload WC from MemSource/Trados CSV" at bounding box center [145, 255] width 145 height 16
click at [0, 0] on input "Upload WC from MemSource/Trados CSV" at bounding box center [0, 0] width 0 height 0
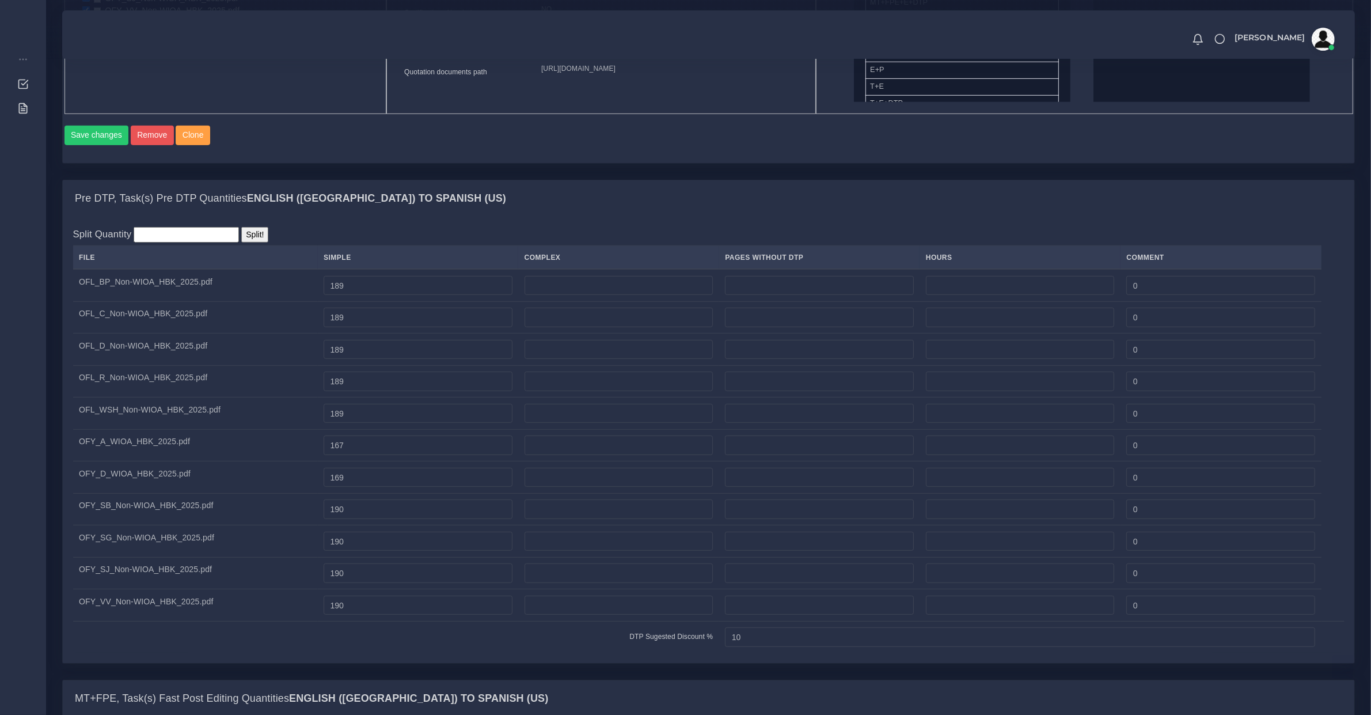
scroll to position [1080, 0]
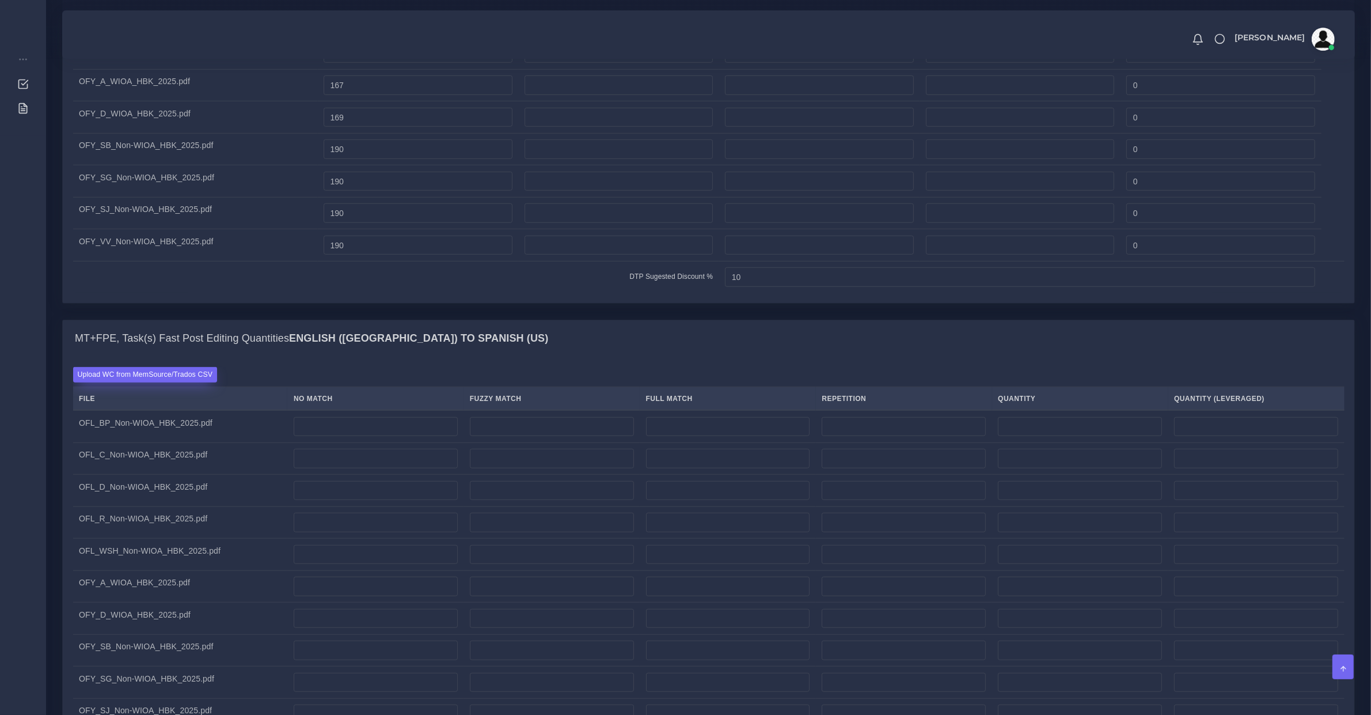
click at [212, 382] on label "Upload WC from MemSource/Trados CSV" at bounding box center [145, 375] width 145 height 16
click at [0, 0] on input "Upload WC from MemSource/Trados CSV" at bounding box center [0, 0] width 0 height 0
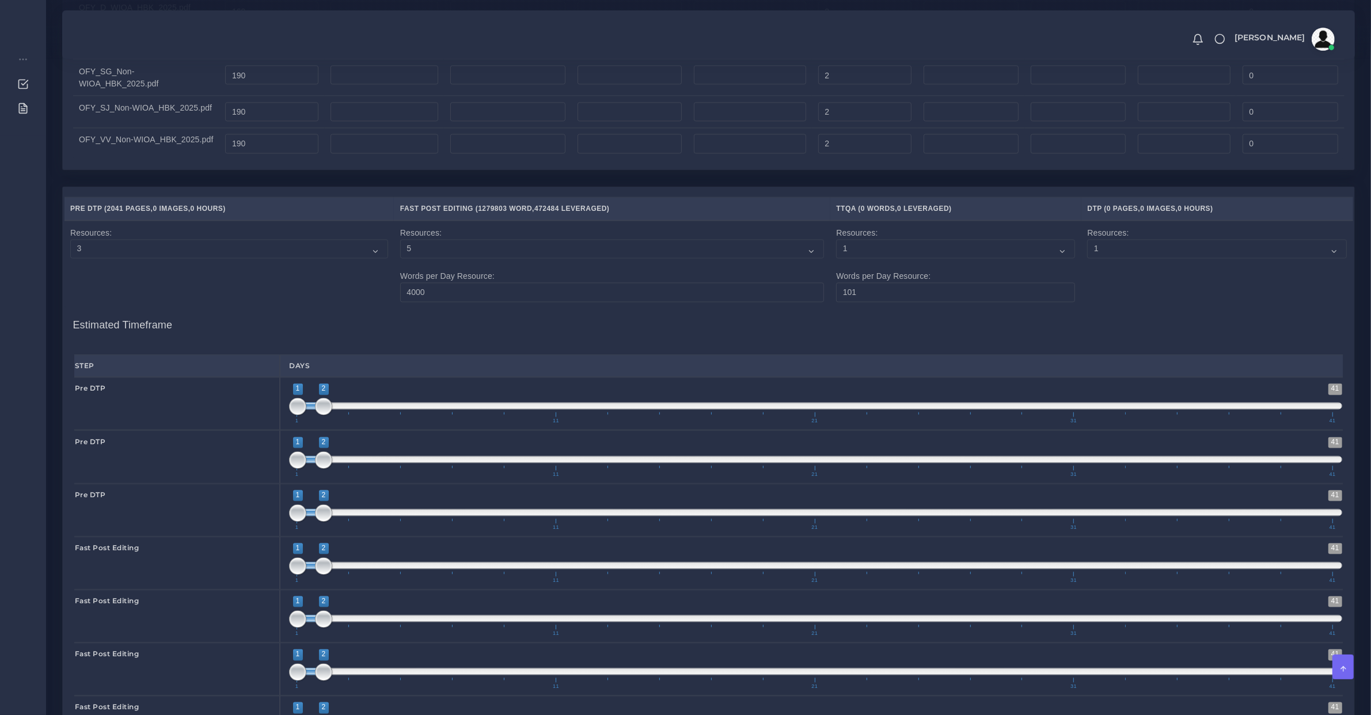
scroll to position [2759, 0]
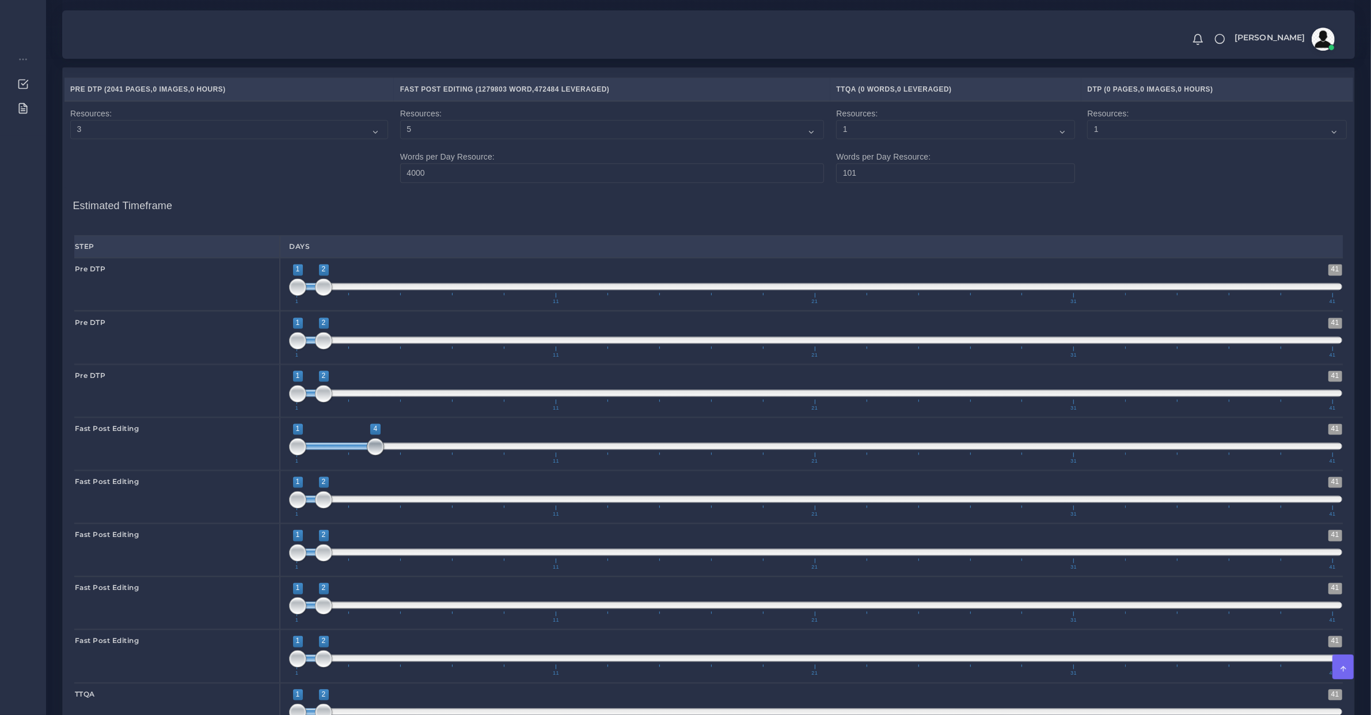
type input "1;5"
drag, startPoint x: 323, startPoint y: 456, endPoint x: 387, endPoint y: 478, distance: 67.6
click at [396, 470] on div "1 41 1 5 1 — 5 1 11 21 31 41 1;5" at bounding box center [816, 443] width 1072 height 53
type input "1;5"
drag, startPoint x: 318, startPoint y: 514, endPoint x: 398, endPoint y: 508, distance: 79.7
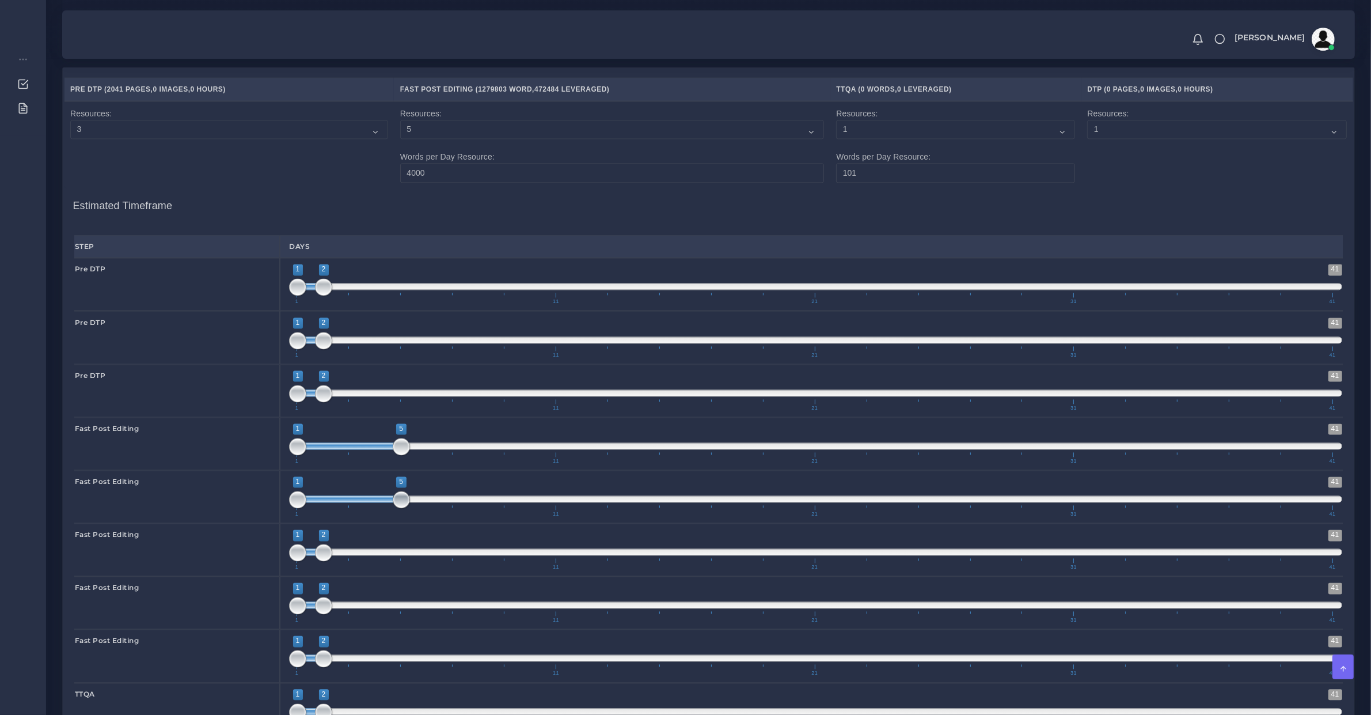
click at [398, 508] on span at bounding box center [401, 499] width 17 height 17
type input "3;7"
drag, startPoint x: 355, startPoint y: 460, endPoint x: 378, endPoint y: 481, distance: 31.4
click at [412, 464] on span "1 41 3 7 3 — 7 1 11 21 31 41" at bounding box center [815, 443] width 1053 height 40
drag, startPoint x: 358, startPoint y: 510, endPoint x: 381, endPoint y: 538, distance: 36.4
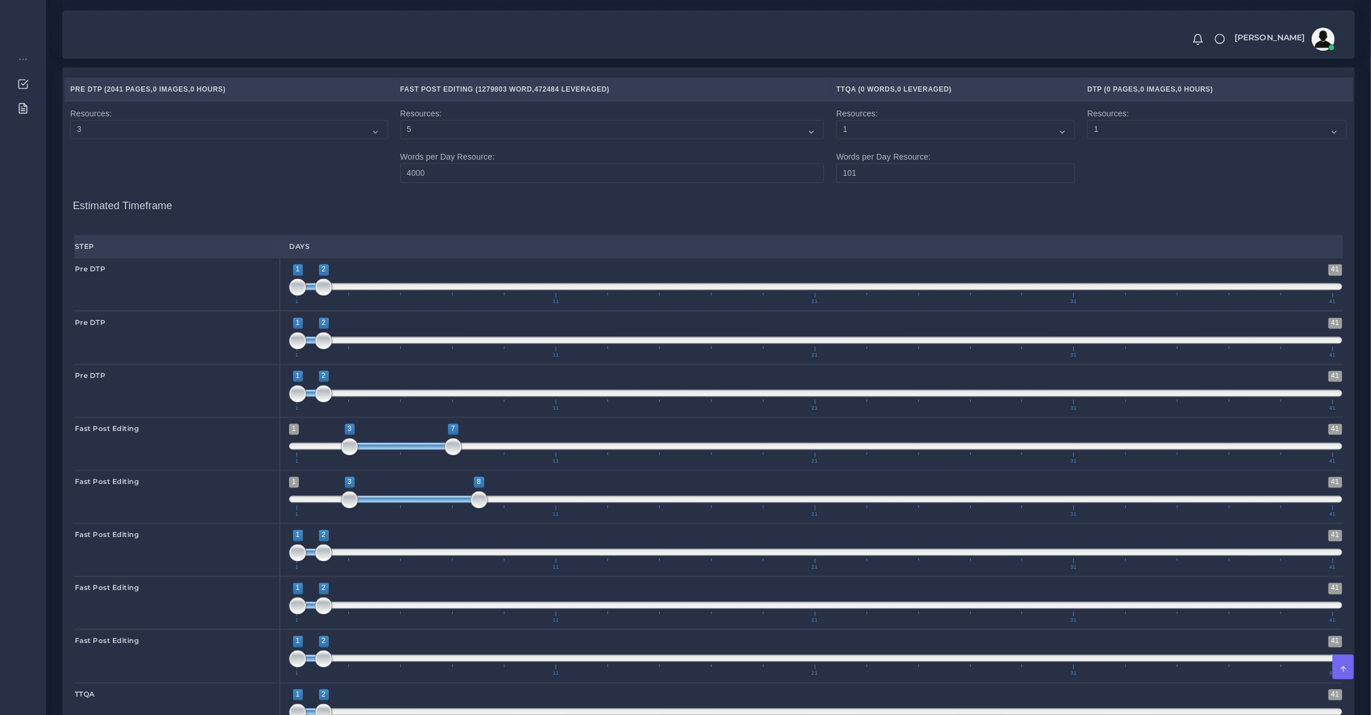
click at [421, 502] on span at bounding box center [415, 498] width 130 height 7
drag, startPoint x: 416, startPoint y: 508, endPoint x: 372, endPoint y: 507, distance: 44.4
click at [372, 507] on span "1 41 3 7 3 — 7 1 11 21 31 41" at bounding box center [815, 496] width 1053 height 40
type input "3;7"
drag, startPoint x: 372, startPoint y: 510, endPoint x: 392, endPoint y: 518, distance: 21.2
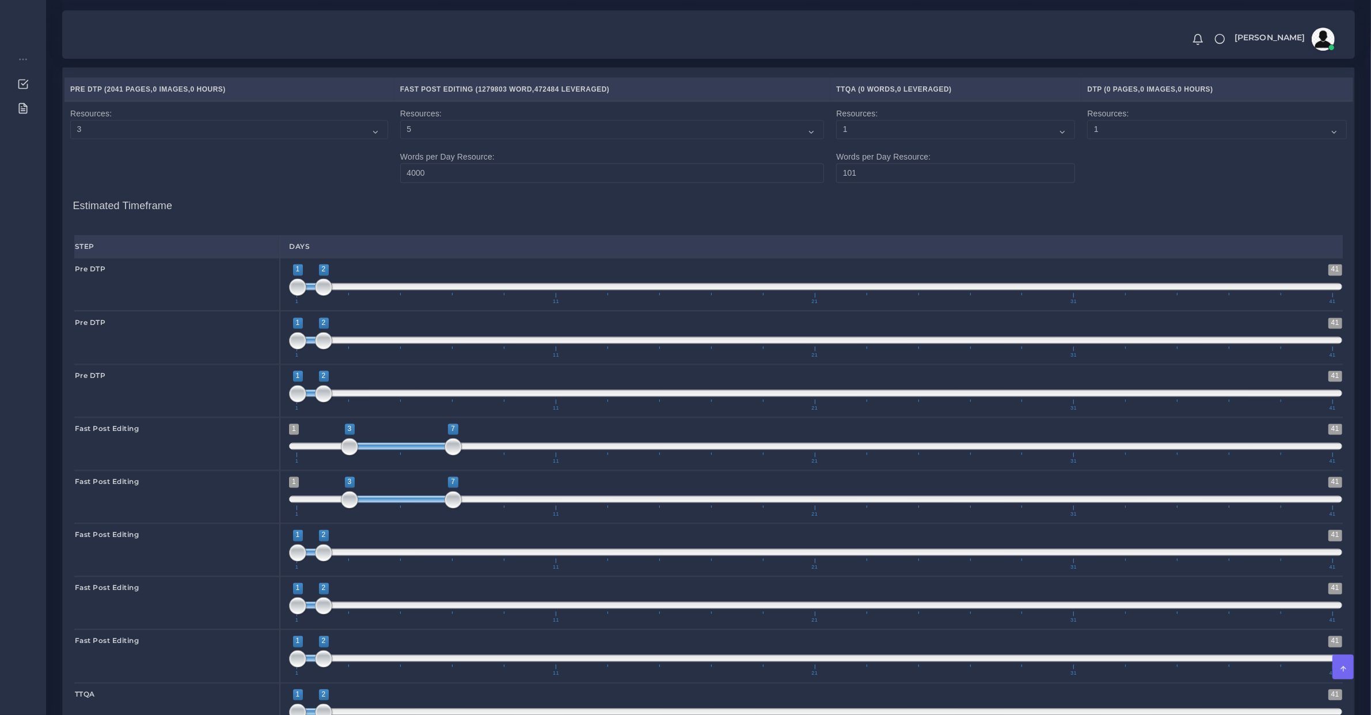
click at [393, 517] on span "1 41 3 7 3 — 7 1 11 21 31 41" at bounding box center [815, 496] width 1053 height 40
drag, startPoint x: 328, startPoint y: 562, endPoint x: 435, endPoint y: 573, distance: 107.1
click at [451, 561] on span at bounding box center [453, 552] width 17 height 17
drag, startPoint x: 422, startPoint y: 563, endPoint x: 431, endPoint y: 560, distance: 9.1
click at [431, 560] on span "1 41 1 7 1 — 7 1 11 21 31 41" at bounding box center [815, 549] width 1053 height 40
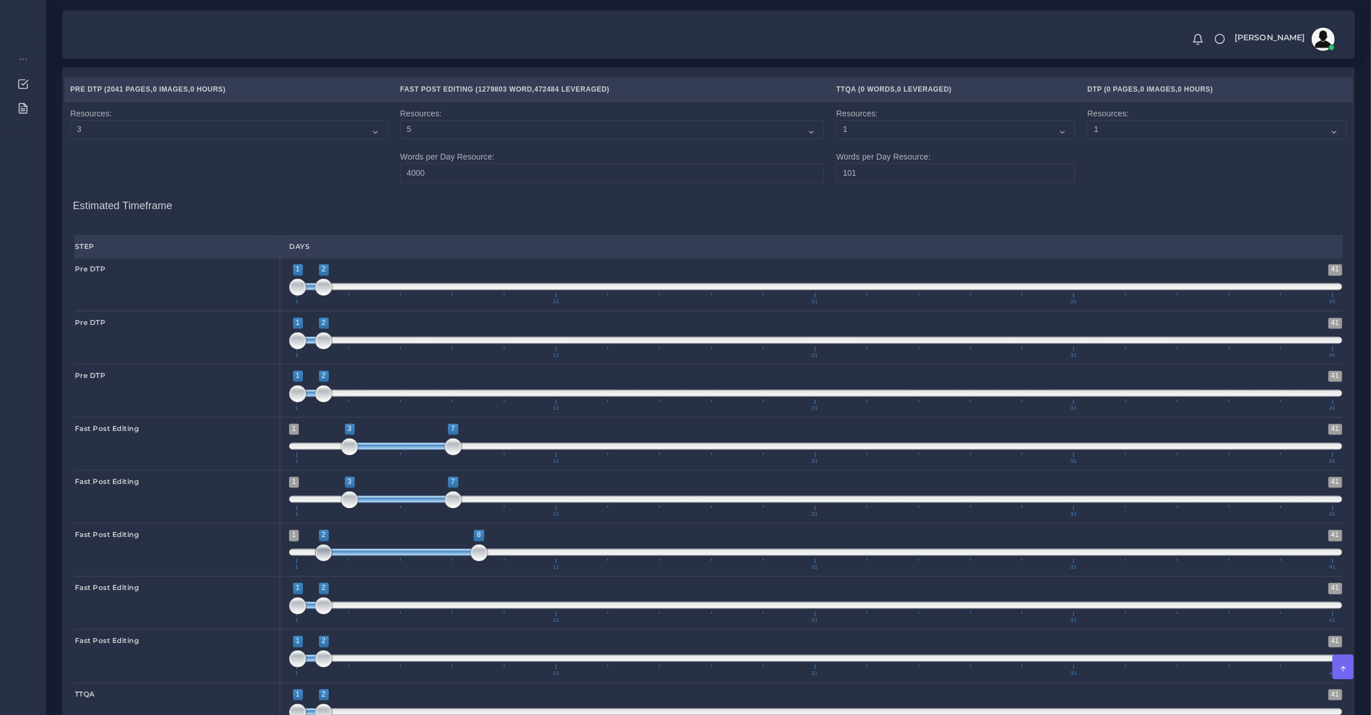
drag, startPoint x: 317, startPoint y: 562, endPoint x: 379, endPoint y: 562, distance: 62.2
click at [332, 561] on span at bounding box center [323, 552] width 17 height 17
type input "3;7"
drag, startPoint x: 481, startPoint y: 562, endPoint x: 446, endPoint y: 566, distance: 34.8
click at [452, 561] on span at bounding box center [453, 552] width 17 height 17
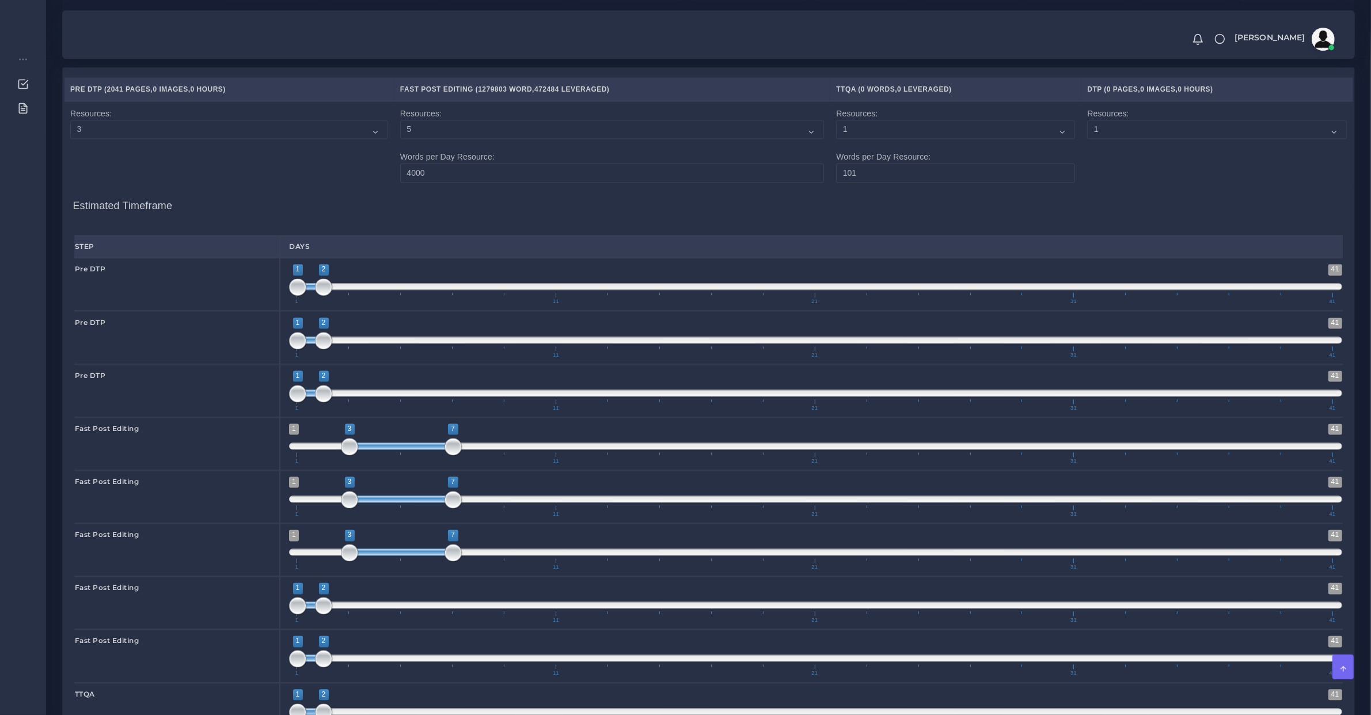
scroll to position [2880, 0]
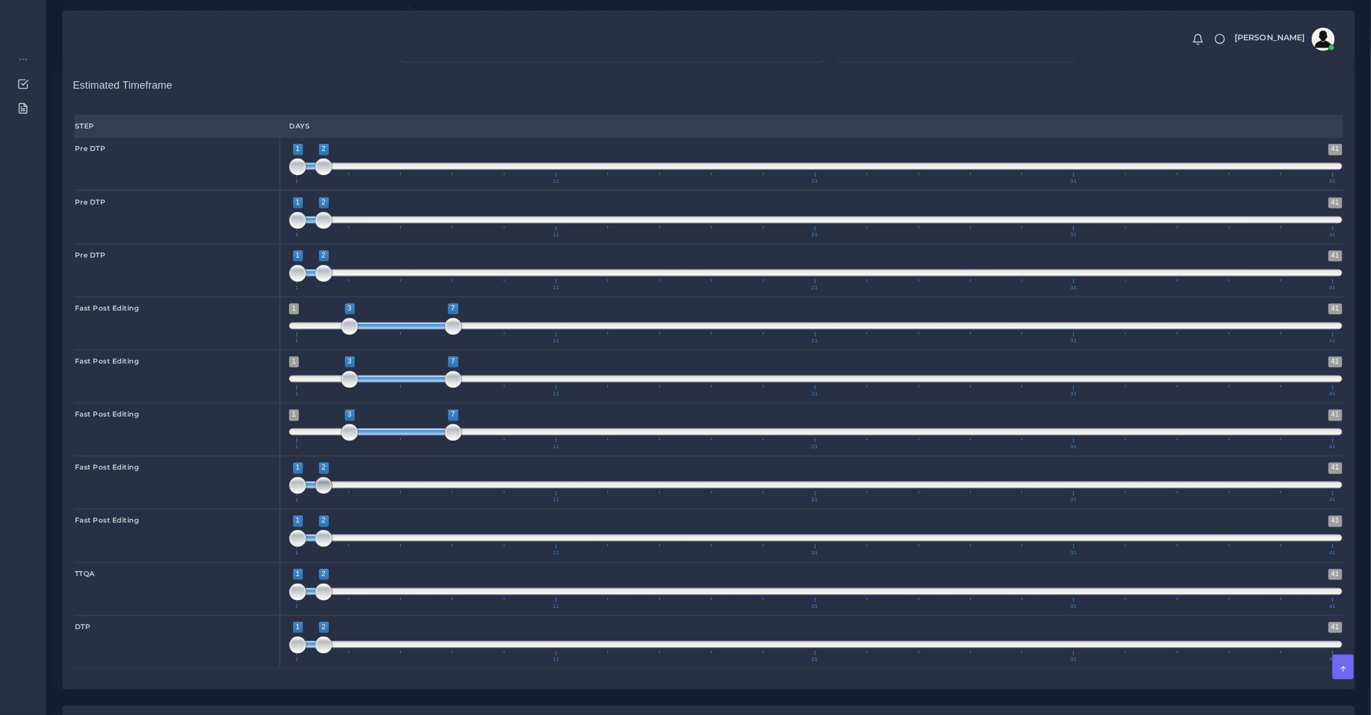
type input "1;1"
drag, startPoint x: 324, startPoint y: 500, endPoint x: 270, endPoint y: 491, distance: 55.4
click at [271, 492] on div "Fast Post Editing 1 41 1 2 1 — 2 1 11 21 31 41 1;1" at bounding box center [709, 482] width 1286 height 53
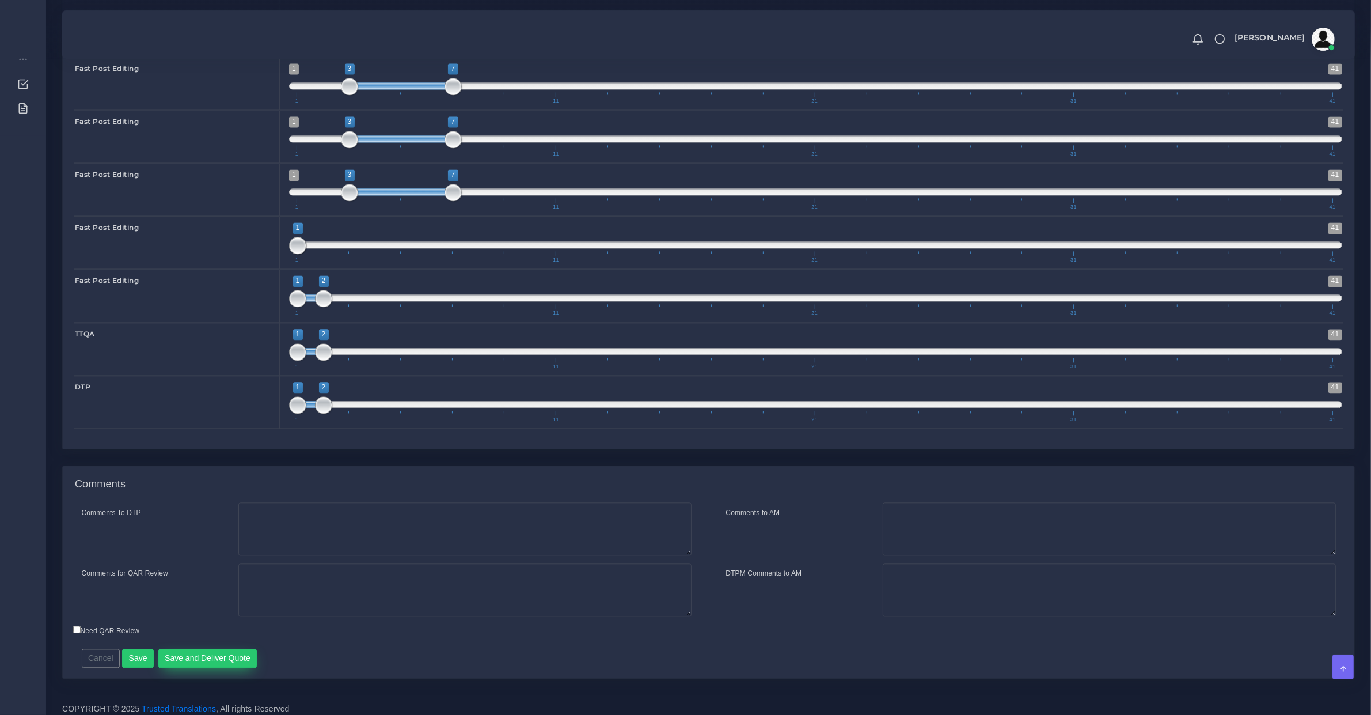
scroll to position [3142, 0]
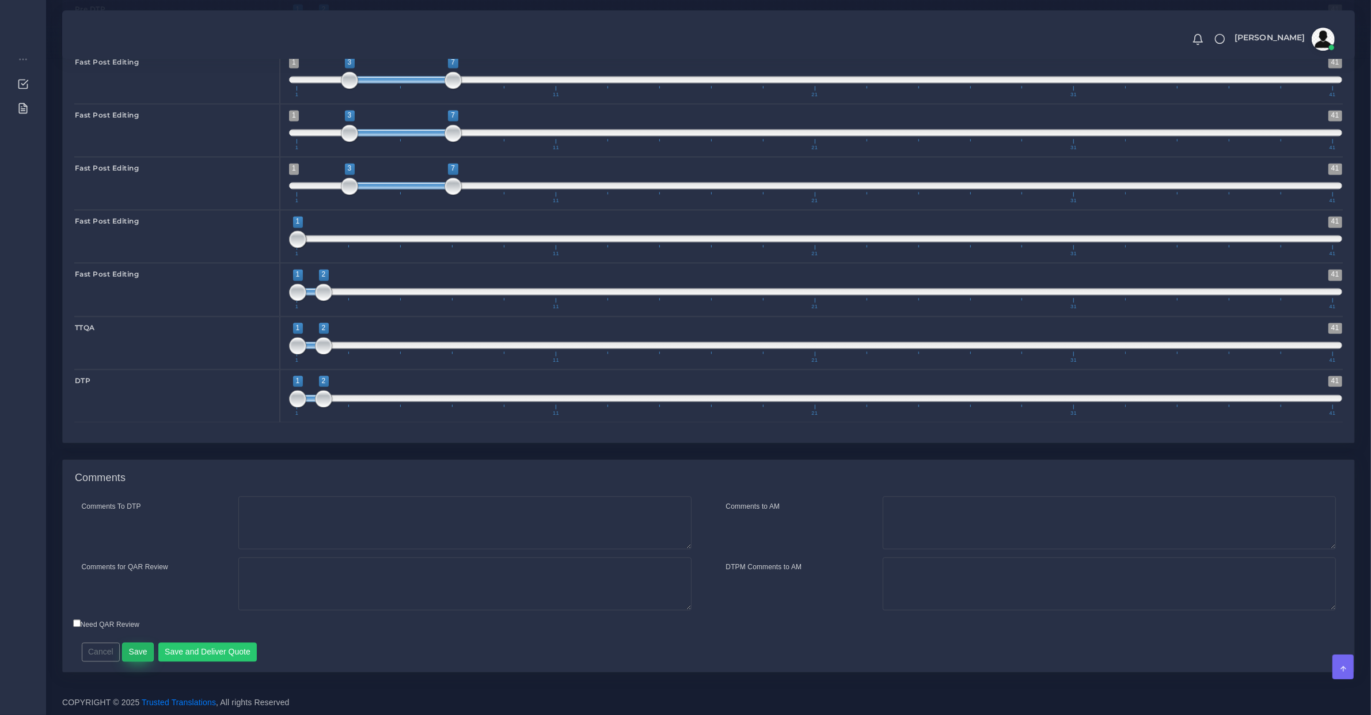
click at [141, 645] on button "Save" at bounding box center [138, 652] width 32 height 20
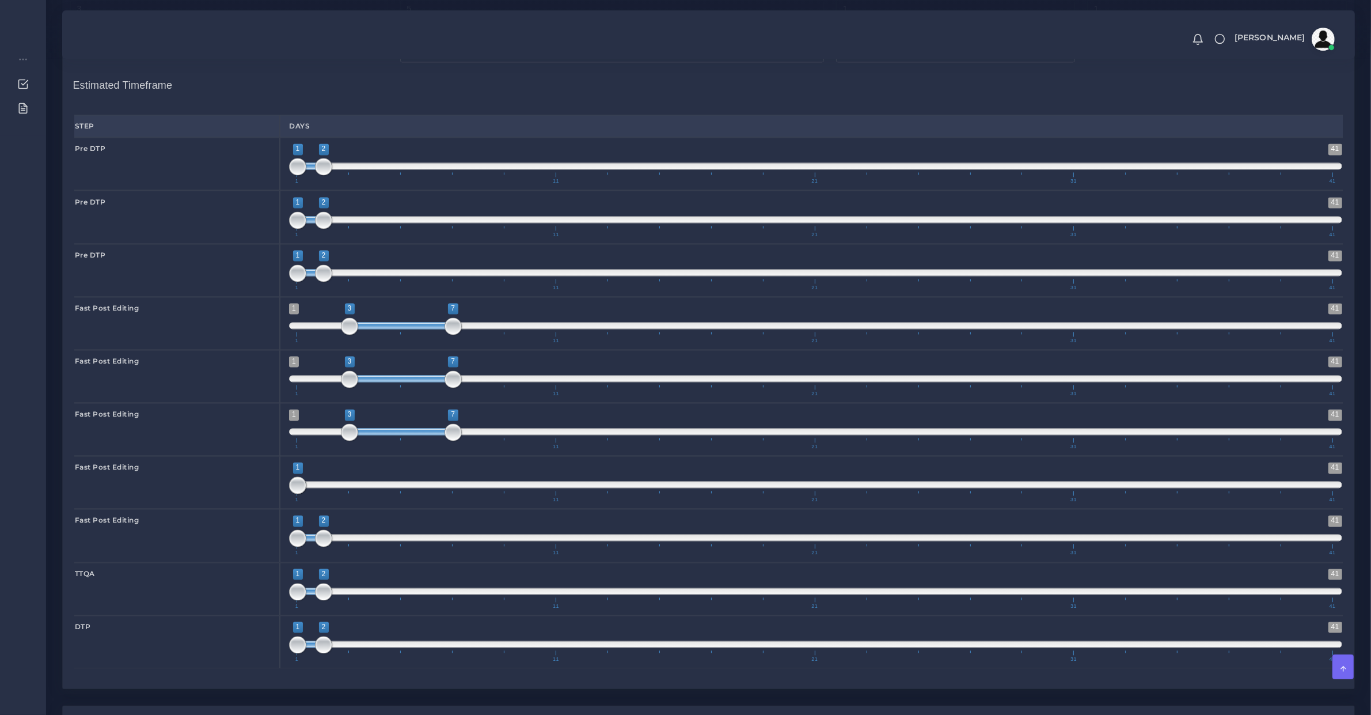
scroll to position [2639, 0]
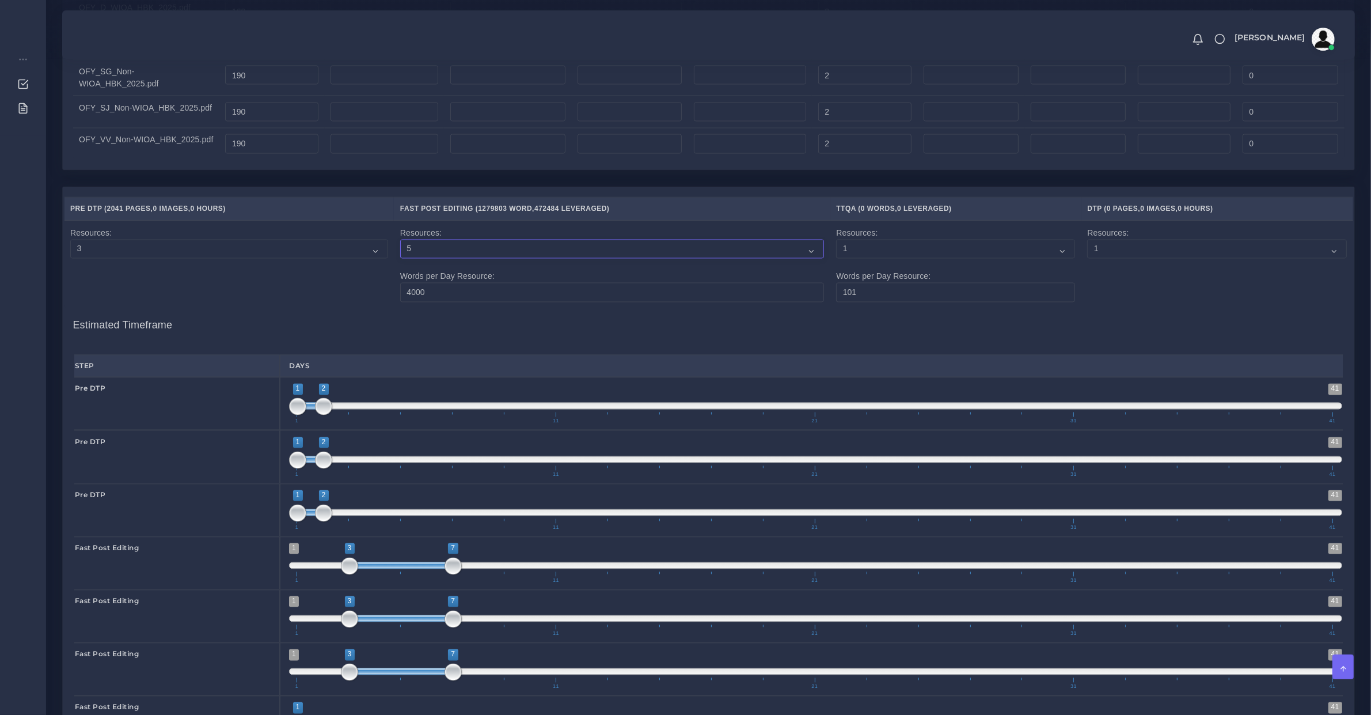
drag, startPoint x: 435, startPoint y: 255, endPoint x: 278, endPoint y: 258, distance: 156.7
click at [318, 258] on tr "Resources: 1 2 3 4 5 6 7 8 9 10 Resources: 1 2 3 4 5 6 7 8 9 10 4000 Resources:…" at bounding box center [709, 265] width 1289 height 88
select select "3"
click at [401, 251] on select "1 2 3 4 5 6 7 8 9 10" at bounding box center [612, 250] width 424 height 20
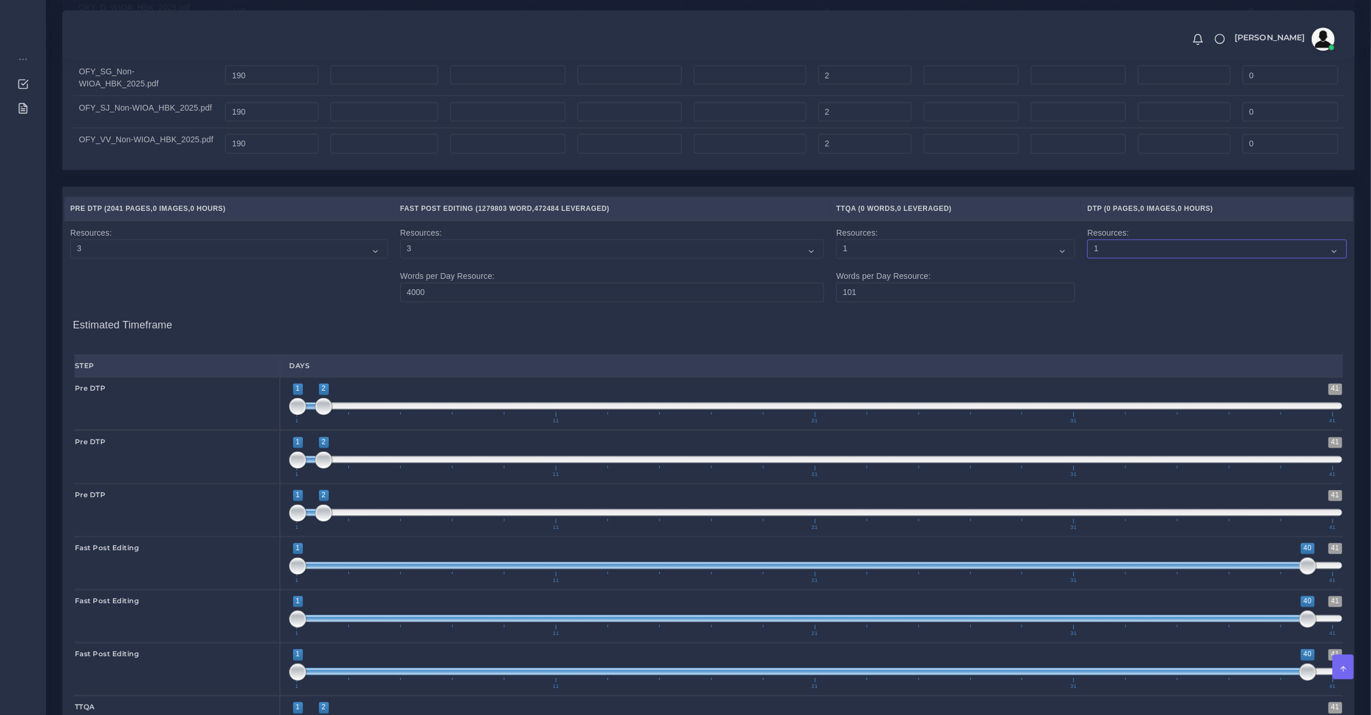
drag, startPoint x: 1112, startPoint y: 255, endPoint x: 1102, endPoint y: 253, distance: 9.9
click at [1102, 253] on select "1 2 3 4 5 6 7 8 9 10" at bounding box center [1217, 250] width 260 height 20
select select "3"
click at [1087, 251] on select "1 2 3 4 5 6 7 8 9 10" at bounding box center [1217, 250] width 260 height 20
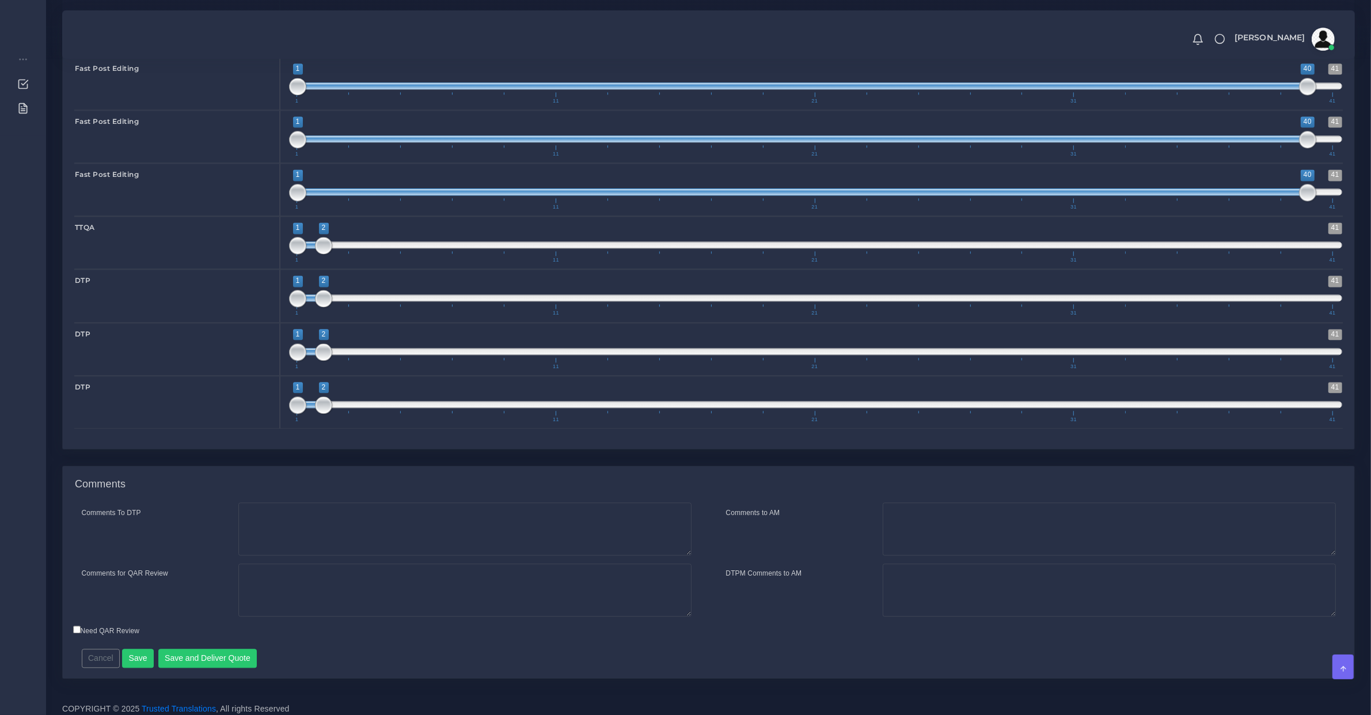
scroll to position [3142, 0]
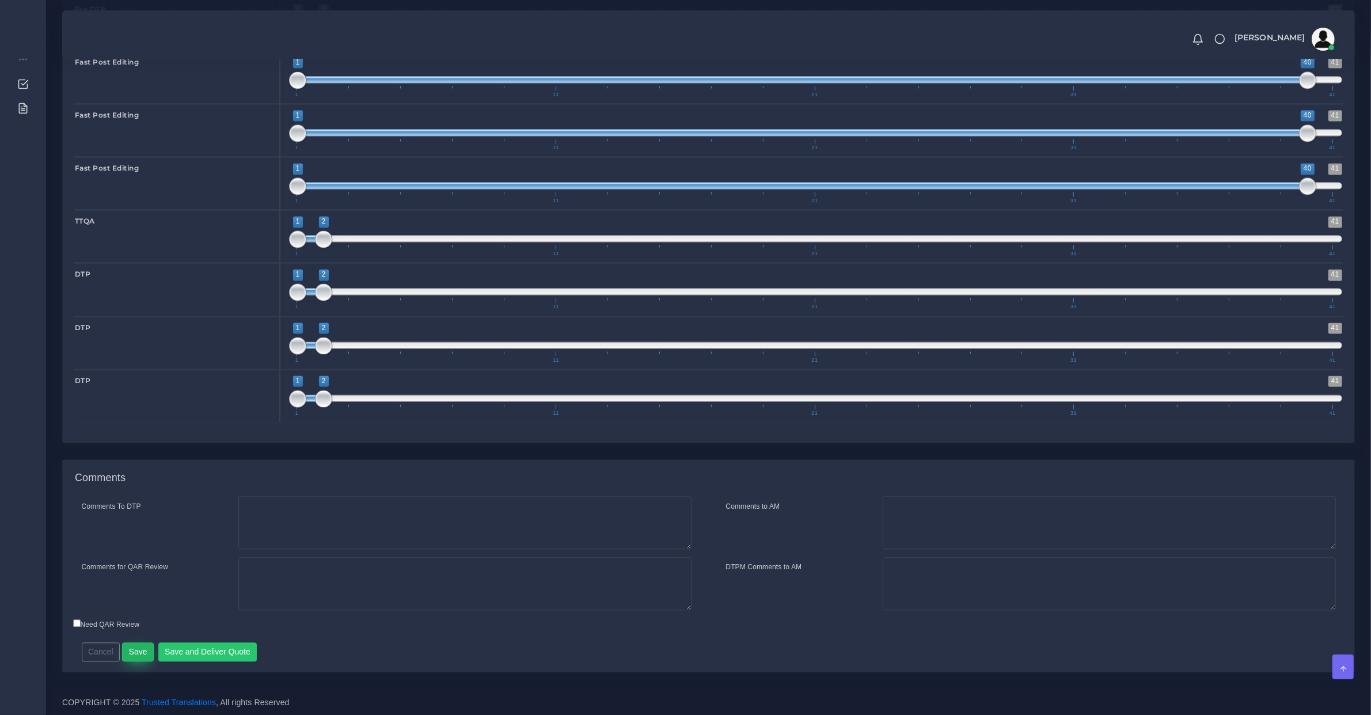
click at [136, 648] on button "Save" at bounding box center [138, 652] width 32 height 20
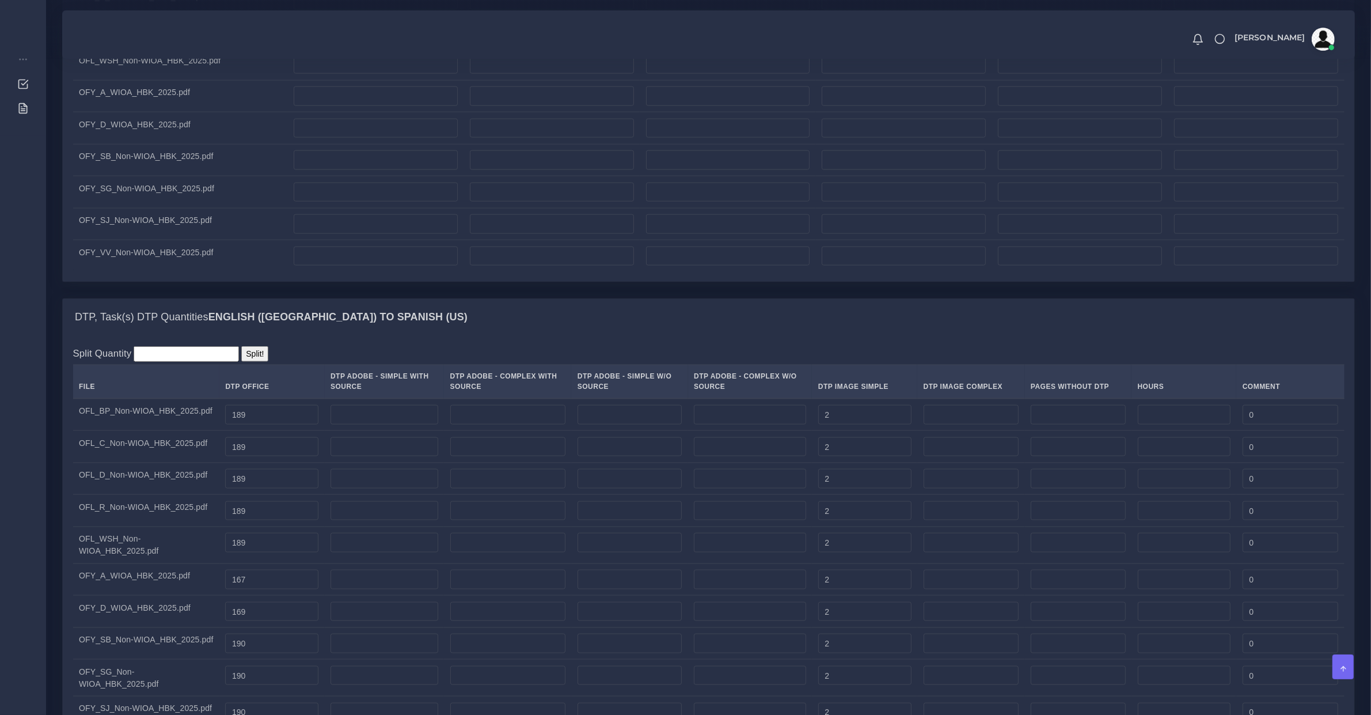
scroll to position [2759, 0]
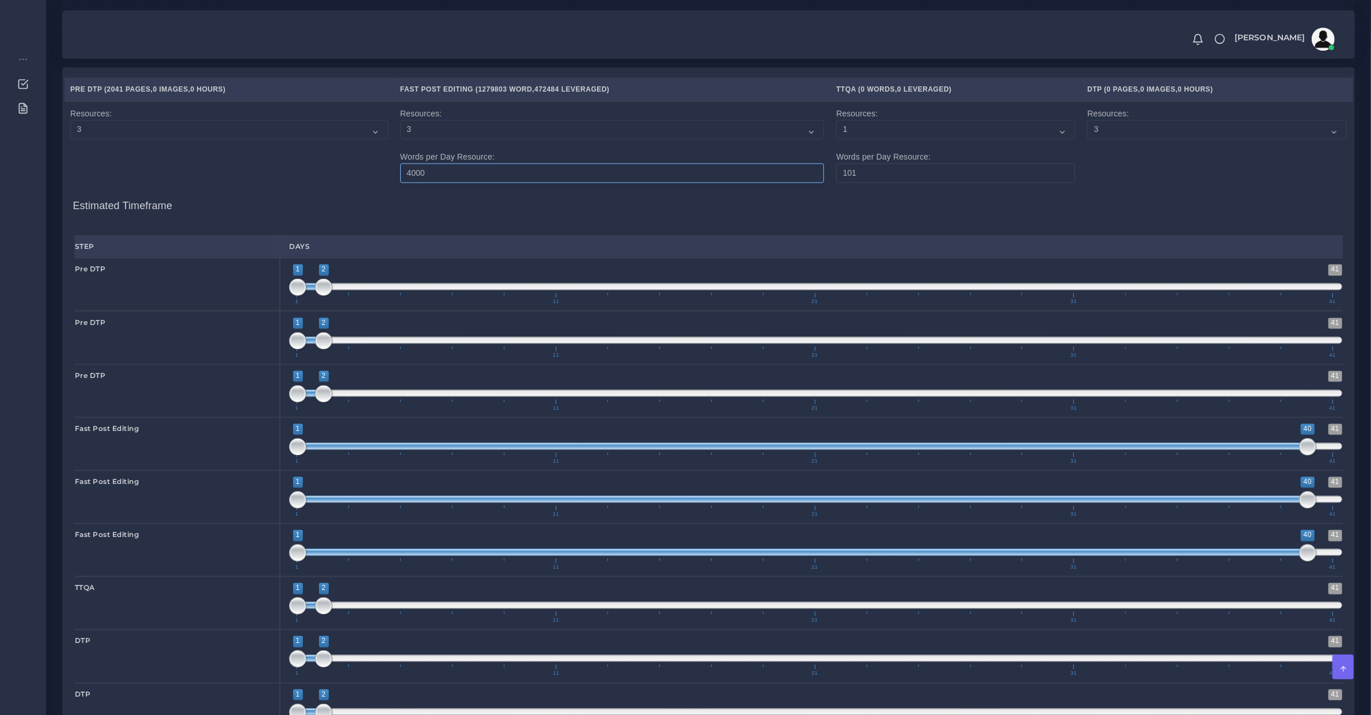
click at [445, 183] on input "4000" at bounding box center [612, 173] width 424 height 20
drag, startPoint x: 409, startPoint y: 185, endPoint x: 331, endPoint y: 170, distance: 79.7
click at [331, 170] on tr "Resources: 1 2 3 4 5 6 7 8 9 10 Resources: 1 2 3 4 5 6 7 8 9 10 4000 Resources:…" at bounding box center [709, 145] width 1289 height 88
type input "15000"
click at [414, 139] on select "1 2 3 4 5 6 7 8 9 10" at bounding box center [612, 130] width 424 height 20
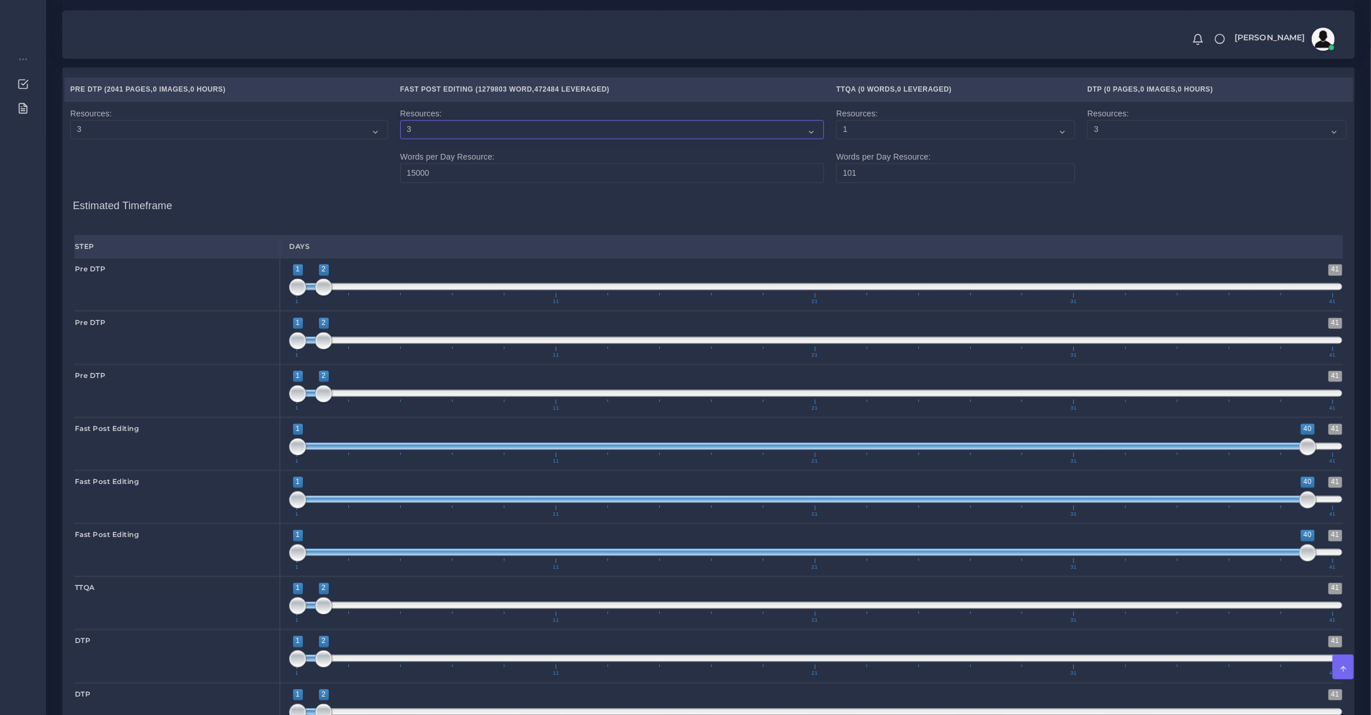
click at [401, 131] on select "1 2 3 4 5 6 7 8 9 10" at bounding box center [612, 130] width 424 height 20
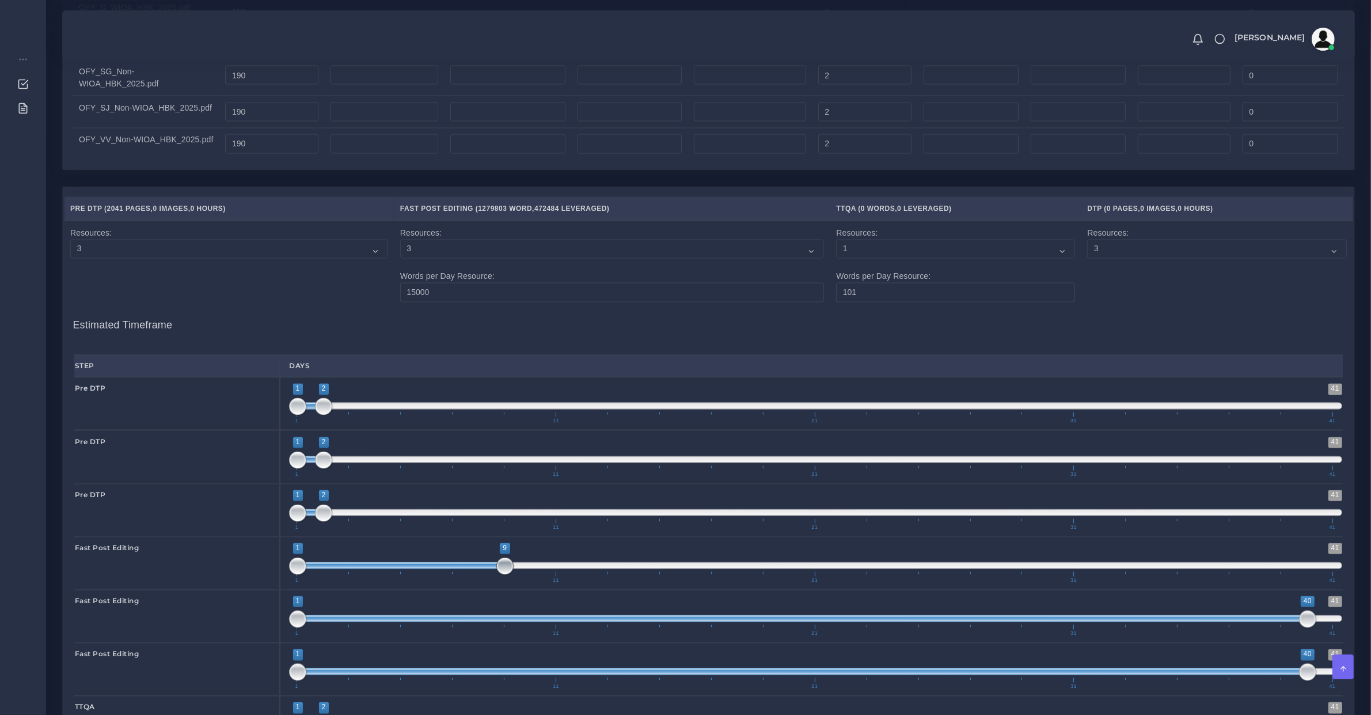
type input "1;10"
drag, startPoint x: 1307, startPoint y: 582, endPoint x: 529, endPoint y: 608, distance: 779.1
click at [529, 608] on div "Fast Post Editing 1 41 1 10 1 — 10 1 11 21 31 41 1;10 Fast Post Editing 1 41 1 …" at bounding box center [708, 616] width 1269 height 159
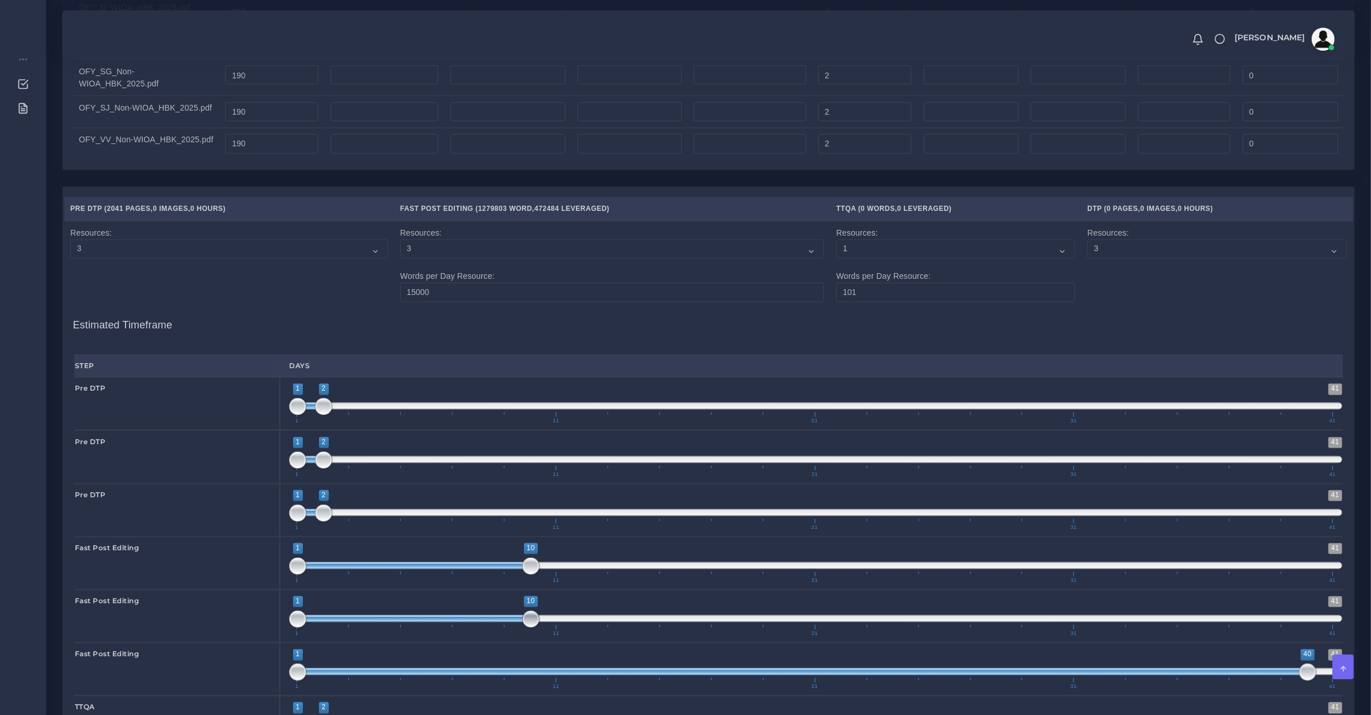
drag, startPoint x: 1306, startPoint y: 628, endPoint x: 536, endPoint y: 655, distance: 770.5
click at [536, 655] on div "Fast Post Editing 1 41 1 10 1 — 10 1 11 21 31 41 1;10 Fast Post Editing 1 41 1 …" at bounding box center [708, 616] width 1269 height 159
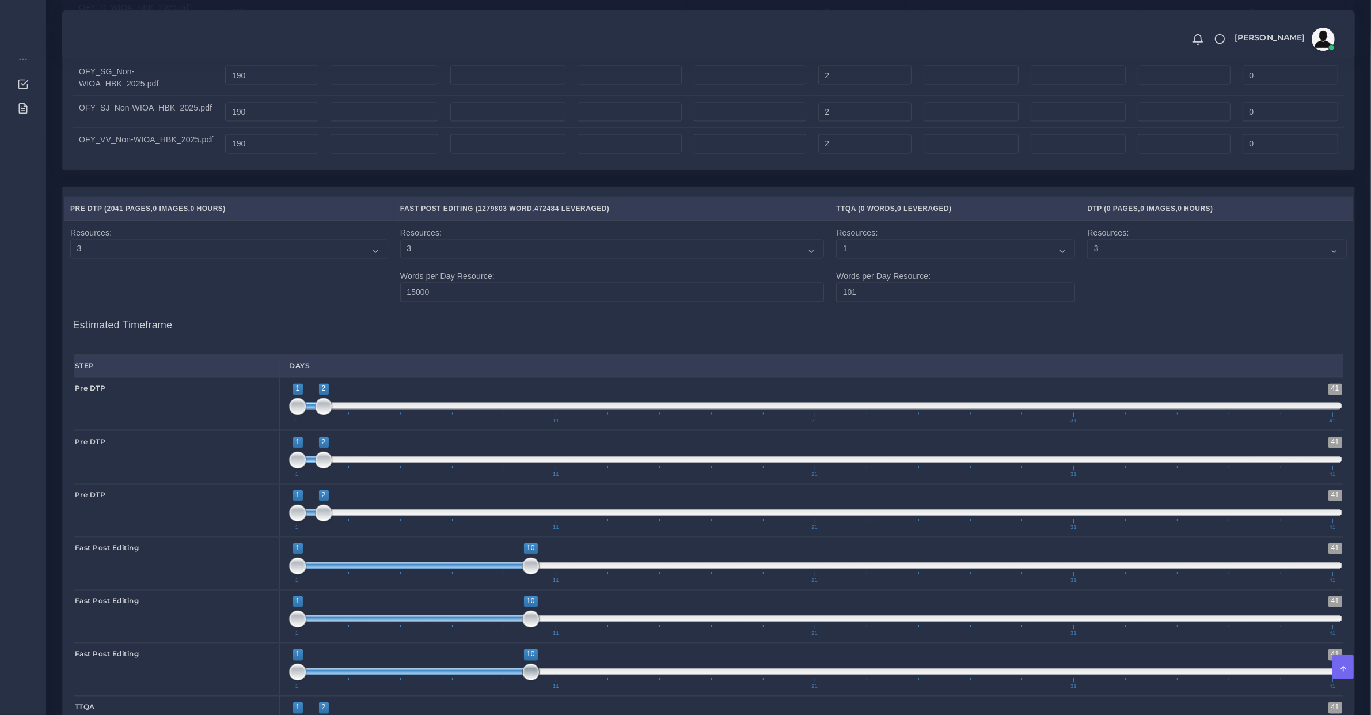
drag, startPoint x: 1303, startPoint y: 682, endPoint x: 527, endPoint y: 681, distance: 776.4
click at [519, 684] on span "1 41 1 10 1 — 10 1 11 21 31 41" at bounding box center [815, 669] width 1053 height 40
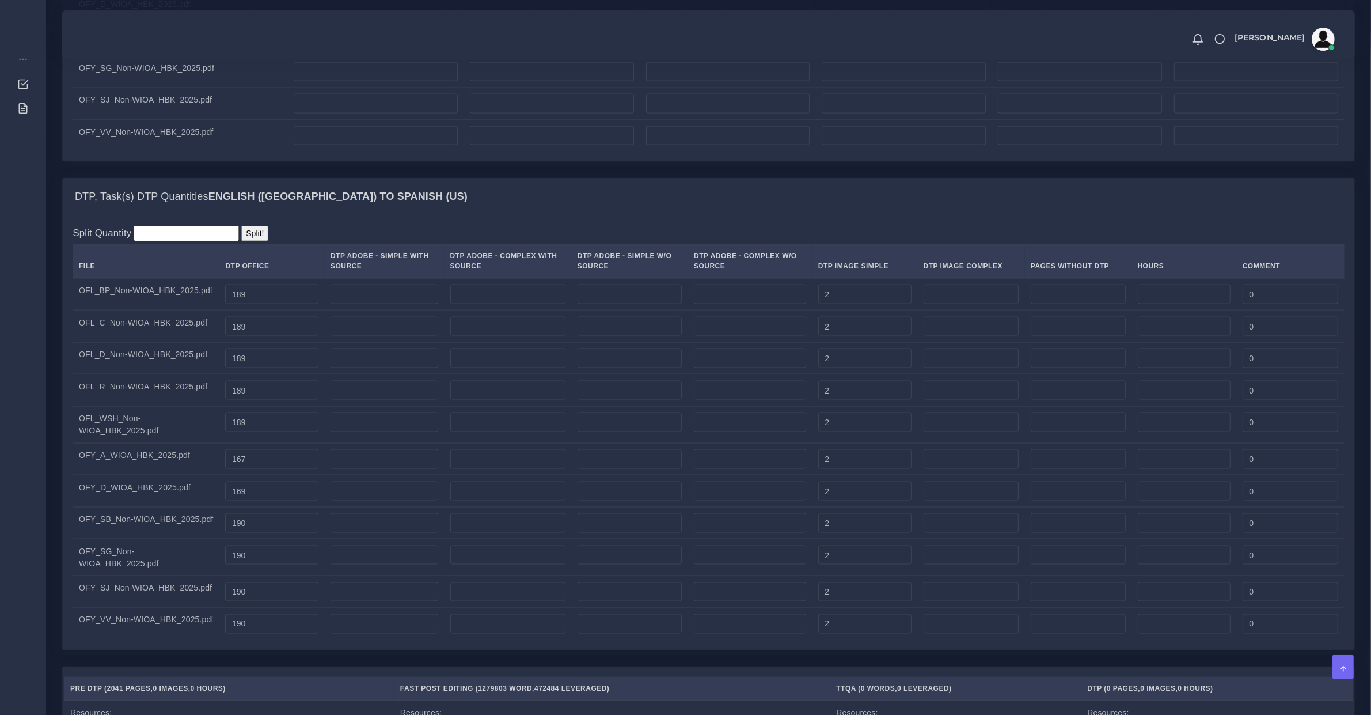
scroll to position [2880, 0]
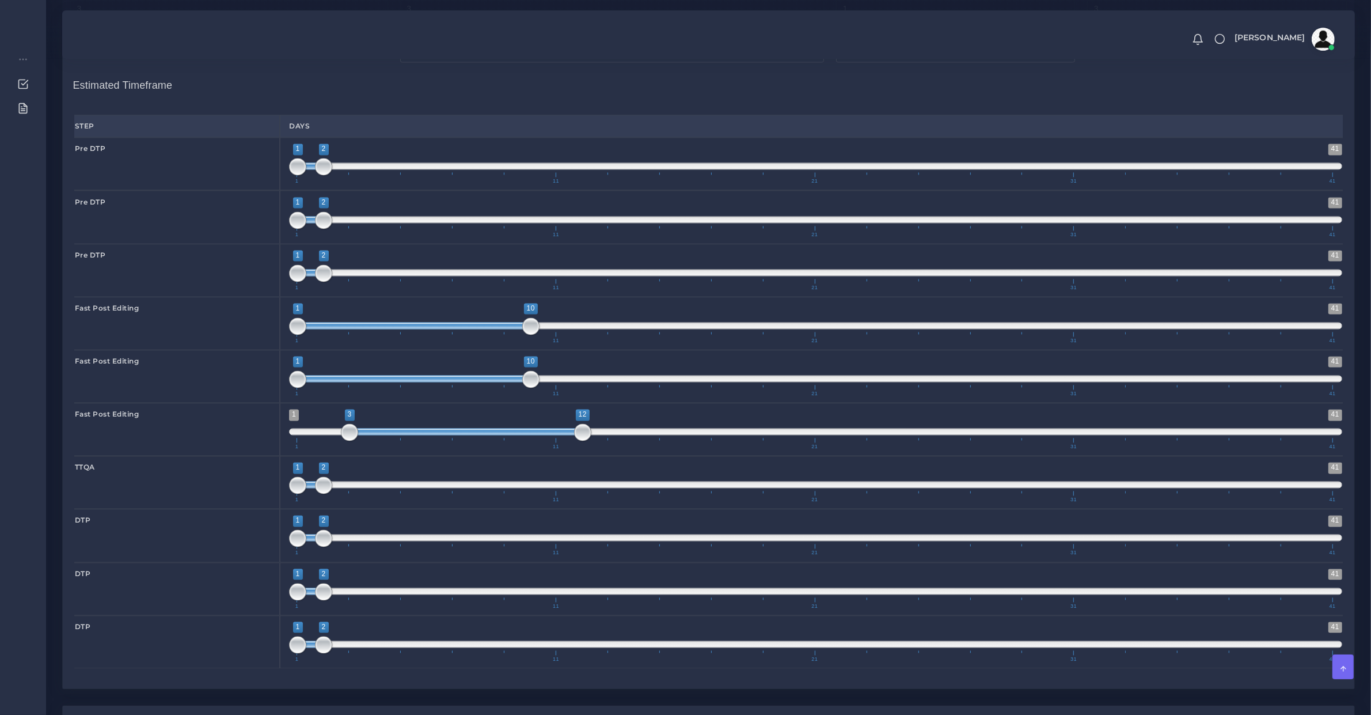
drag, startPoint x: 491, startPoint y: 445, endPoint x: 546, endPoint y: 445, distance: 55.3
click at [546, 435] on span at bounding box center [466, 431] width 233 height 7
drag, startPoint x: 470, startPoint y: 390, endPoint x: 525, endPoint y: 385, distance: 55.0
click at [534, 382] on span at bounding box center [466, 378] width 233 height 7
drag, startPoint x: 475, startPoint y: 340, endPoint x: 531, endPoint y: 349, distance: 56.6
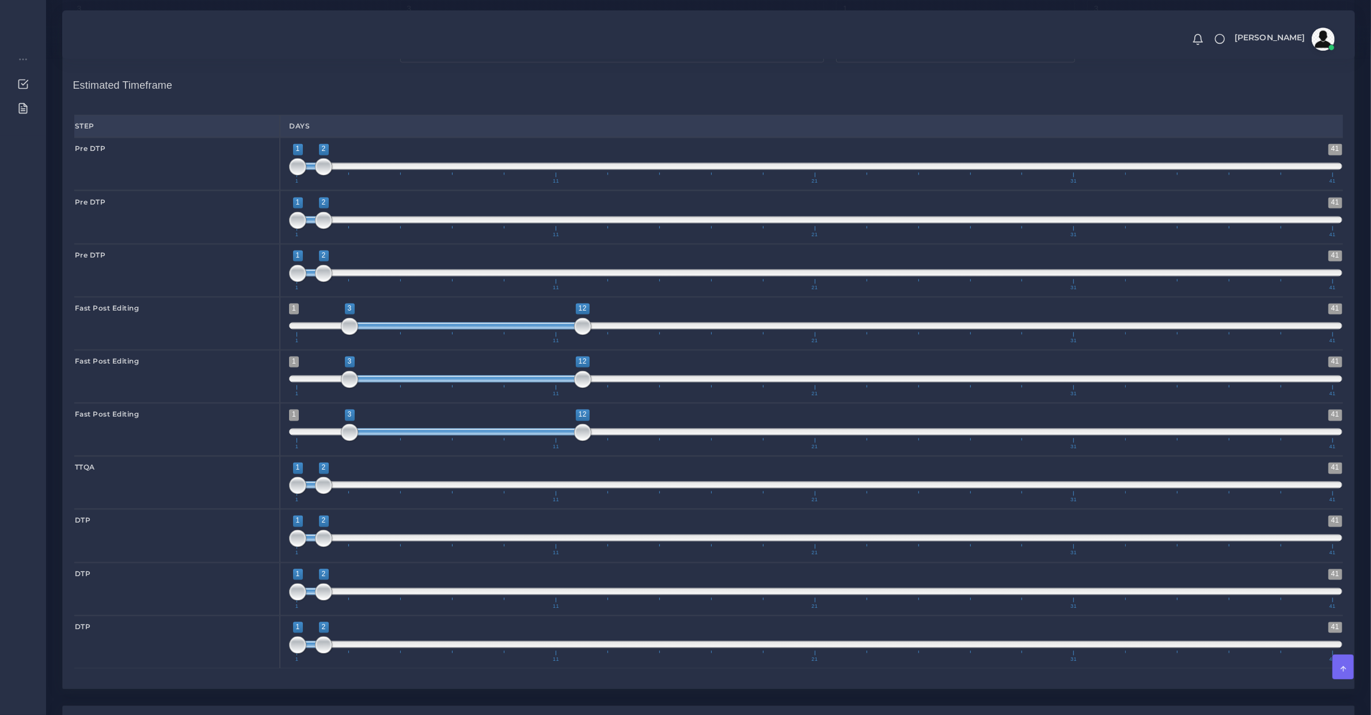
click at [531, 343] on span "1 41 3 12 3 — 12 1 11 21 31 41" at bounding box center [815, 323] width 1053 height 40
drag, startPoint x: 614, startPoint y: 487, endPoint x: 606, endPoint y: 498, distance: 13.6
click at [612, 494] on span "1 41 1 2 1 — 2 1 11 21 31 41" at bounding box center [815, 482] width 1053 height 40
drag, startPoint x: 606, startPoint y: 498, endPoint x: 612, endPoint y: 499, distance: 5.9
click at [612, 488] on span at bounding box center [815, 484] width 1053 height 7
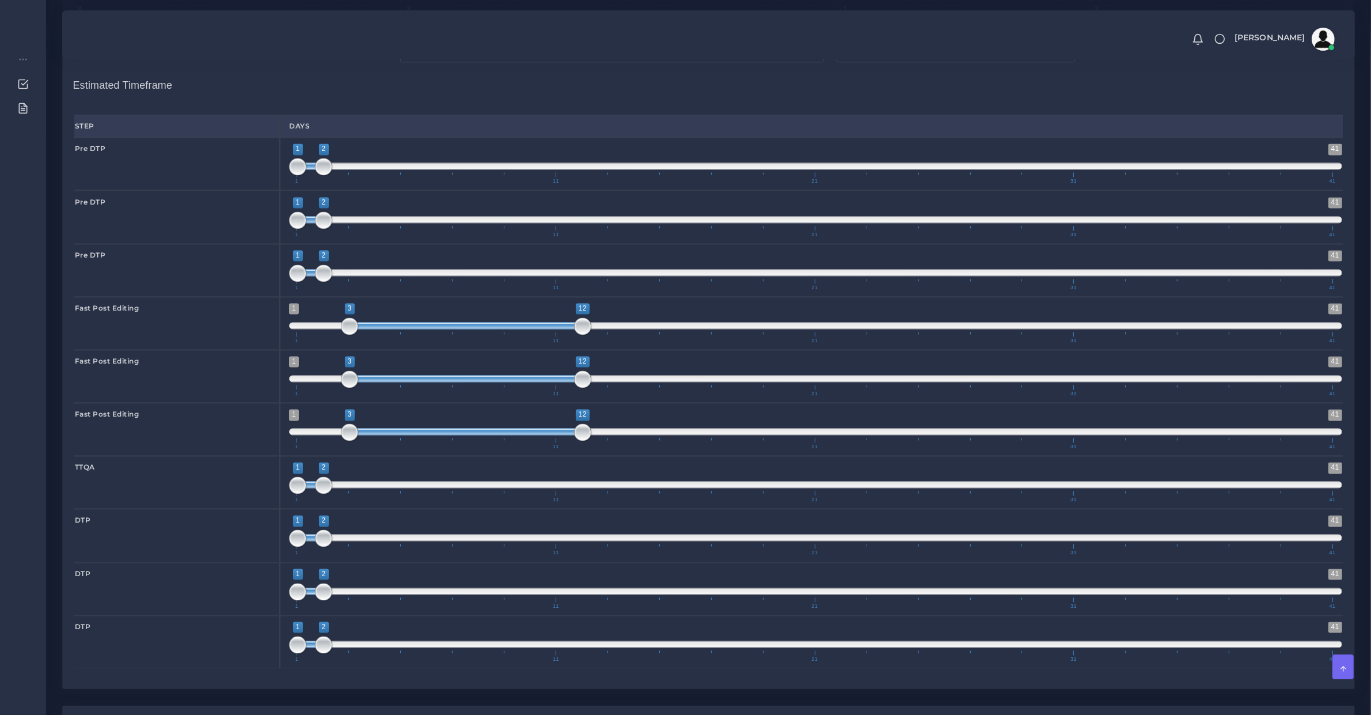
click at [612, 499] on span "1 41 1 2 1 — 2 1 11 21 31 41" at bounding box center [815, 482] width 1053 height 40
click at [617, 499] on span "1 41 1 2 1 — 2 1 11 21 31 41" at bounding box center [815, 482] width 1053 height 40
drag, startPoint x: 627, startPoint y: 499, endPoint x: 644, endPoint y: 499, distance: 17.3
click at [644, 499] on span "1 41 13 15 13 — 15 1 11 21 31 41" at bounding box center [815, 482] width 1053 height 40
drag, startPoint x: 308, startPoint y: 552, endPoint x: 691, endPoint y: 560, distance: 383.1
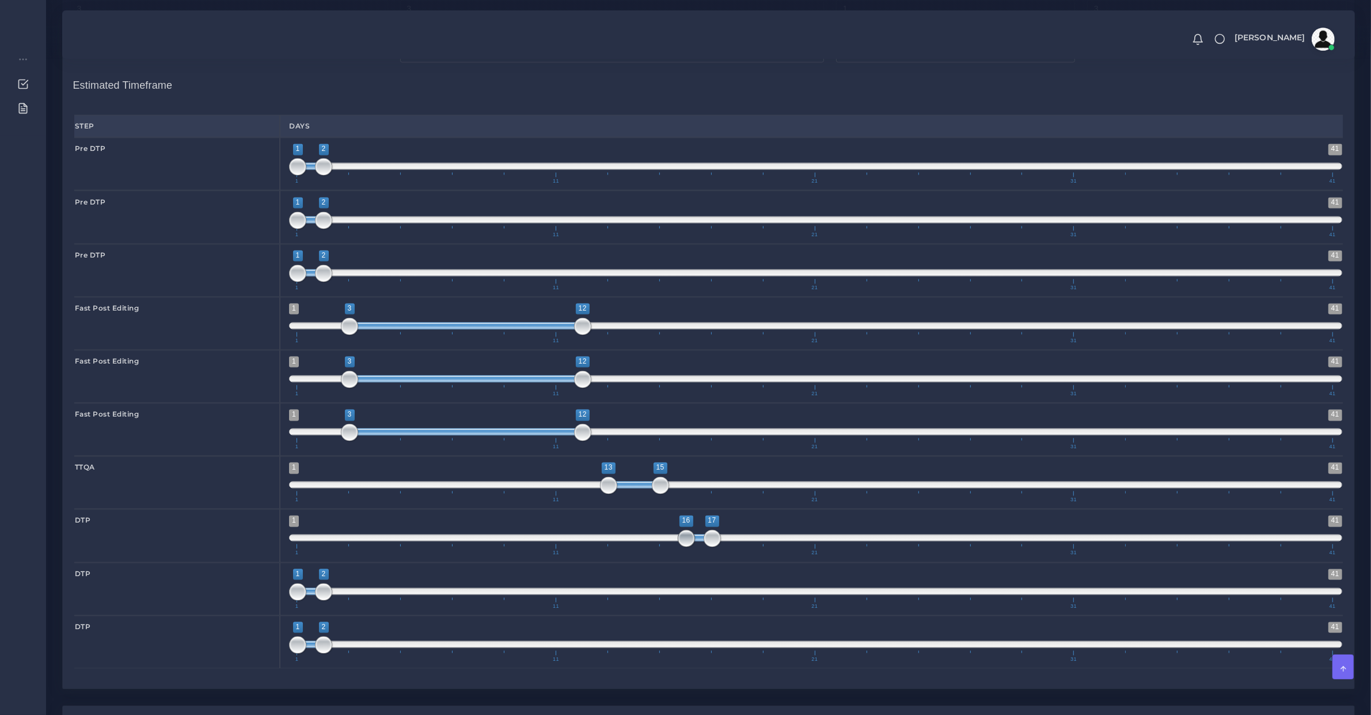
click at [691, 555] on span "1 41 16 17 16 — 17 1 11 21 31 41" at bounding box center [815, 535] width 1053 height 40
drag, startPoint x: 714, startPoint y: 560, endPoint x: 733, endPoint y: 557, distance: 19.2
click at [733, 547] on span at bounding box center [738, 537] width 17 height 17
drag, startPoint x: 741, startPoint y: 551, endPoint x: 785, endPoint y: 572, distance: 48.7
click at [794, 555] on span "1 41 16 20 16 — 20 1 11 21 31 41" at bounding box center [815, 535] width 1053 height 40
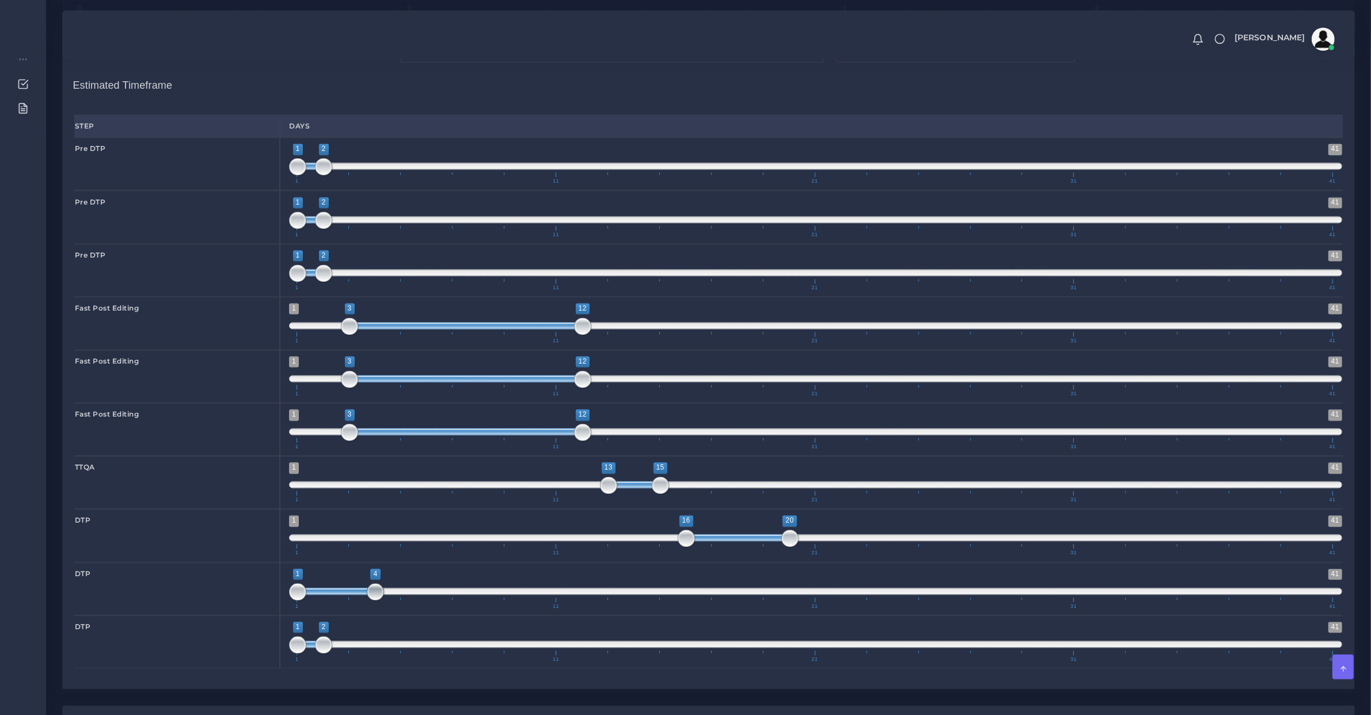
drag, startPoint x: 320, startPoint y: 605, endPoint x: 349, endPoint y: 629, distance: 37.2
click at [369, 600] on span at bounding box center [375, 591] width 17 height 17
click at [395, 600] on span at bounding box center [401, 591] width 17 height 17
drag, startPoint x: 411, startPoint y: 609, endPoint x: 744, endPoint y: 600, distance: 333.6
click at [744, 600] on span "1 41 16 20 16 — 20 1 11 21 31 41" at bounding box center [815, 588] width 1053 height 40
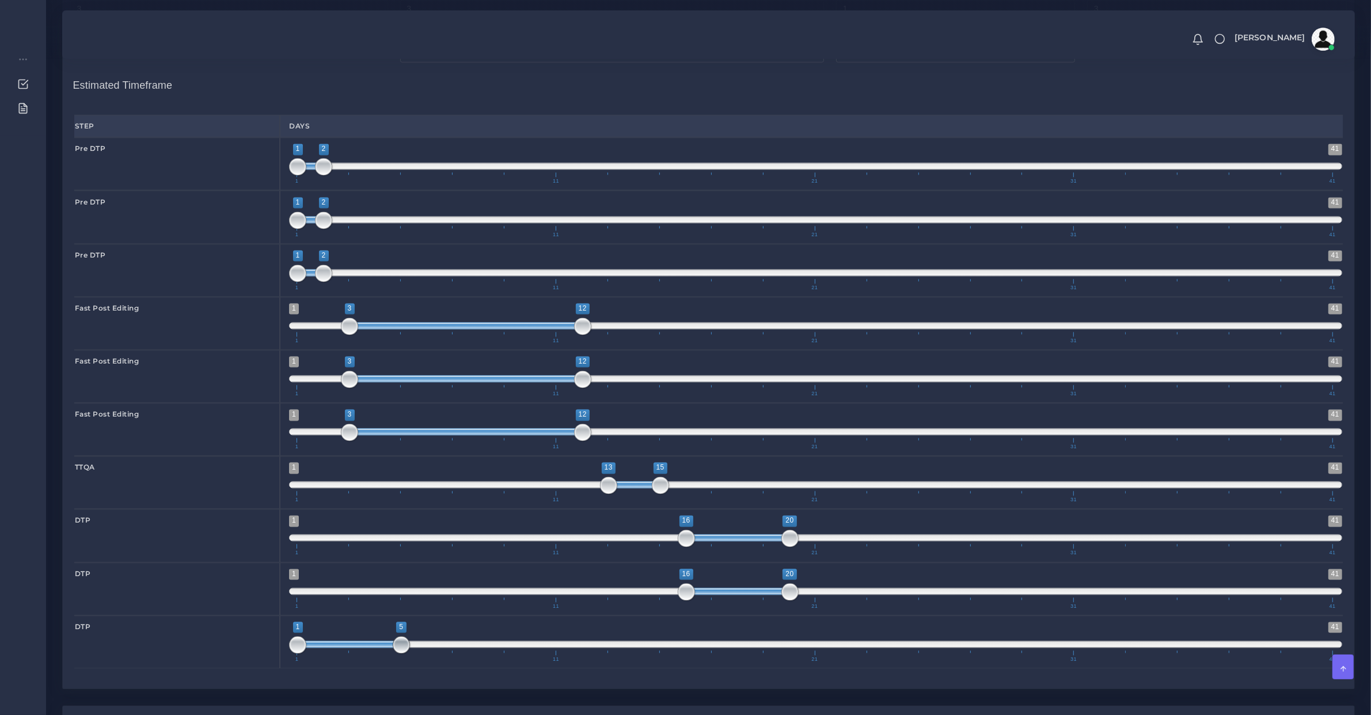
drag, startPoint x: 359, startPoint y: 660, endPoint x: 395, endPoint y: 665, distance: 36.1
click at [398, 653] on span at bounding box center [401, 644] width 17 height 17
drag, startPoint x: 377, startPoint y: 663, endPoint x: 429, endPoint y: 655, distance: 52.5
click at [429, 655] on span "1 41 1 5 1 — 5 1 11 21 31 41" at bounding box center [815, 641] width 1053 height 40
drag, startPoint x: 373, startPoint y: 657, endPoint x: 769, endPoint y: 677, distance: 396.2
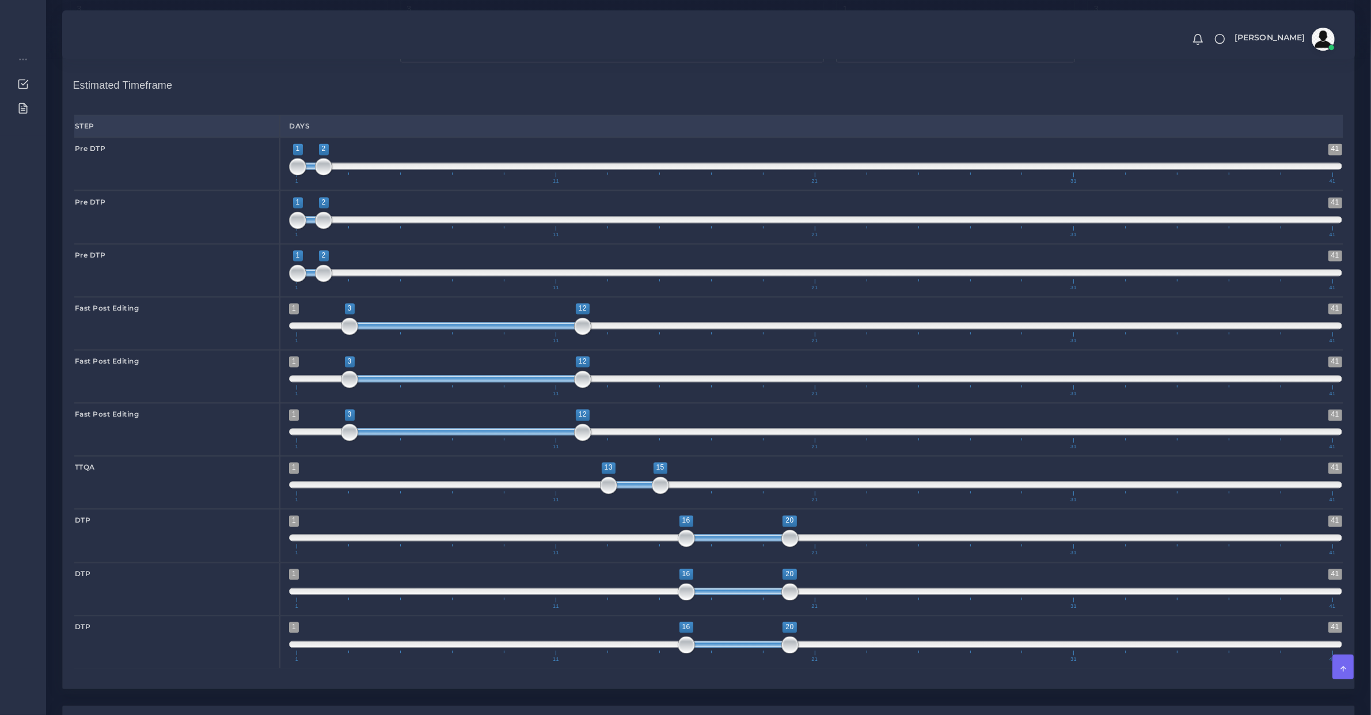
click at [769, 668] on div "1 41 16 20 16 — 20 1 11 21 31 41 16;20" at bounding box center [816, 641] width 1072 height 53
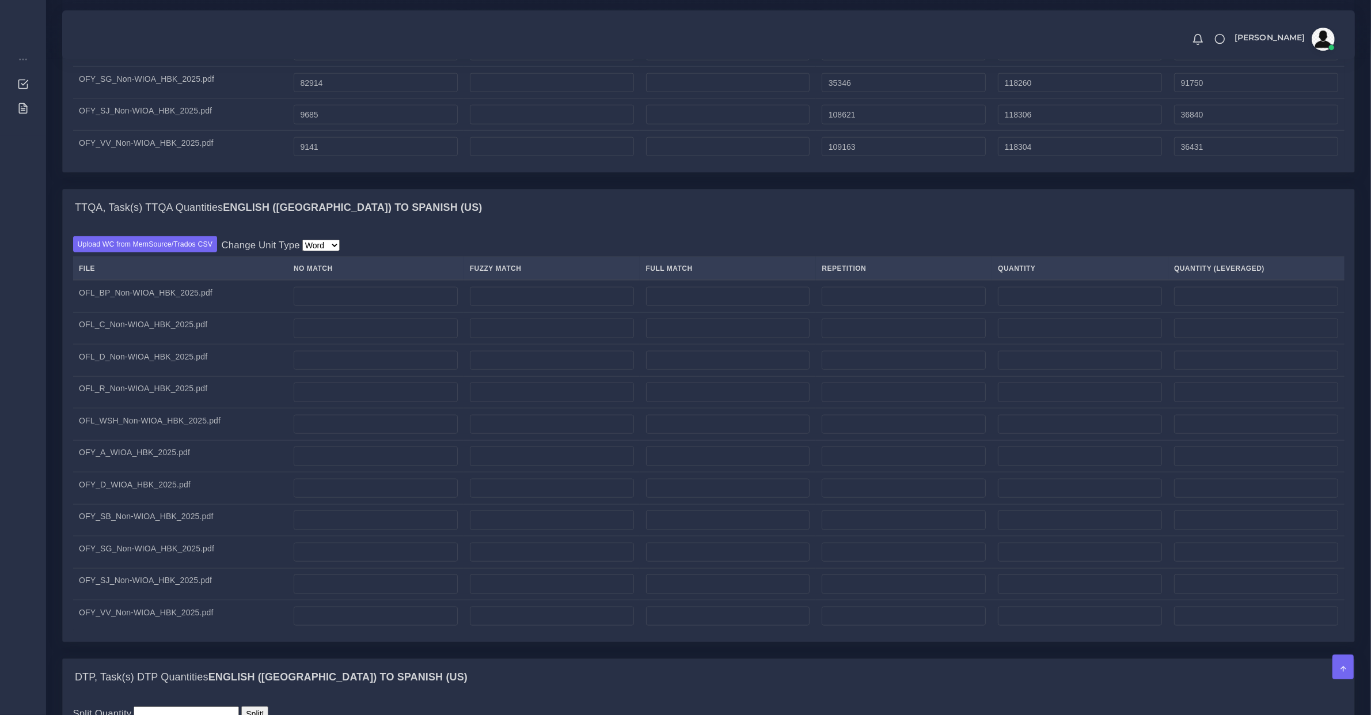
scroll to position [1080, 0]
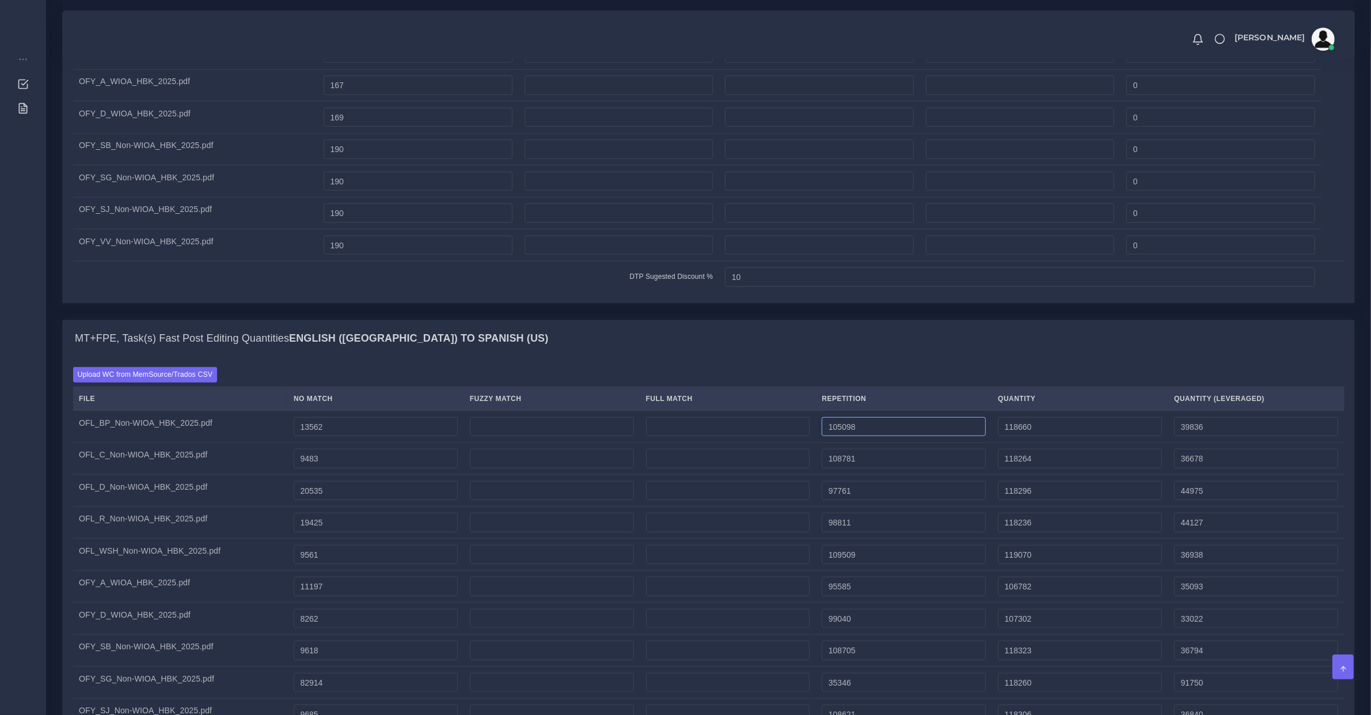
click at [825, 432] on input "105098" at bounding box center [904, 427] width 164 height 20
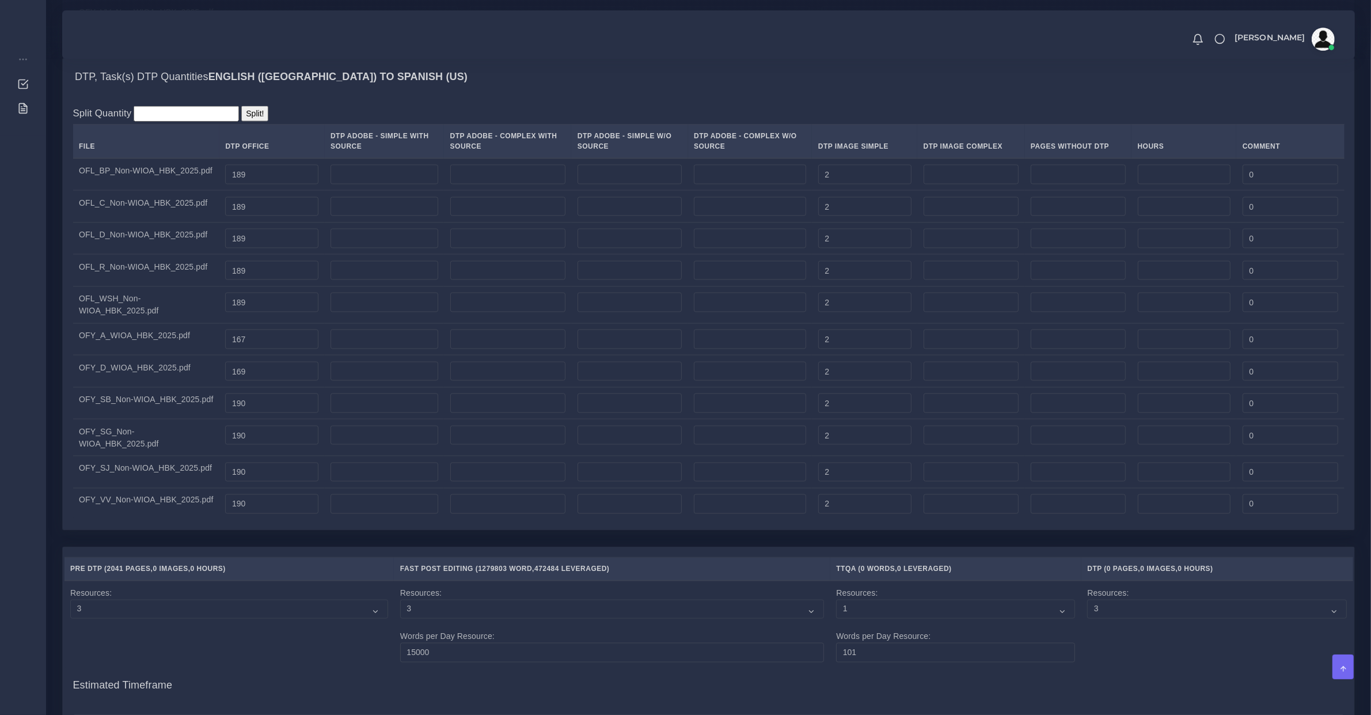
scroll to position [2160, 0]
